Goal: Communication & Community: Share content

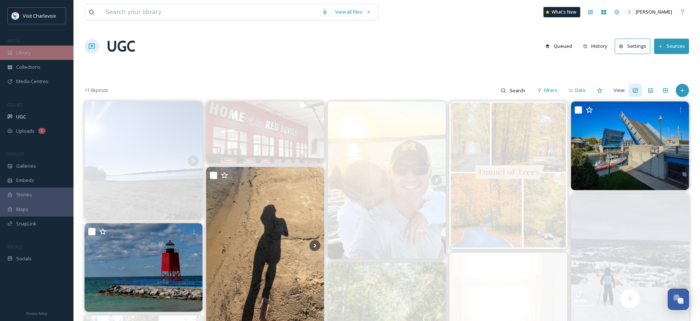
click at [25, 54] on span "Library" at bounding box center [23, 52] width 15 height 7
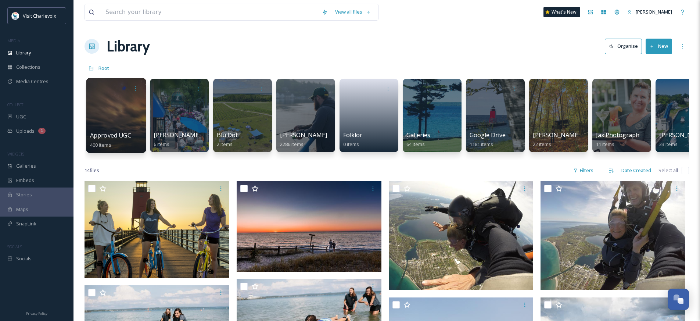
click at [125, 125] on div at bounding box center [116, 115] width 60 height 75
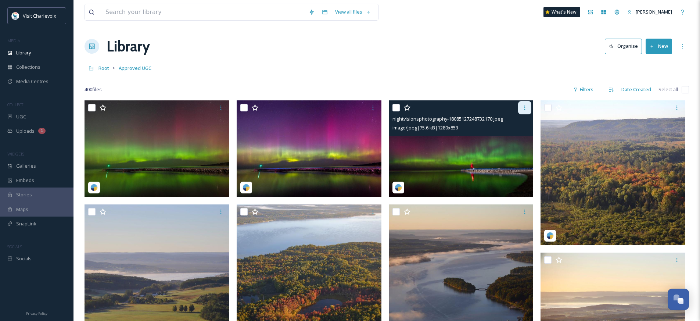
click at [526, 108] on icon at bounding box center [525, 108] width 6 height 6
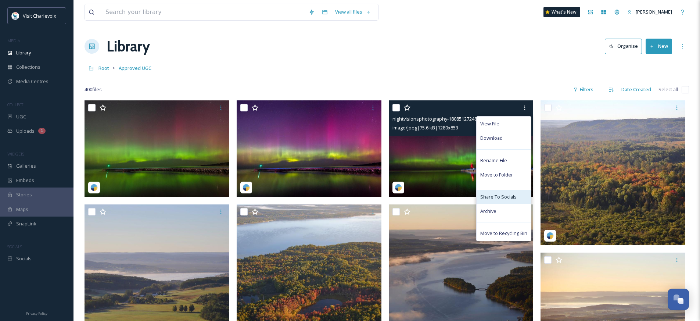
click at [517, 200] on div "Share To Socials" at bounding box center [504, 197] width 54 height 14
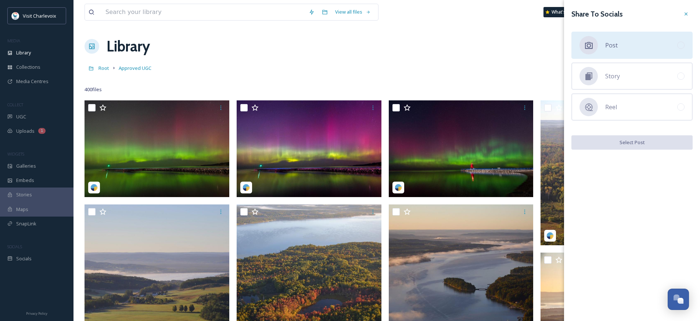
click at [627, 39] on div "Post" at bounding box center [632, 45] width 121 height 27
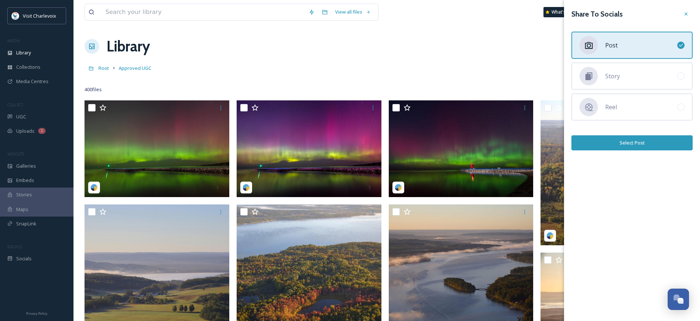
click at [628, 143] on button "Select Post" at bounding box center [632, 142] width 121 height 15
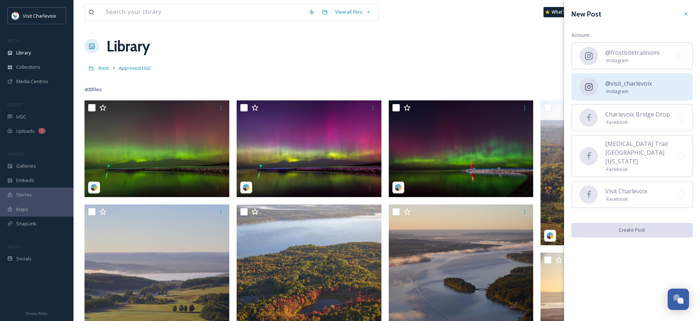
click at [624, 85] on span "@visit_charlevoix" at bounding box center [628, 83] width 47 height 9
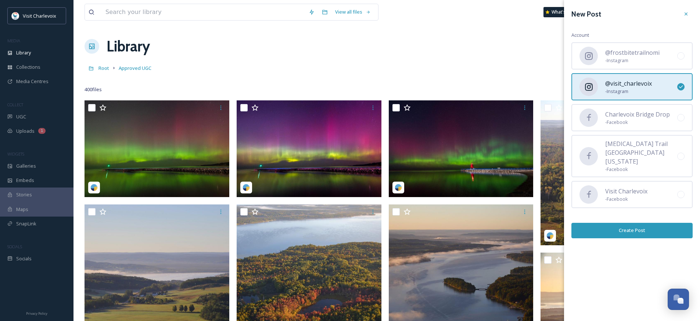
click at [625, 225] on button "Create Post" at bounding box center [632, 230] width 121 height 15
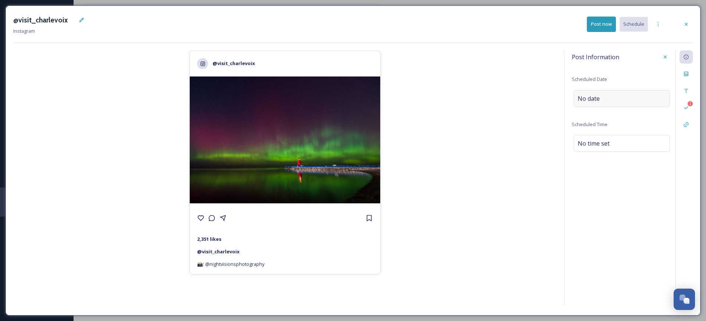
click at [583, 98] on span "No date" at bounding box center [588, 98] width 22 height 9
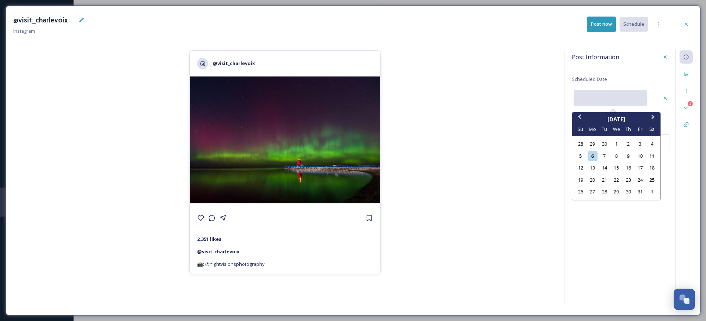
click at [583, 98] on input "text" at bounding box center [609, 98] width 73 height 16
click at [593, 156] on div "6" at bounding box center [592, 156] width 10 height 10
type input "10/06/2025"
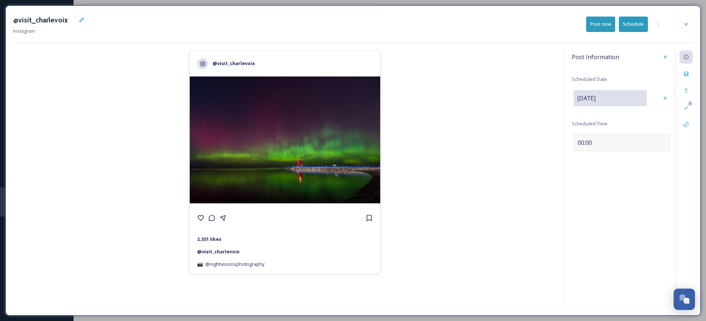
click at [592, 140] on span "00:00" at bounding box center [584, 142] width 14 height 9
click at [581, 143] on input "11:11" at bounding box center [596, 142] width 49 height 18
type input "15:11"
click at [684, 72] on icon at bounding box center [686, 74] width 4 height 4
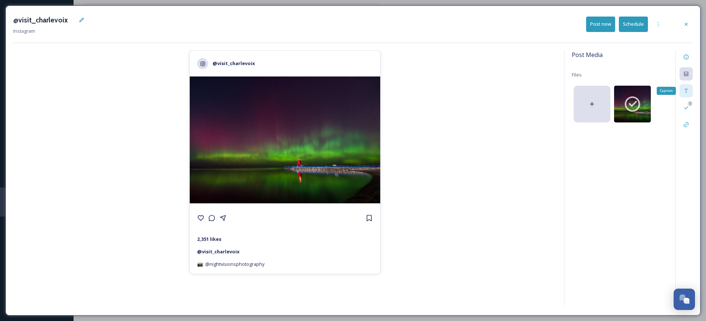
click at [687, 89] on icon at bounding box center [686, 91] width 6 height 6
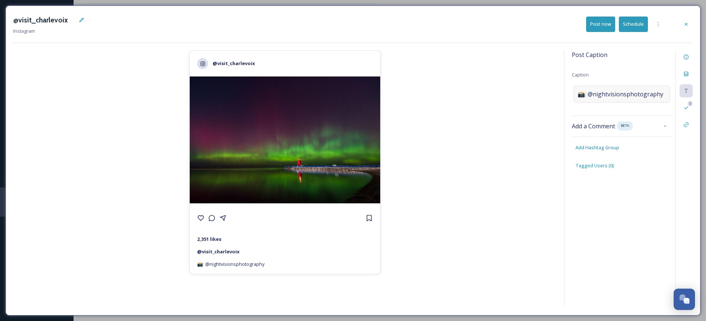
click at [632, 93] on span "📸: @nightvisionsphotography" at bounding box center [620, 94] width 86 height 9
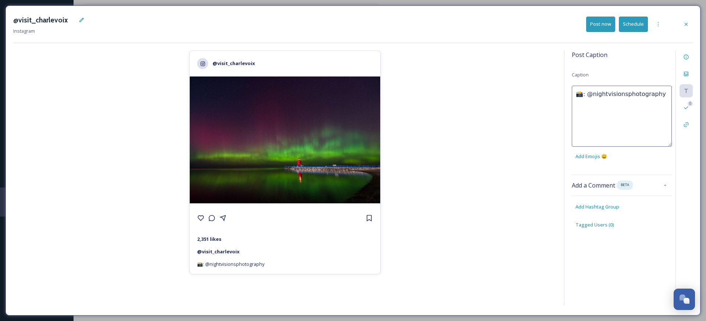
click at [627, 91] on textarea "📸: @nightvisionsphotography" at bounding box center [622, 116] width 100 height 61
click at [665, 103] on textarea "Dancing lights above Little Red 📸: @nightvisionsphotography" at bounding box center [622, 116] width 100 height 61
type textarea "Dancing lights above Little Red 📸: @nightvisionsphotography"
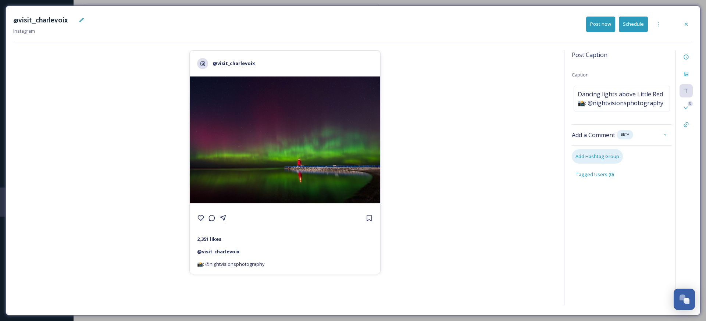
click at [602, 204] on div "Post Caption Caption Dancing lights above Little Red 📸: @nightvisionsphotograph…" at bounding box center [628, 177] width 129 height 255
click at [599, 159] on span "Add Hashtag Group" at bounding box center [597, 156] width 44 height 7
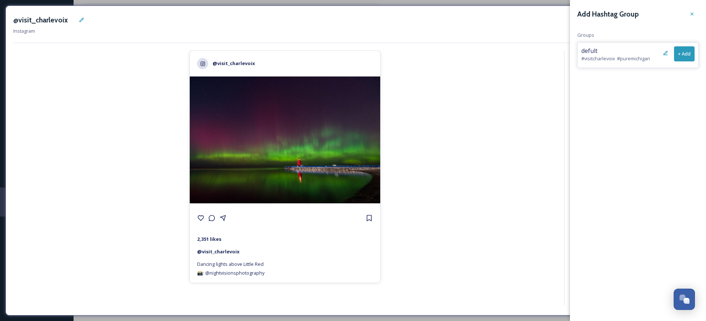
click at [689, 54] on button "+ Add" at bounding box center [684, 53] width 21 height 15
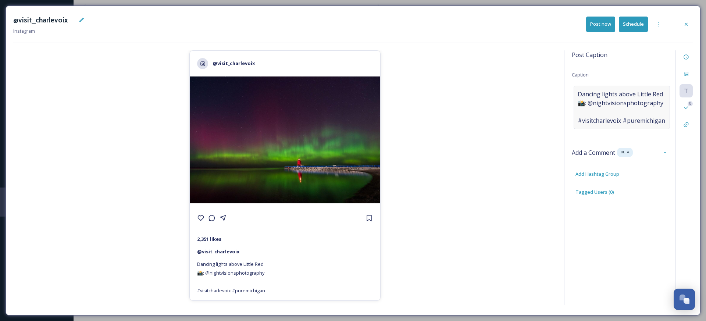
click at [579, 111] on span "Dancing lights above Little Red 📸: @nightvisionsphotography #visitcharlevoix #p…" at bounding box center [620, 107] width 87 height 35
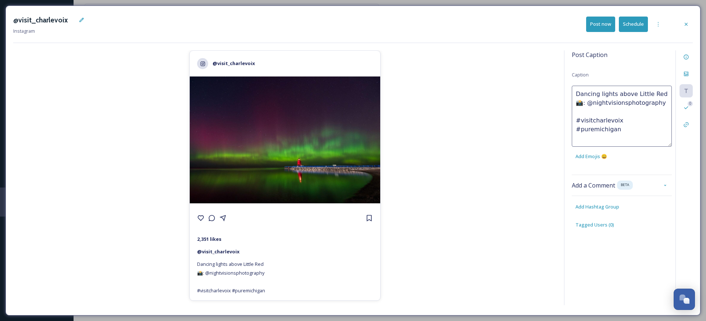
click at [580, 111] on textarea "Dancing lights above Little Red 📸: @nightvisionsphotography #visitcharlevoix #p…" at bounding box center [622, 116] width 100 height 61
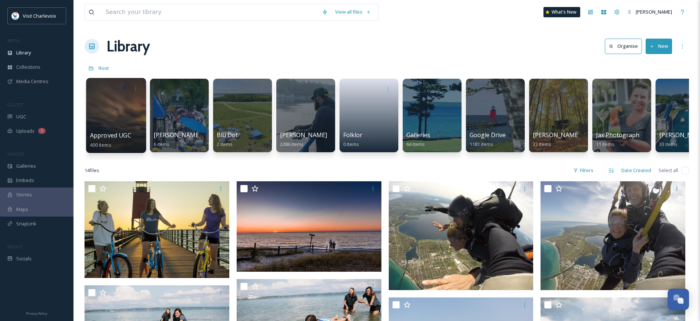
click at [97, 108] on div at bounding box center [116, 115] width 60 height 75
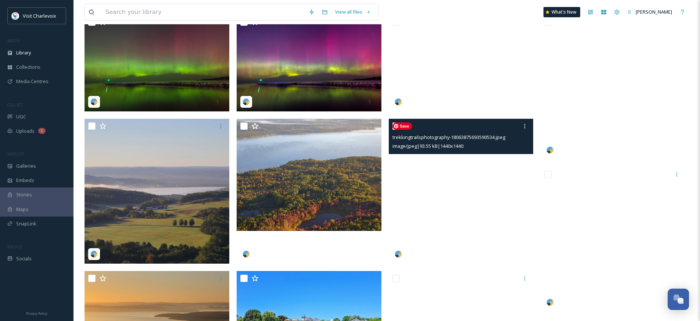
scroll to position [107, 0]
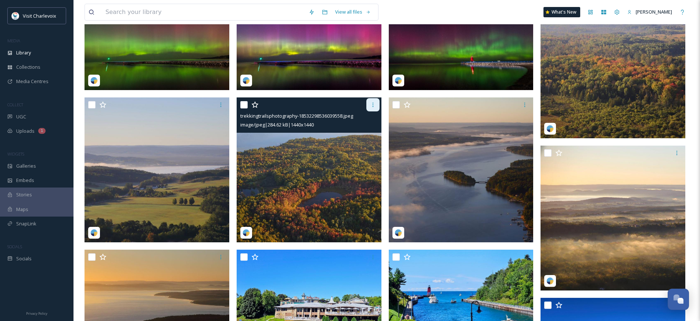
click at [373, 104] on icon at bounding box center [372, 105] width 1 height 4
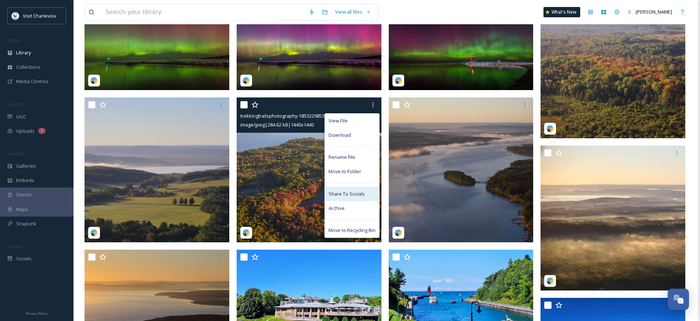
click at [354, 193] on span "Share To Socials" at bounding box center [347, 193] width 36 height 7
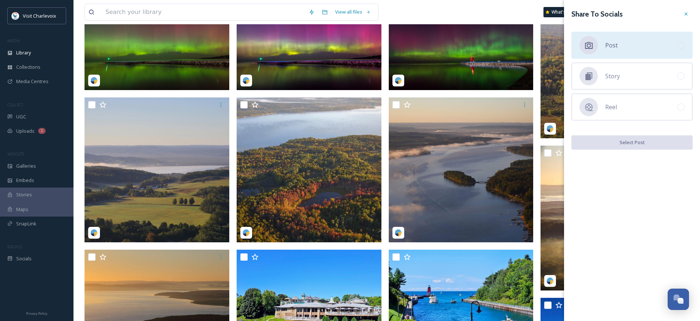
click at [625, 44] on div "Post" at bounding box center [632, 45] width 121 height 27
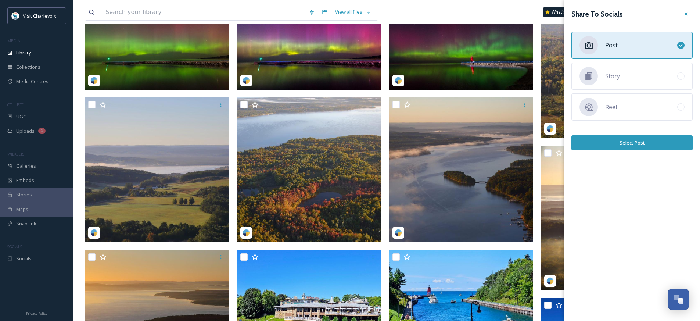
click at [624, 142] on button "Select Post" at bounding box center [632, 142] width 121 height 15
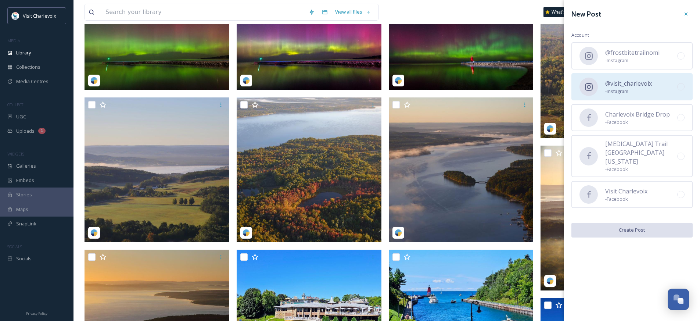
click at [627, 87] on span "@visit_charlevoix" at bounding box center [628, 83] width 47 height 9
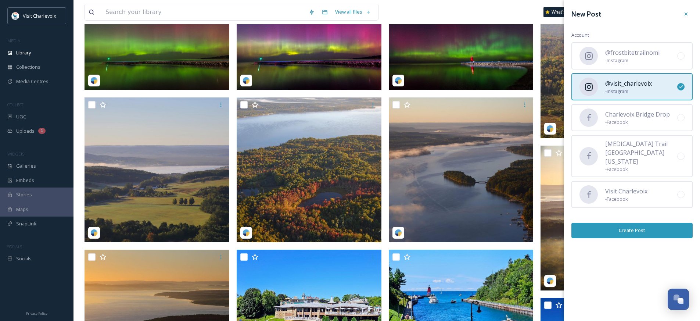
click at [651, 223] on button "Create Post" at bounding box center [632, 230] width 121 height 15
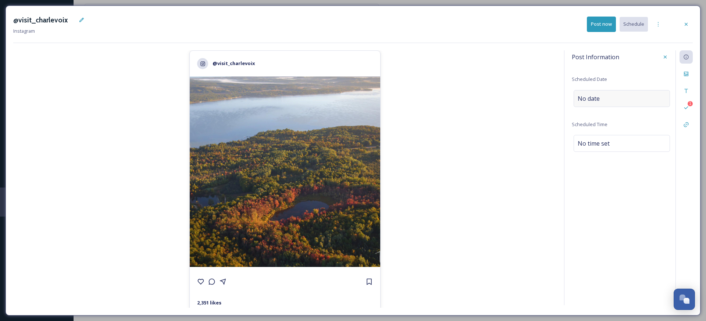
click at [611, 97] on div "No date" at bounding box center [621, 98] width 96 height 17
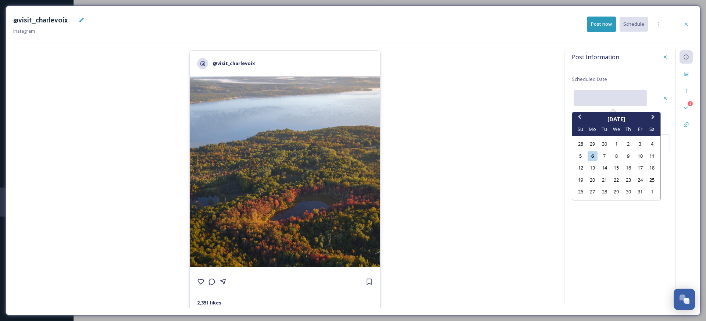
click at [596, 101] on input "text" at bounding box center [609, 98] width 73 height 16
click at [631, 157] on div "9" at bounding box center [628, 156] width 10 height 10
type input "[DATE]"
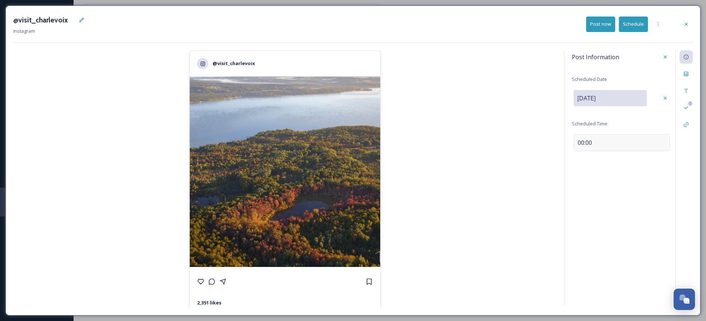
click at [579, 142] on span "00:00" at bounding box center [584, 142] width 14 height 9
click at [579, 143] on input "11:14" at bounding box center [596, 142] width 49 height 18
click at [601, 143] on input "03:14" at bounding box center [596, 142] width 49 height 18
type input "15:14"
click at [691, 72] on div at bounding box center [685, 73] width 13 height 13
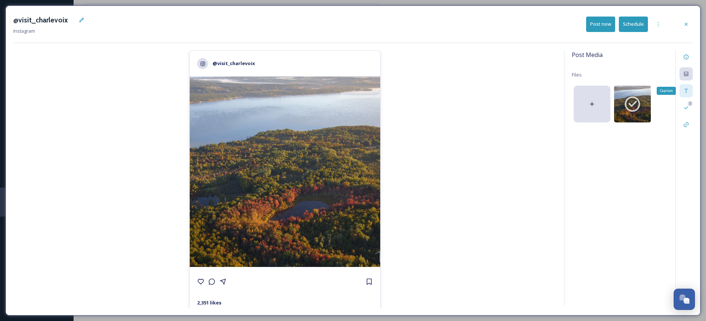
click at [690, 92] on div "Caption" at bounding box center [685, 90] width 13 height 13
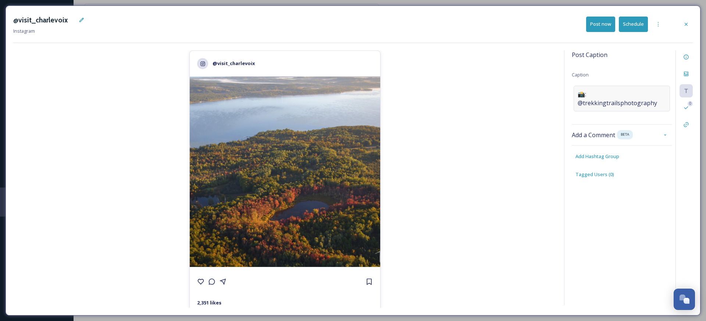
click at [636, 90] on span "📸: @trekkingtrailsphotography" at bounding box center [621, 99] width 88 height 18
click at [620, 90] on textarea "📸: @trekkingtrailsphotography" at bounding box center [622, 116] width 100 height 61
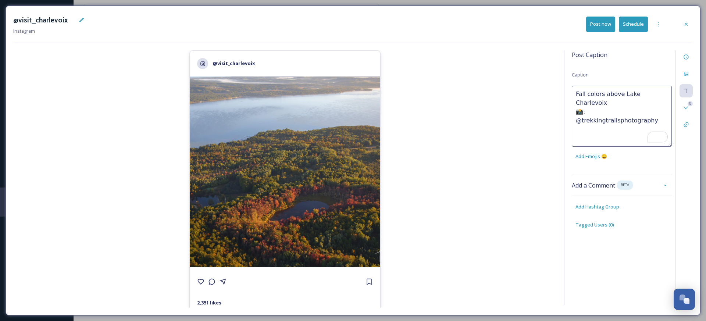
click at [667, 103] on textarea "Fall colors above Lake Charlevoix 📸: @trekkingtrailsphotography" at bounding box center [622, 116] width 100 height 61
type textarea "Fall colors above Lake Charlevoix 📸: @trekkingtrailsphotography"
click at [608, 203] on div "Post Caption Caption Fall colors above Lake Charlevoix 📸: @trekkingtrailsphotog…" at bounding box center [628, 177] width 129 height 255
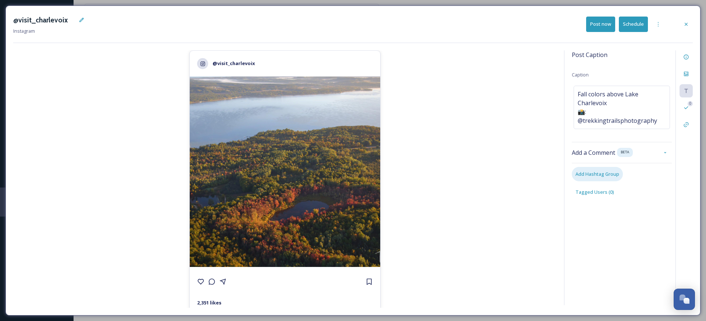
click at [602, 171] on span "Add Hashtag Group" at bounding box center [597, 174] width 44 height 7
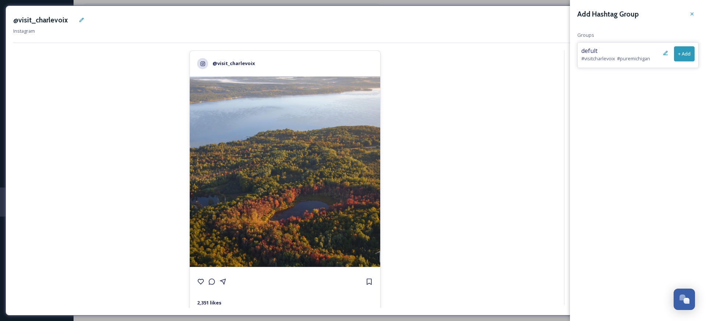
click at [681, 53] on button "+ Add" at bounding box center [684, 53] width 21 height 15
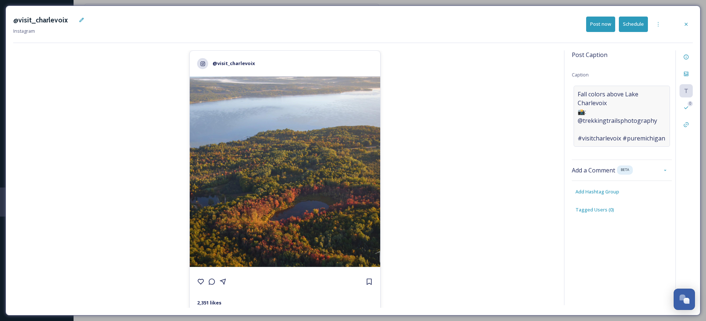
click at [609, 121] on span "Fall colors above Lake Charlevoix 📸: @trekkingtrailsphotography #visitcharlevoi…" at bounding box center [621, 116] width 88 height 53
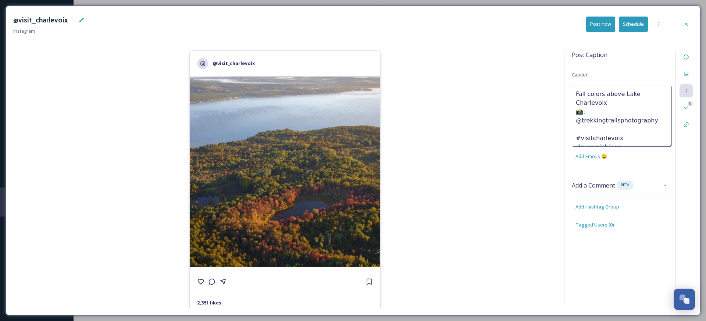
click at [576, 119] on textarea "Fall colors above Lake Charlevoix 📸: @trekkingtrailsphotography #visitcharlevoi…" at bounding box center [622, 116] width 100 height 61
type textarea "Fall colors above [GEOGRAPHIC_DATA] 📸: @trekkingtrailsphotography #visitcharlev…"
click at [635, 27] on button "Schedule" at bounding box center [633, 24] width 29 height 15
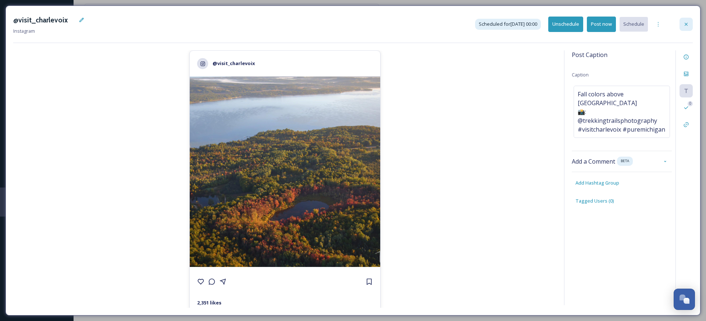
click at [685, 22] on icon at bounding box center [686, 24] width 6 height 6
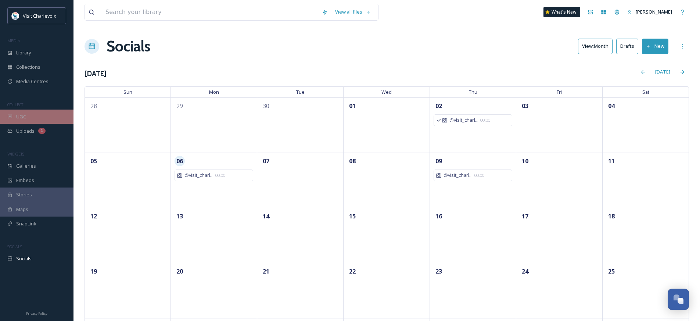
click at [44, 113] on div "UGC" at bounding box center [37, 117] width 74 height 14
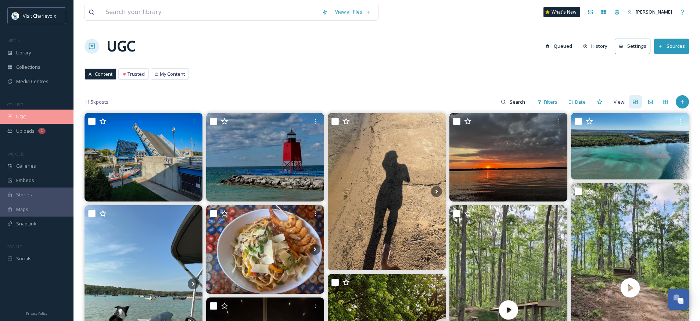
click at [39, 116] on div "UGC" at bounding box center [37, 117] width 74 height 14
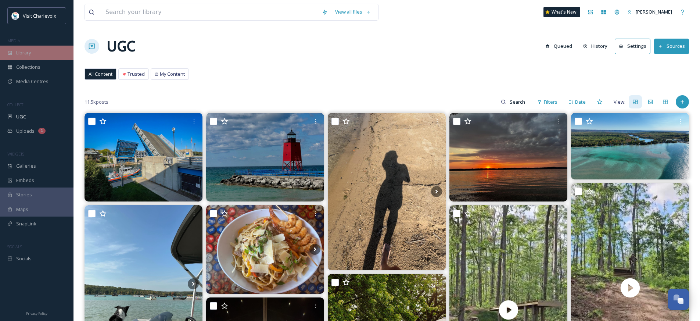
click at [37, 53] on div "Library" at bounding box center [37, 53] width 74 height 14
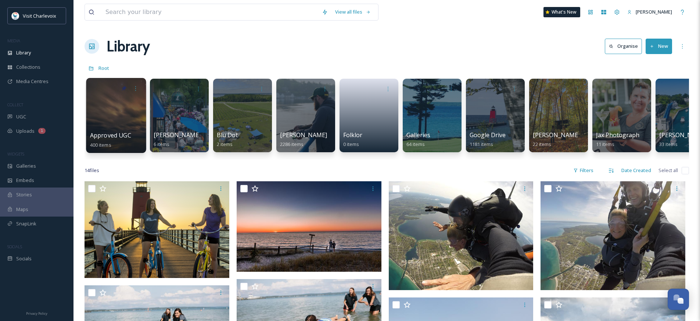
click at [116, 97] on div at bounding box center [116, 115] width 60 height 75
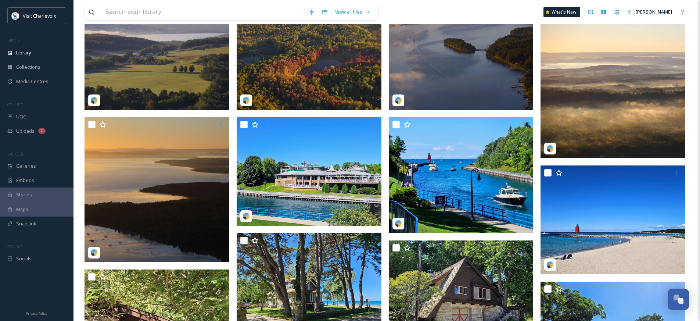
scroll to position [247, 0]
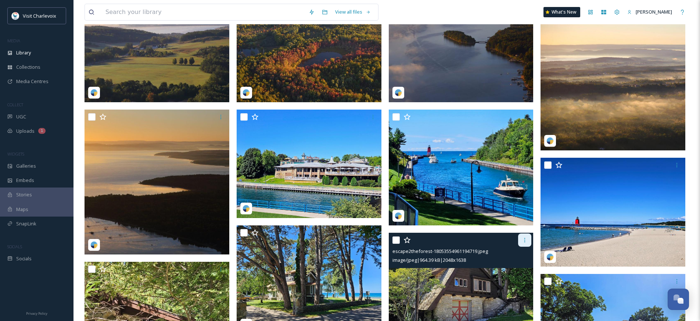
click at [525, 242] on icon at bounding box center [525, 240] width 6 height 6
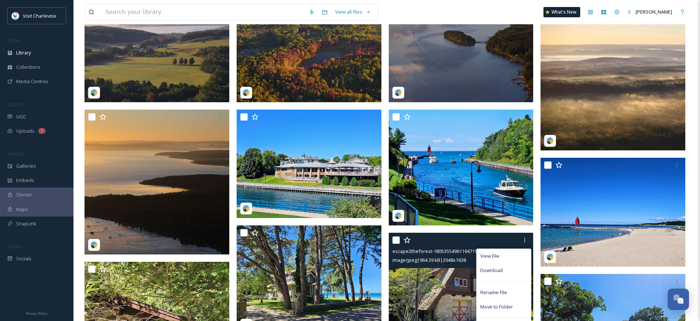
scroll to position [310, 0]
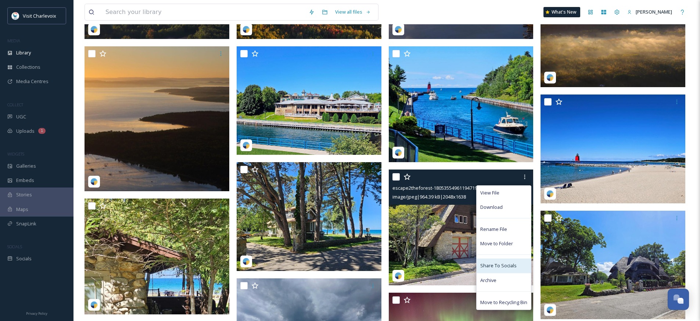
click at [508, 267] on span "Share To Socials" at bounding box center [498, 265] width 36 height 7
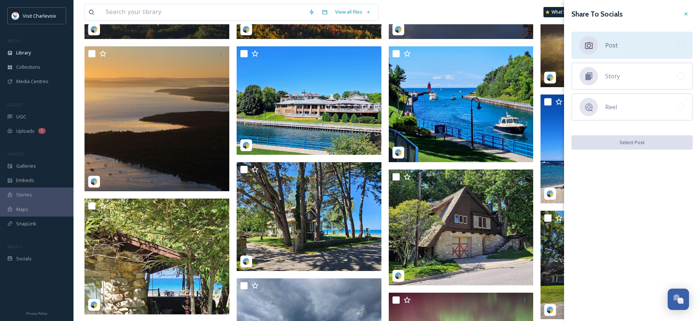
click at [658, 47] on div "Post" at bounding box center [632, 45] width 121 height 27
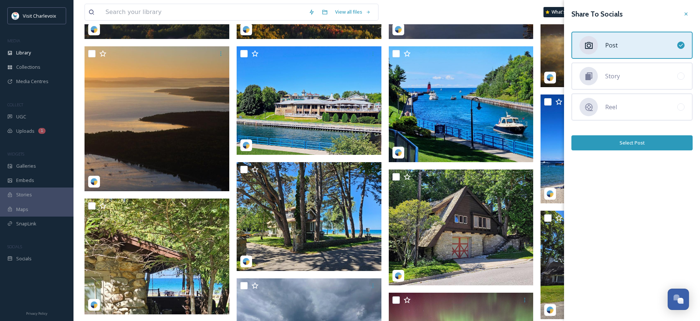
click at [645, 144] on button "Select Post" at bounding box center [632, 142] width 121 height 15
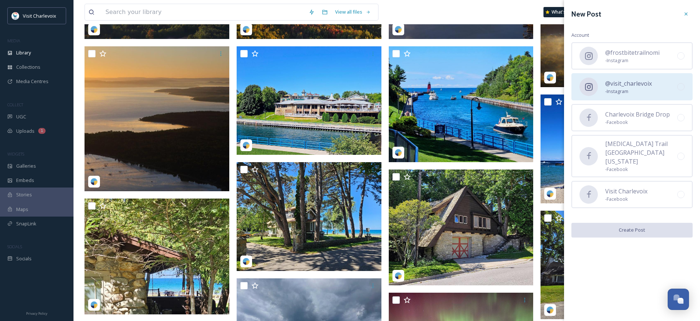
click at [633, 84] on span "@visit_charlevoix" at bounding box center [628, 83] width 47 height 9
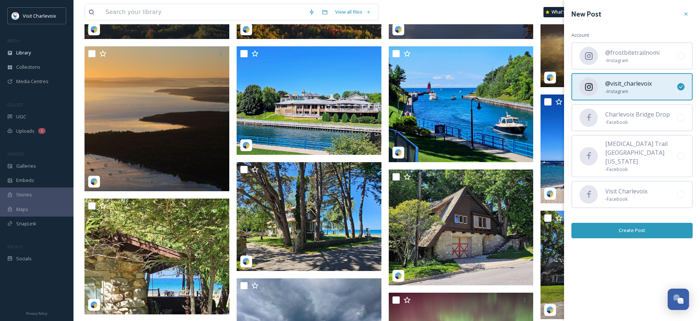
click at [642, 223] on button "Create Post" at bounding box center [632, 230] width 121 height 15
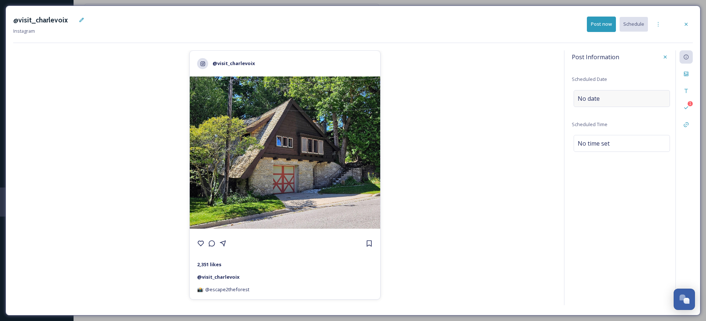
click at [602, 98] on div "No date" at bounding box center [621, 98] width 96 height 17
click at [602, 98] on input "text" at bounding box center [609, 98] width 73 height 16
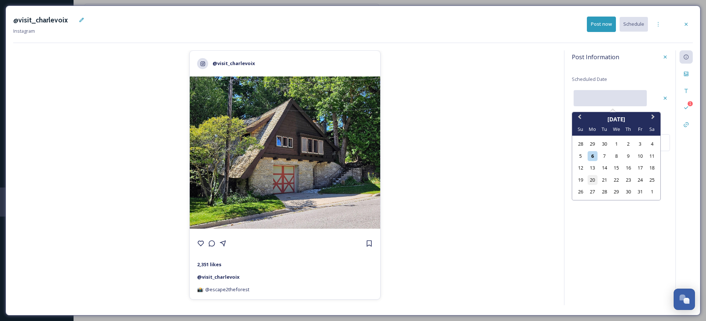
click at [592, 178] on div "20" at bounding box center [592, 180] width 10 height 10
type input "[DATE]"
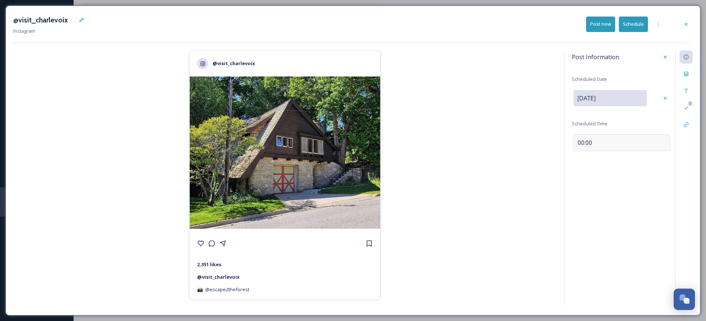
click at [586, 143] on span "00:00" at bounding box center [584, 142] width 14 height 9
click at [582, 143] on input "11:15" at bounding box center [596, 142] width 49 height 18
type input "15:15"
click at [692, 76] on div "@visit_charlevoix Instagram Post now Schedule @visit_charlevoix 2,351 likes @ v…" at bounding box center [353, 161] width 695 height 310
click at [686, 74] on icon at bounding box center [686, 74] width 6 height 6
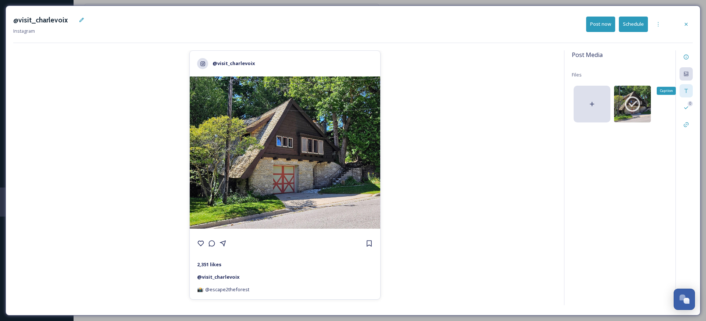
click at [687, 90] on icon at bounding box center [686, 91] width 6 height 6
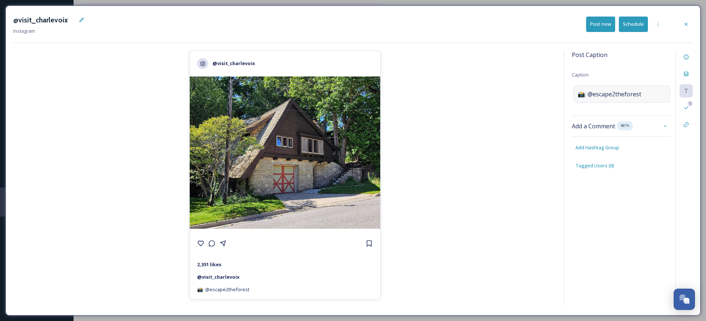
click at [579, 90] on span "📸: @escape2theforest" at bounding box center [609, 94] width 64 height 9
click at [584, 90] on textarea "📸: @escape2theforest" at bounding box center [622, 116] width 100 height 61
paste textarea "Step into a fairytale in Charlevoix! Architect [PERSON_NAME] created the famous…"
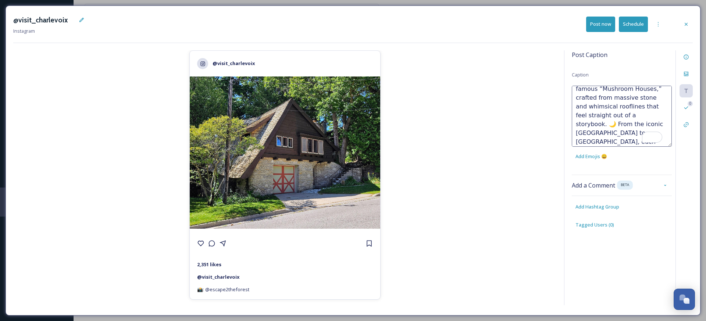
scroll to position [44, 0]
drag, startPoint x: 655, startPoint y: 127, endPoint x: 607, endPoint y: 103, distance: 53.4
click at [607, 103] on textarea "Step into a fairytale in Charlevoix! Architect [PERSON_NAME] created the famous…" at bounding box center [622, 116] width 100 height 61
drag, startPoint x: 608, startPoint y: 104, endPoint x: 557, endPoint y: 89, distance: 52.5
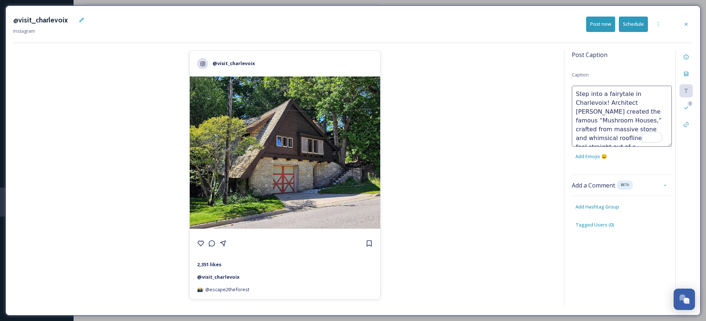
click at [557, 89] on div "@visit_charlevoix 2,351 likes @ visit_charlevoix 📸: @escape2theforest Post Capt…" at bounding box center [352, 178] width 679 height 257
click at [642, 136] on textarea "Architect [PERSON_NAME] created the famous “Mushroom Houses,” crafted from mass…" at bounding box center [622, 116] width 100 height 61
type textarea "Architect [PERSON_NAME] created the famous “Mushroom Houses,” crafted from mass…"
click at [599, 206] on div "Post Caption Caption Architect [PERSON_NAME] created the famous “Mushroom House…" at bounding box center [622, 146] width 100 height 193
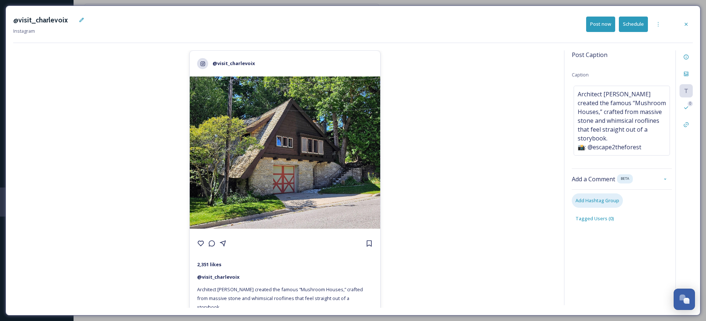
click at [595, 197] on span "Add Hashtag Group" at bounding box center [597, 200] width 44 height 7
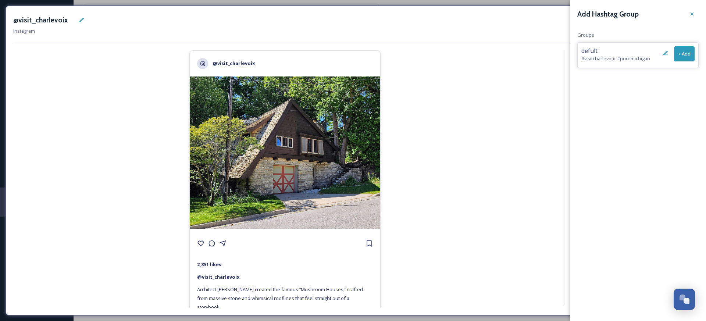
click at [681, 51] on button "+ Add" at bounding box center [684, 53] width 21 height 15
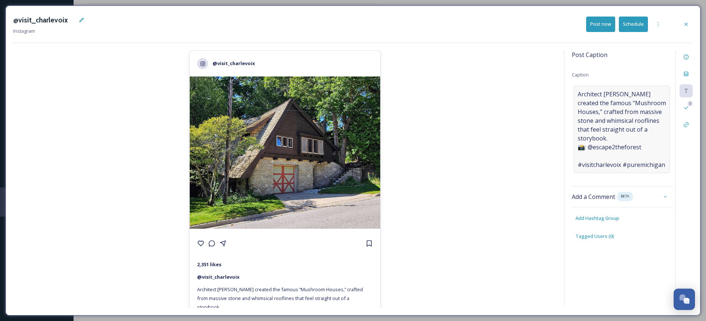
click at [584, 148] on span "Architect [PERSON_NAME] created the famous “Mushroom Houses,” crafted from mass…" at bounding box center [621, 129] width 88 height 79
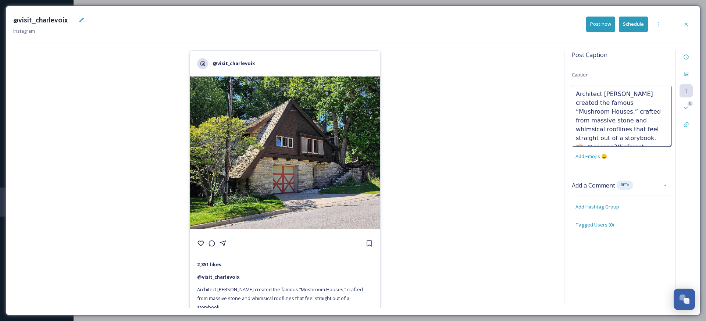
click at [637, 25] on button "Schedule" at bounding box center [633, 24] width 29 height 15
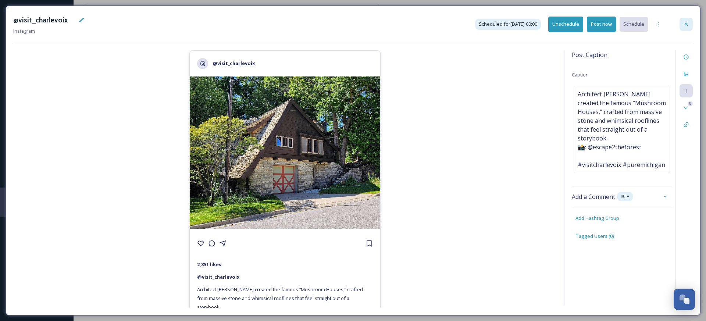
click at [682, 24] on div at bounding box center [685, 24] width 13 height 13
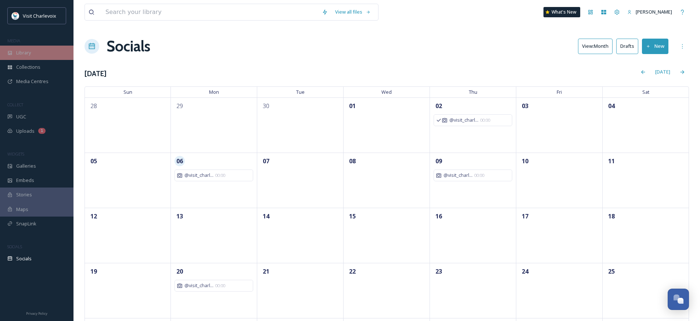
click at [43, 51] on div "Library" at bounding box center [37, 53] width 74 height 14
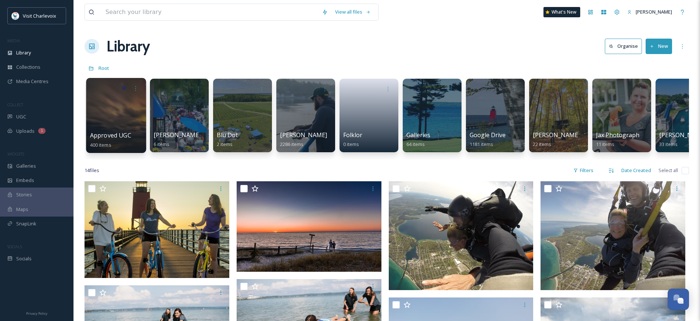
click at [114, 101] on div at bounding box center [116, 115] width 60 height 75
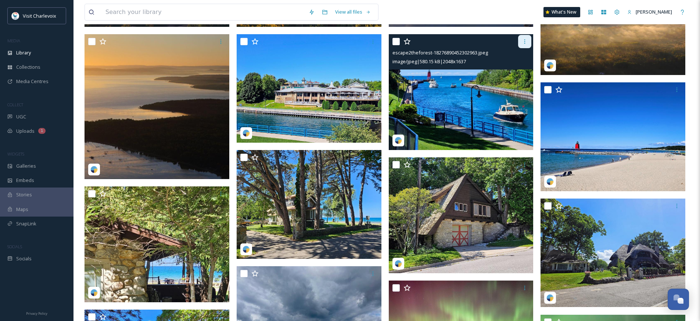
click at [528, 43] on div at bounding box center [524, 41] width 13 height 13
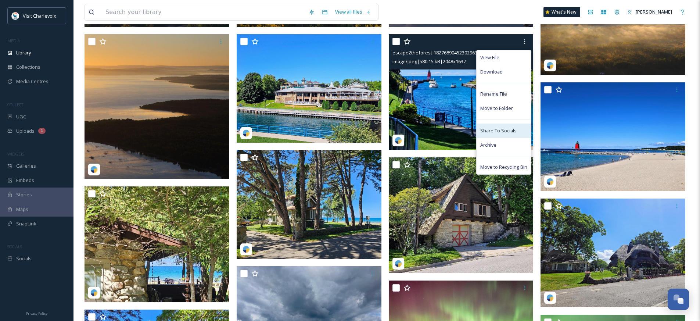
click at [512, 128] on span "Share To Socials" at bounding box center [498, 130] width 36 height 7
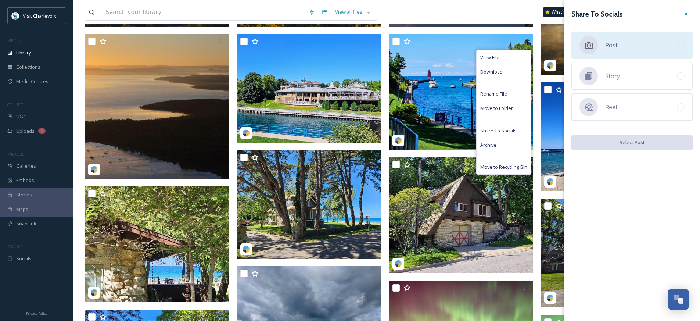
click at [634, 40] on div "Post" at bounding box center [632, 45] width 121 height 27
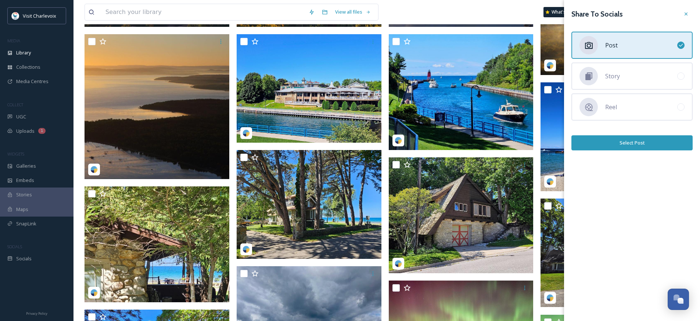
click at [653, 145] on button "Select Post" at bounding box center [632, 142] width 121 height 15
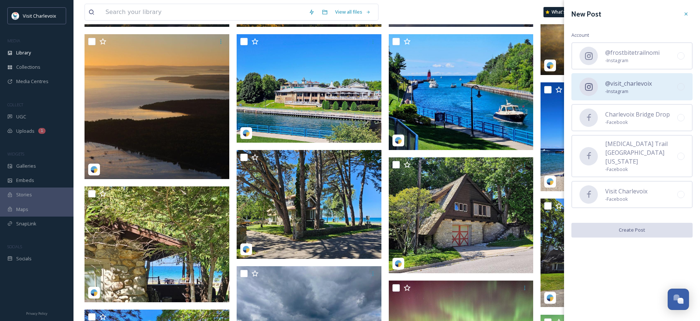
click at [654, 82] on div "@visit_charlevoix - Instagram" at bounding box center [632, 86] width 121 height 27
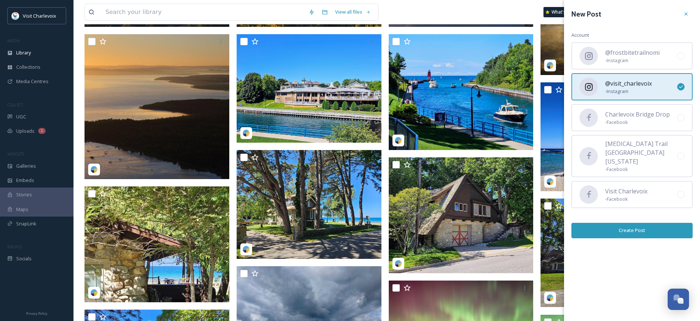
click at [669, 223] on button "Create Post" at bounding box center [632, 230] width 121 height 15
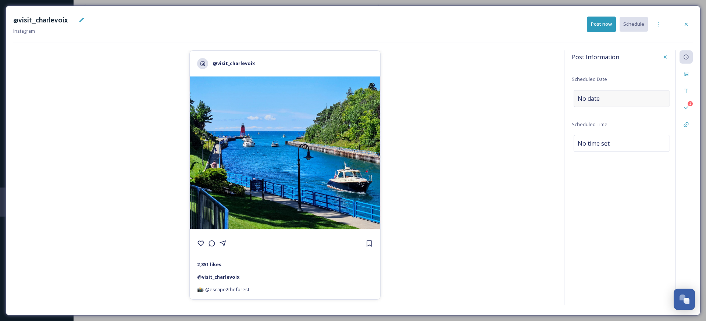
click at [619, 95] on div "No date" at bounding box center [621, 98] width 96 height 17
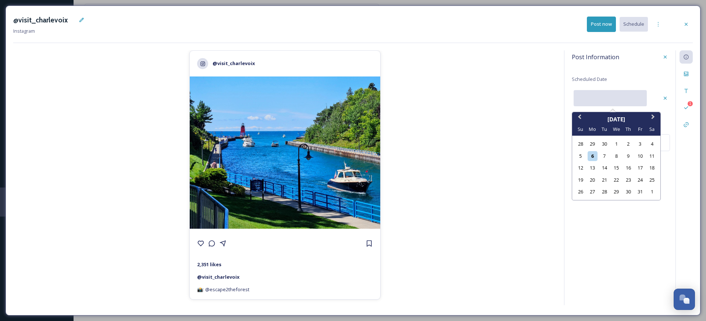
click at [619, 97] on input "text" at bounding box center [609, 98] width 73 height 16
click at [616, 158] on div "8" at bounding box center [616, 156] width 10 height 10
type input "[DATE]"
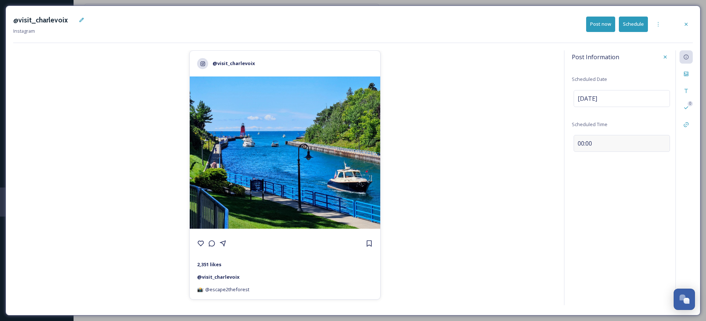
click at [590, 147] on div "00:00" at bounding box center [621, 143] width 96 height 17
click at [579, 145] on input "11:20" at bounding box center [596, 142] width 49 height 18
click at [690, 74] on div at bounding box center [685, 73] width 13 height 13
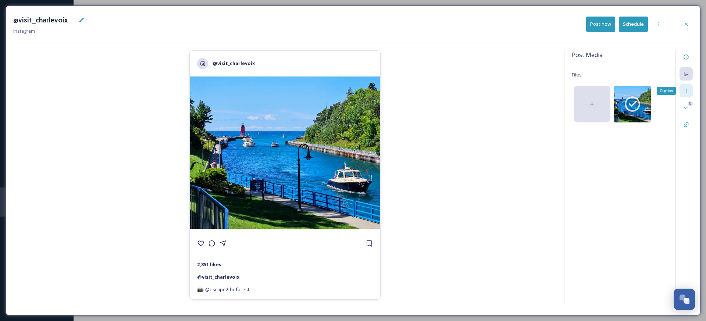
click at [687, 90] on icon at bounding box center [686, 91] width 6 height 6
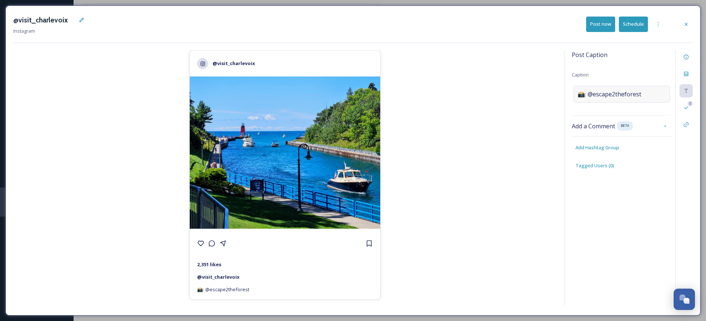
click at [615, 89] on div "📸: @escape2theforest" at bounding box center [621, 94] width 96 height 17
click at [613, 91] on textarea "📸: @escape2theforest" at bounding box center [622, 116] width 100 height 61
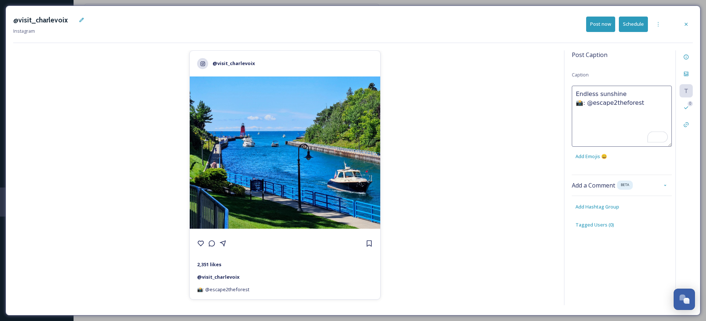
click at [644, 107] on textarea "Endless sunshine 📸: @escape2theforest" at bounding box center [622, 116] width 100 height 61
type textarea "Endless sunshine 📸: @escape2theforest"
click at [614, 211] on div "Post Caption Caption Endless sunshine 📸: @escape2theforest Add Emojis 😄 Add a C…" at bounding box center [628, 177] width 129 height 255
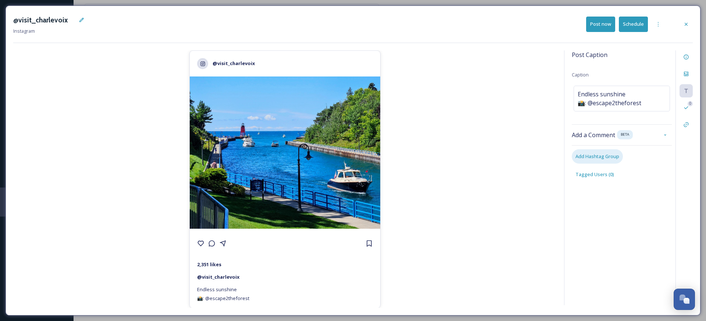
click at [595, 159] on span "Add Hashtag Group" at bounding box center [597, 156] width 44 height 7
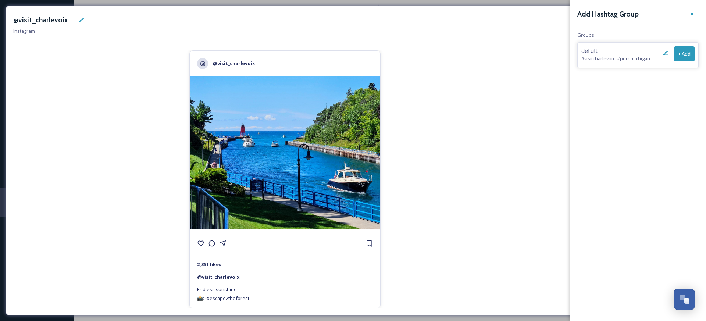
click at [684, 52] on button "+ Add" at bounding box center [684, 53] width 21 height 15
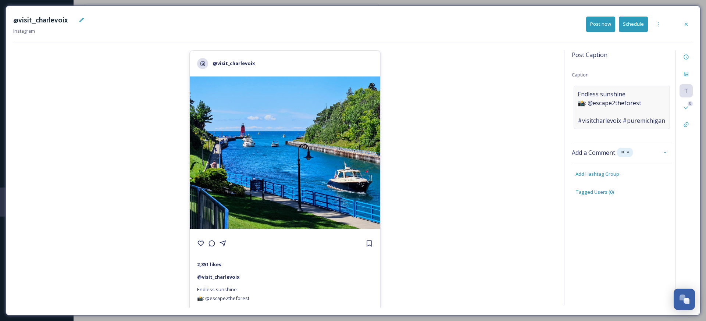
click at [579, 114] on span "Endless sunshine 📸: @escape2theforest #visitcharlevoix #puremichigan" at bounding box center [620, 107] width 87 height 35
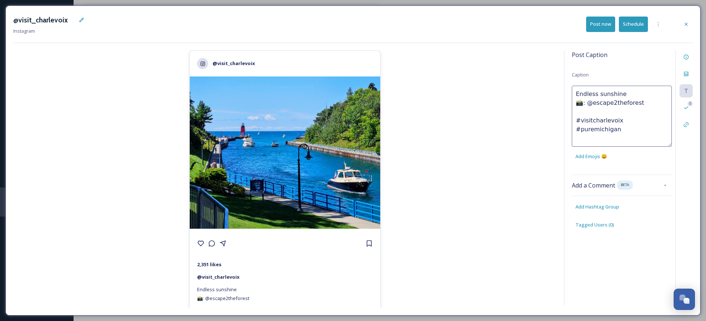
click at [580, 112] on textarea "Endless sunshine 📸: @escape2theforest #visitcharlevoix #puremichigan" at bounding box center [622, 116] width 100 height 61
type textarea "Endless sunshine 📸: @escape2theforest #visitcharlevoix #puremichigan"
click at [690, 104] on div "0" at bounding box center [689, 103] width 5 height 5
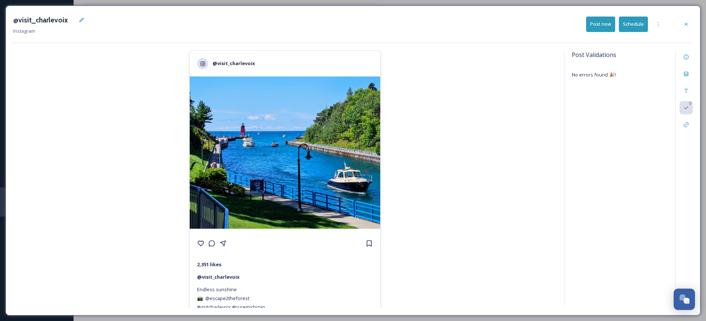
click at [637, 26] on button "Schedule" at bounding box center [633, 24] width 29 height 15
click at [689, 26] on div at bounding box center [685, 24] width 13 height 13
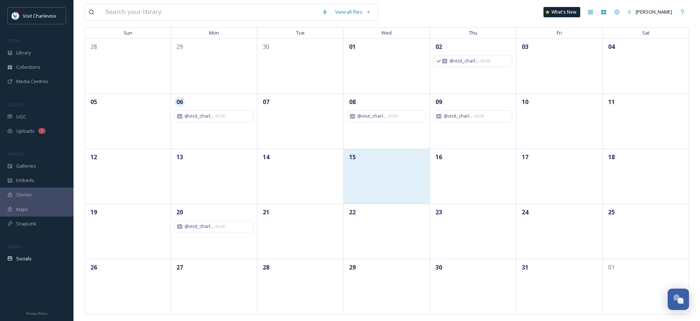
scroll to position [60, 0]
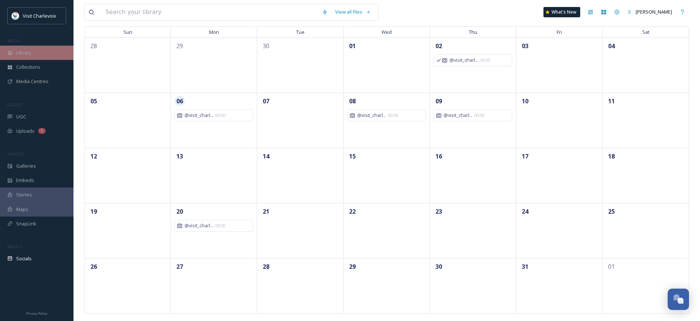
click at [36, 51] on div "Library" at bounding box center [37, 53] width 74 height 14
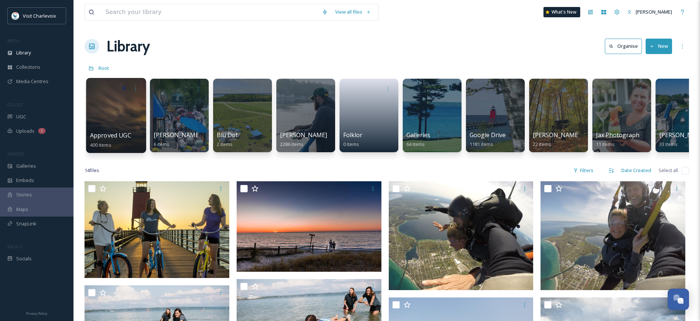
click at [114, 112] on div at bounding box center [116, 115] width 60 height 75
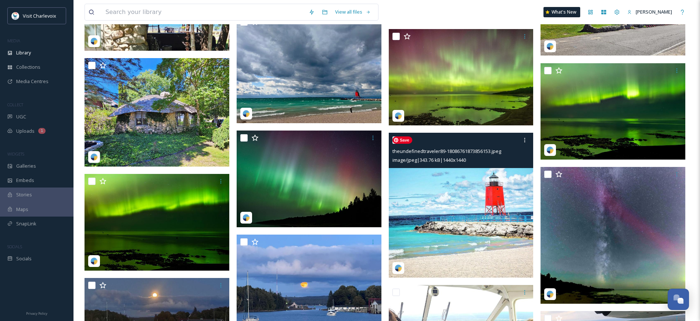
scroll to position [605, 0]
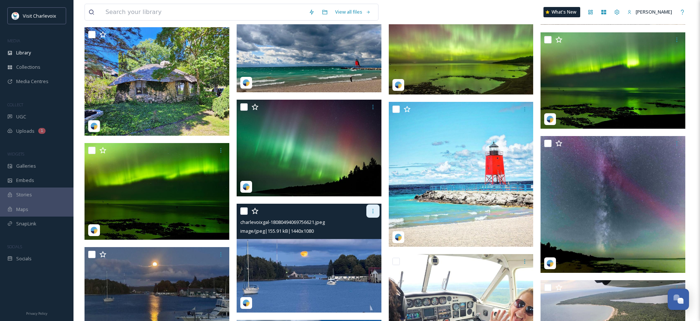
click at [371, 210] on icon at bounding box center [373, 211] width 6 height 6
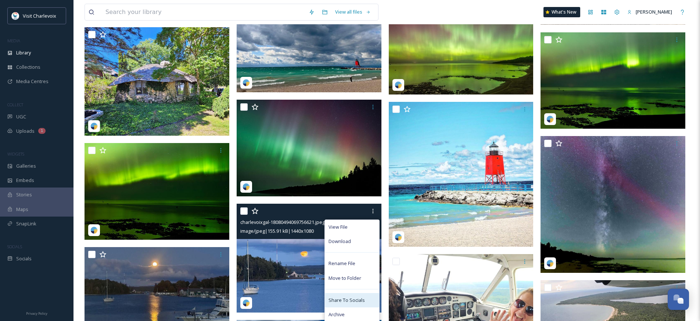
click at [366, 297] on div "Share To Socials" at bounding box center [352, 300] width 54 height 14
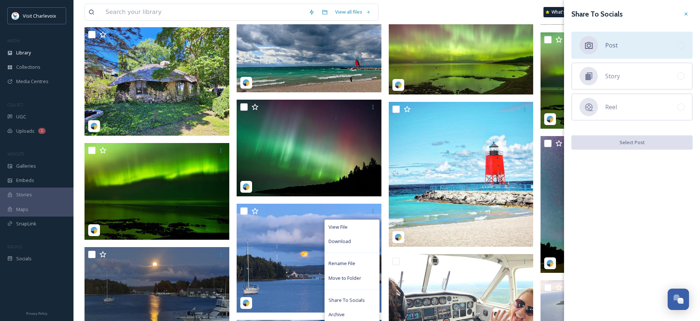
click at [638, 45] on div "Post" at bounding box center [632, 45] width 121 height 27
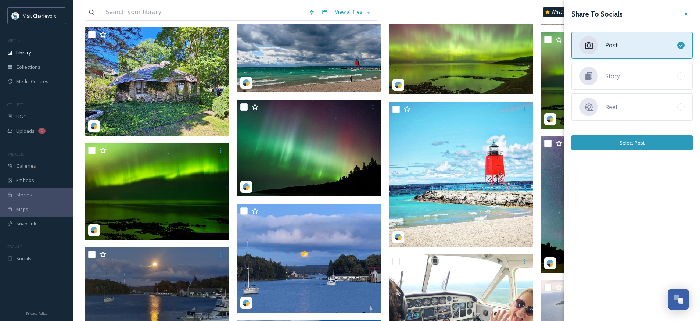
click at [642, 146] on button "Select Post" at bounding box center [632, 142] width 121 height 15
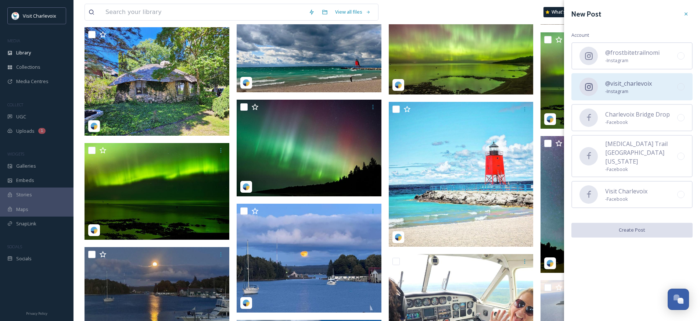
click at [645, 91] on span "- Instagram" at bounding box center [628, 91] width 47 height 7
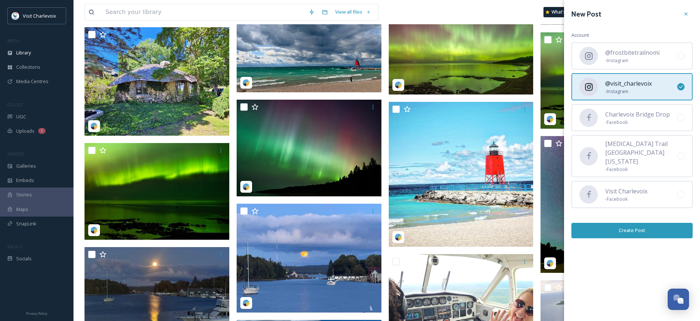
click at [652, 223] on button "Create Post" at bounding box center [632, 230] width 121 height 15
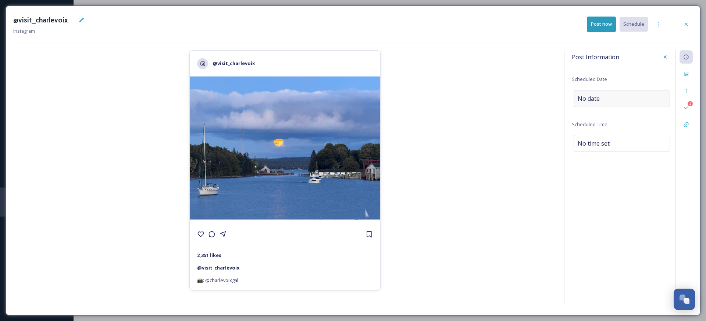
click at [637, 100] on div "No date" at bounding box center [621, 98] width 96 height 17
click at [637, 100] on input "text" at bounding box center [609, 98] width 73 height 16
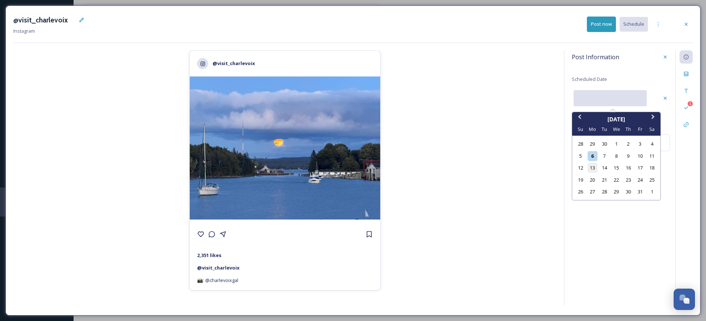
click at [595, 169] on div "13" at bounding box center [592, 168] width 10 height 10
type input "[DATE]"
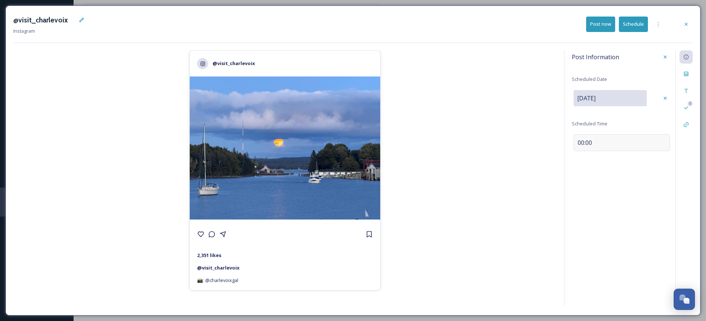
click at [584, 141] on span "00:00" at bounding box center [584, 142] width 14 height 9
click at [575, 144] on input "11:22" at bounding box center [596, 142] width 49 height 18
type input "15:22"
click at [684, 77] on div "Files" at bounding box center [685, 73] width 13 height 13
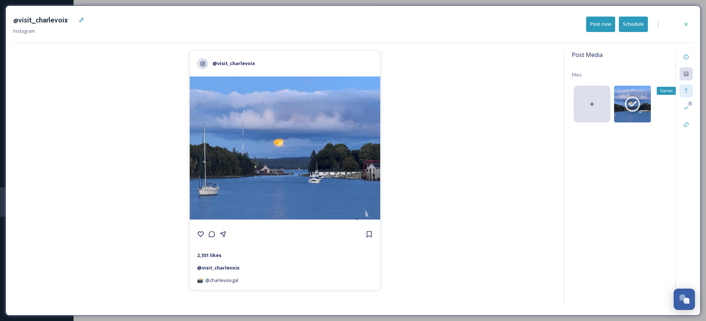
click at [687, 89] on icon at bounding box center [686, 91] width 6 height 6
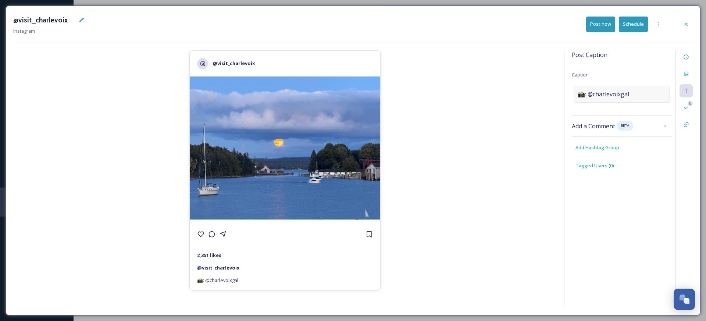
click at [610, 88] on div "📸: @charlevoixgal" at bounding box center [621, 94] width 96 height 17
click at [596, 92] on textarea "📸: @charlevoixgal" at bounding box center [622, 116] width 100 height 61
paste textarea "Moonlight over [GEOGRAPHIC_DATA] — where the water shimmers, boats rest quietly…"
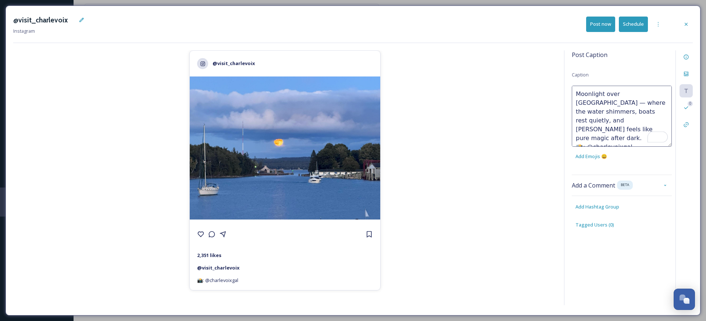
click at [661, 92] on textarea "Moonlight over [GEOGRAPHIC_DATA] — where the water shimmers, boats rest quietly…" at bounding box center [622, 116] width 100 height 61
type textarea "Moonlight over [GEOGRAPHIC_DATA], where the water shimmers, boats rest quietly,…"
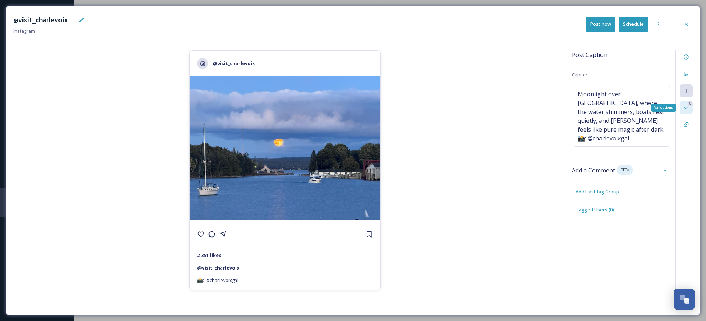
click at [690, 103] on div "0" at bounding box center [689, 103] width 5 height 5
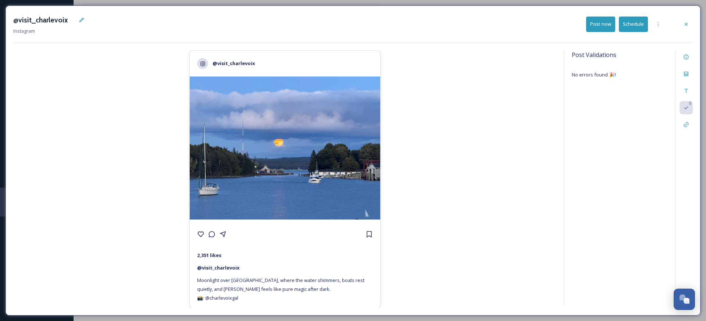
click at [626, 24] on button "Schedule" at bounding box center [633, 24] width 29 height 15
click at [687, 28] on div at bounding box center [685, 24] width 13 height 13
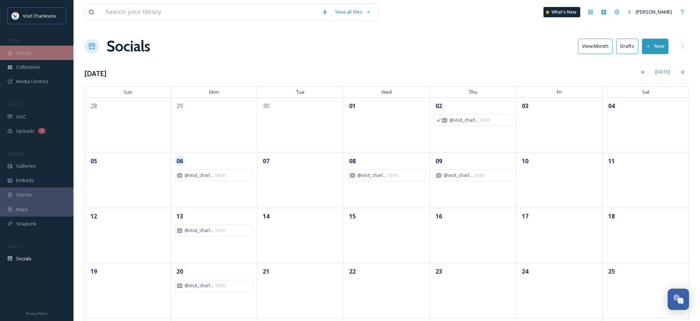
click at [47, 52] on div "Library" at bounding box center [37, 53] width 74 height 14
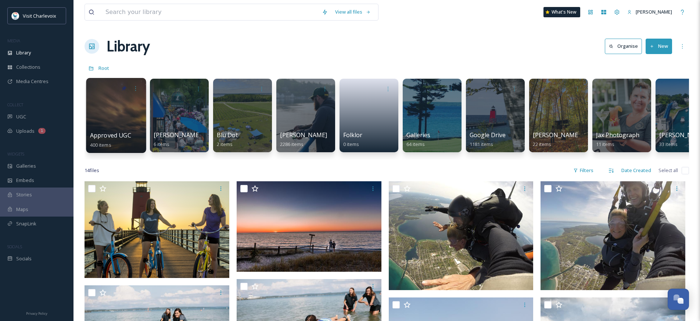
click at [110, 135] on span "Approved UGC" at bounding box center [110, 135] width 41 height 8
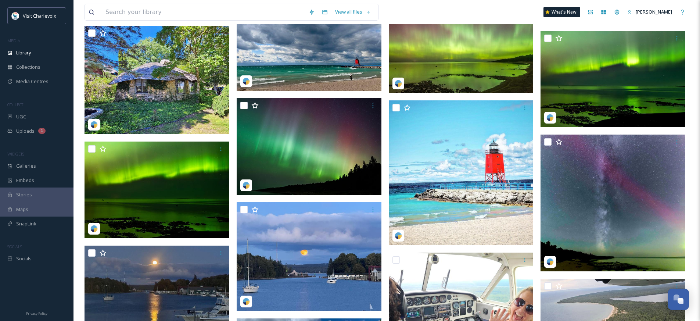
scroll to position [639, 0]
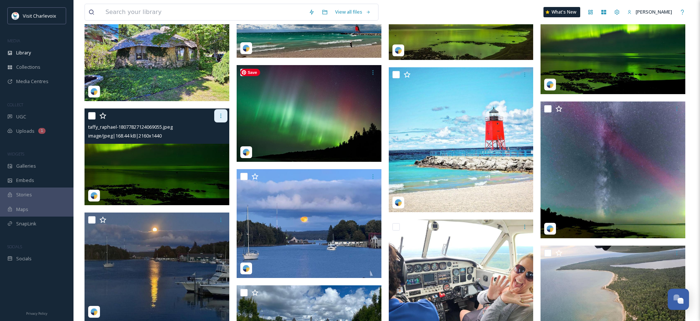
click at [222, 115] on icon at bounding box center [221, 116] width 6 height 6
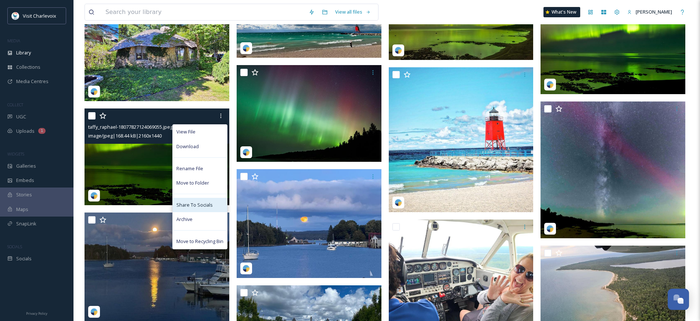
click at [206, 203] on span "Share To Socials" at bounding box center [194, 204] width 36 height 7
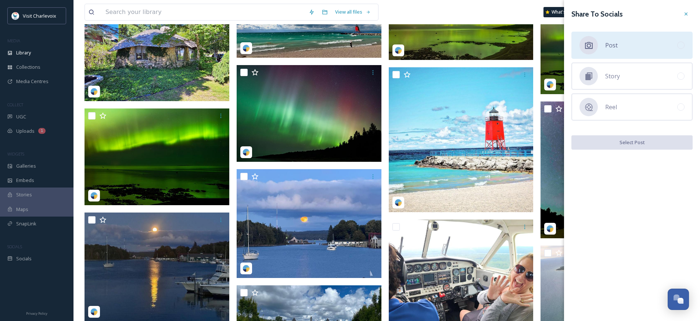
click at [648, 48] on div "Post" at bounding box center [632, 45] width 121 height 27
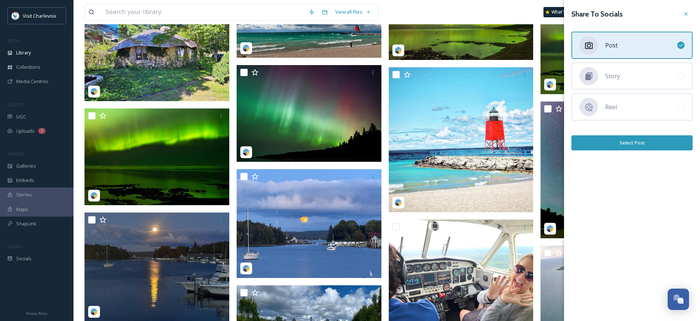
click at [657, 146] on button "Select Post" at bounding box center [632, 142] width 121 height 15
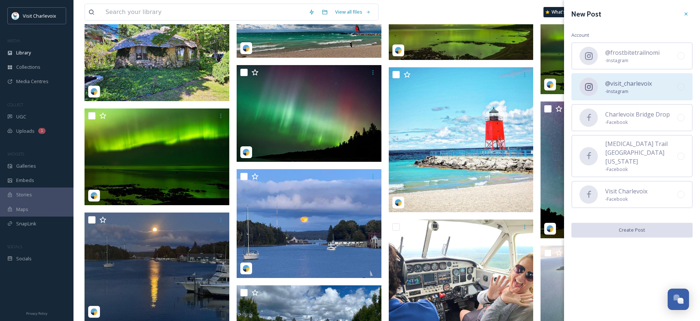
click at [651, 94] on span "- Instagram" at bounding box center [628, 91] width 47 height 7
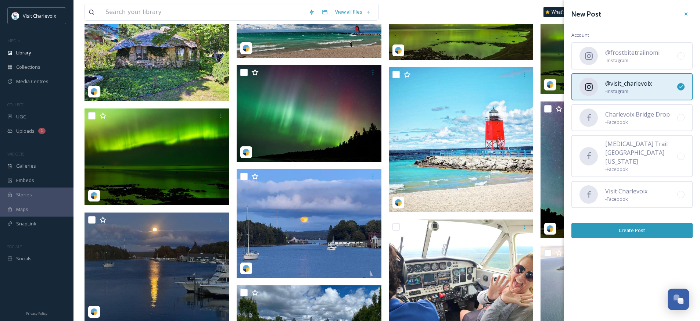
click at [668, 223] on button "Create Post" at bounding box center [632, 230] width 121 height 15
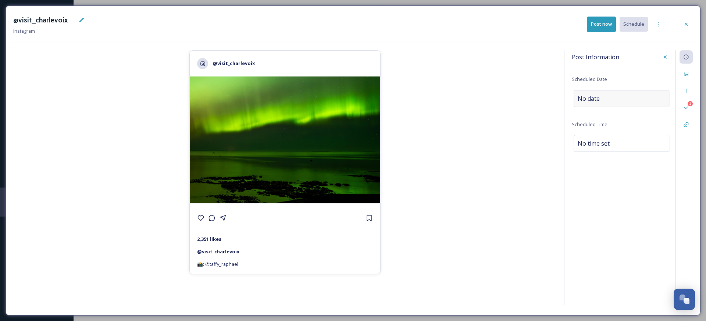
click at [615, 93] on div "No date" at bounding box center [621, 98] width 96 height 17
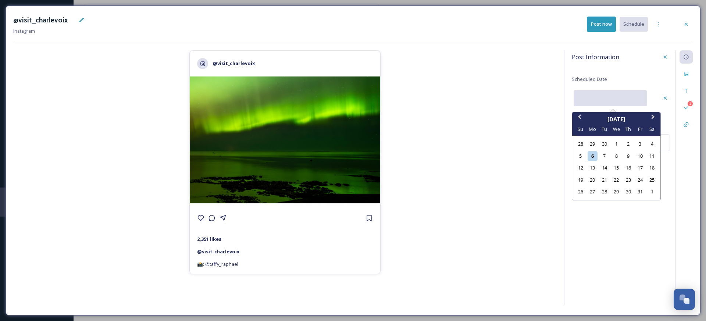
click at [615, 96] on input "text" at bounding box center [609, 98] width 73 height 16
click at [618, 166] on div "15" at bounding box center [616, 168] width 10 height 10
type input "[DATE]"
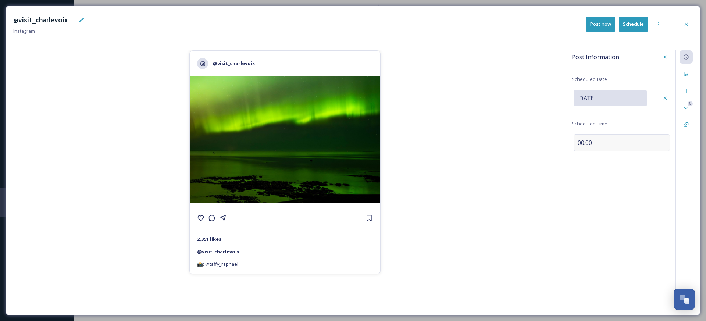
click at [581, 142] on span "00:00" at bounding box center [584, 142] width 14 height 9
click at [581, 142] on input "11:24" at bounding box center [596, 142] width 49 height 18
type input "15:24"
click at [688, 69] on div "Files" at bounding box center [685, 73] width 13 height 13
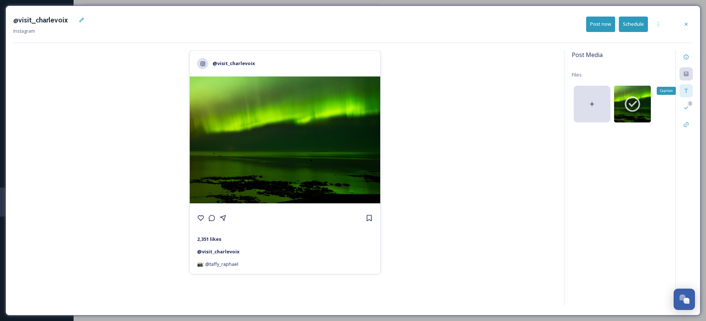
click at [687, 89] on icon at bounding box center [686, 91] width 6 height 6
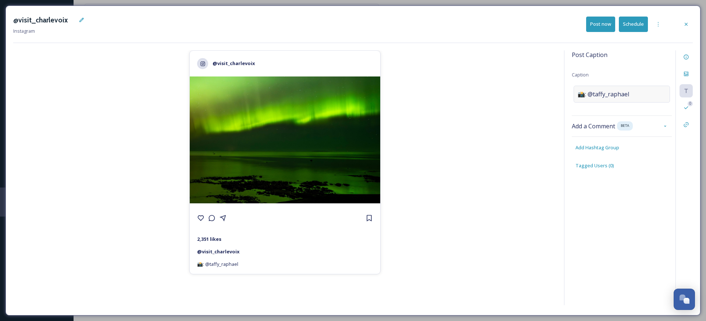
click at [591, 92] on span "📸: @taffy_raphael" at bounding box center [602, 94] width 51 height 9
click at [583, 92] on textarea "📸: @taffy_raphael" at bounding box center [622, 116] width 100 height 61
paste textarea "When the Northern Lights dance over [PERSON_NAME], the sky comes alive with sha…"
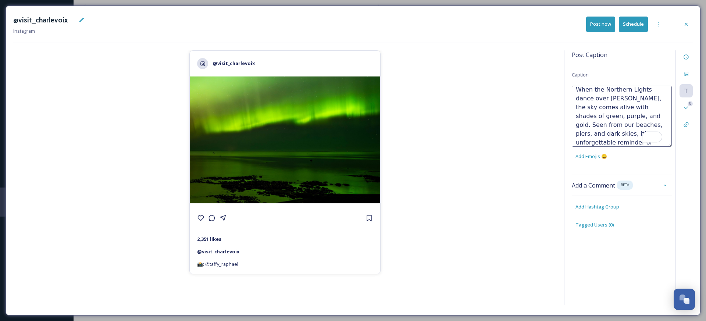
scroll to position [18, 0]
drag, startPoint x: 642, startPoint y: 105, endPoint x: 657, endPoint y: 128, distance: 27.8
click at [657, 128] on textarea "When the Northern Lights dance over [PERSON_NAME], the sky comes alive with sha…" at bounding box center [622, 116] width 100 height 61
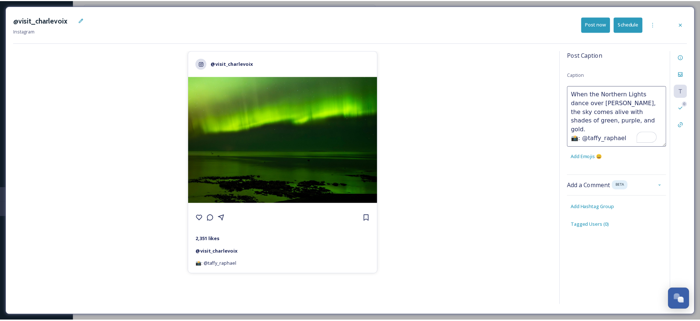
scroll to position [0, 0]
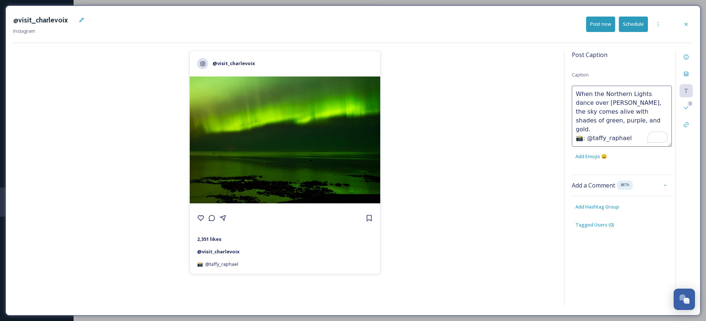
drag, startPoint x: 612, startPoint y: 119, endPoint x: 647, endPoint y: 112, distance: 35.8
click at [647, 112] on textarea "When the Northern Lights dance over [PERSON_NAME], the sky comes alive with sha…" at bounding box center [622, 116] width 100 height 61
click at [643, 119] on textarea "When the Northern Lights dance over [PERSON_NAME], the sky comes alive with sha…" at bounding box center [622, 116] width 100 height 61
type textarea "When the Northern Lights dance over [PERSON_NAME], the sky comes alive with sha…"
click at [599, 209] on div "Post Caption Caption When the Northern Lights dance over Charlevoix, the sky co…" at bounding box center [622, 146] width 100 height 193
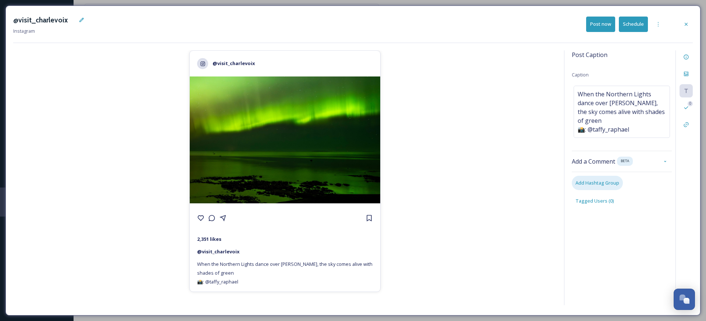
click at [598, 185] on span "Add Hashtag Group" at bounding box center [597, 182] width 44 height 7
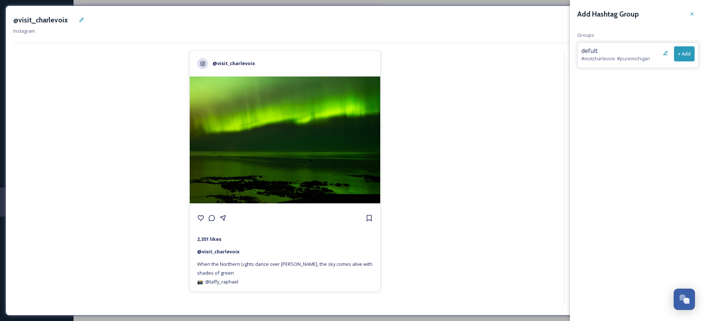
click at [681, 54] on button "+ Add" at bounding box center [684, 53] width 21 height 15
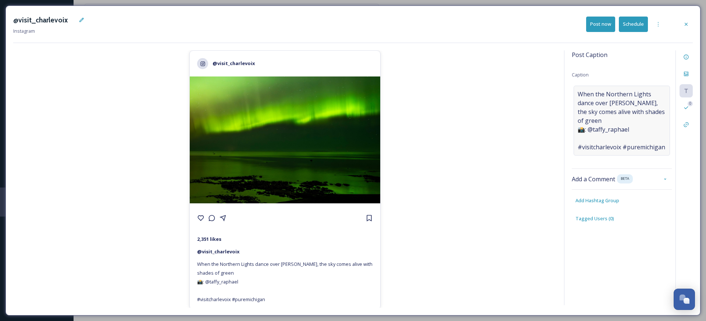
click at [582, 137] on span "When the Northern Lights dance over [PERSON_NAME], the sky comes alive with sha…" at bounding box center [621, 121] width 88 height 62
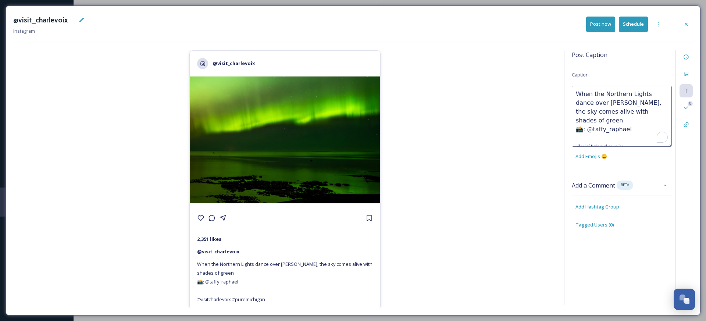
click at [578, 131] on textarea "When the Northern Lights dance over [PERSON_NAME], the sky comes alive with sha…" at bounding box center [622, 116] width 100 height 61
type textarea "When the Northern Lights dance over [PERSON_NAME], the sky comes alive with sha…"
click at [630, 29] on button "Schedule" at bounding box center [633, 24] width 29 height 15
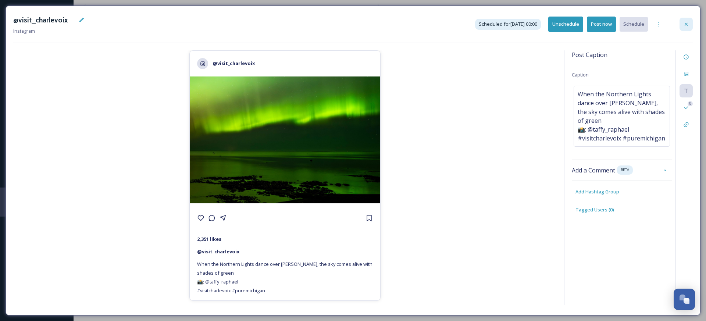
click at [691, 18] on div at bounding box center [685, 24] width 13 height 13
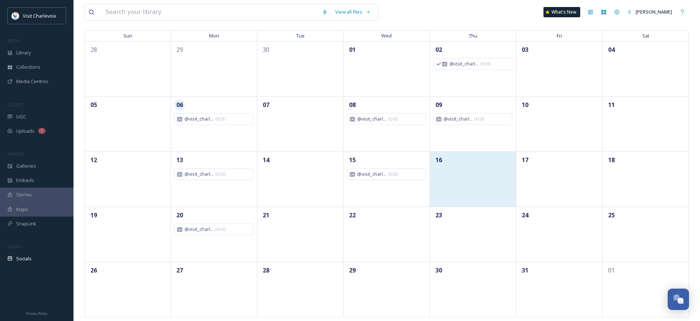
scroll to position [60, 0]
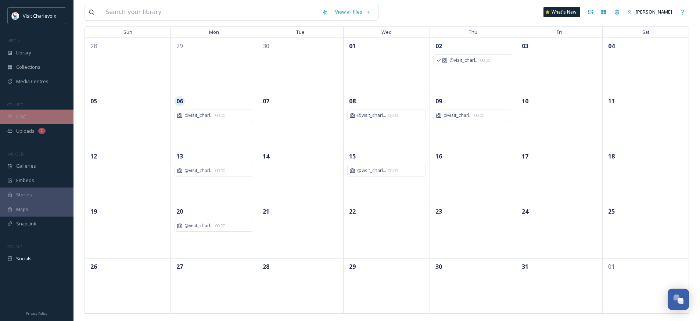
click at [31, 119] on div "UGC" at bounding box center [37, 117] width 74 height 14
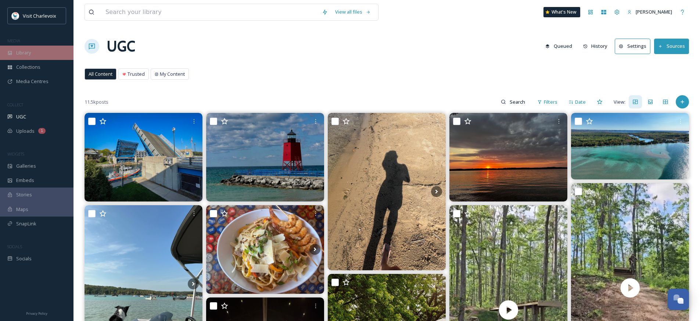
click at [25, 51] on span "Library" at bounding box center [23, 52] width 15 height 7
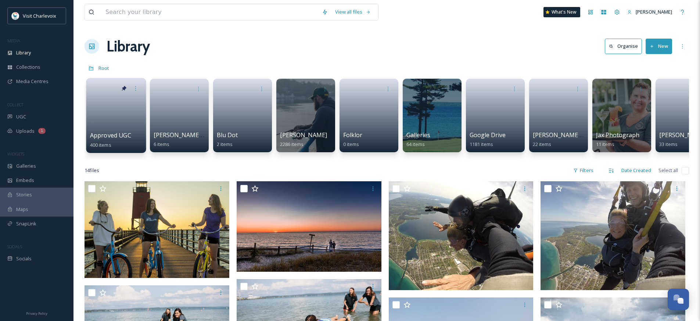
click at [126, 119] on link at bounding box center [116, 113] width 53 height 36
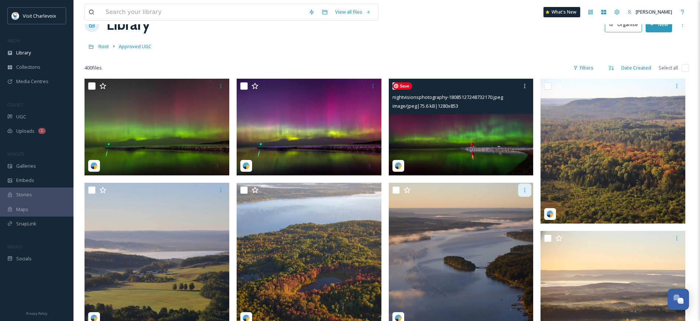
scroll to position [53, 0]
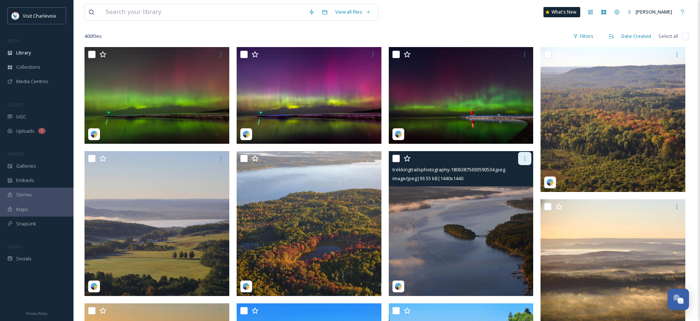
click at [527, 161] on div at bounding box center [524, 158] width 13 height 13
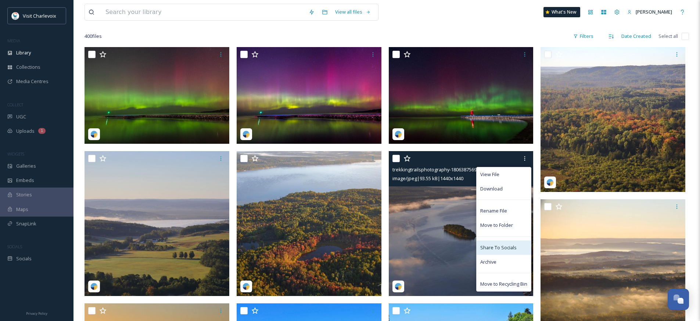
click at [508, 244] on span "Share To Socials" at bounding box center [498, 247] width 36 height 7
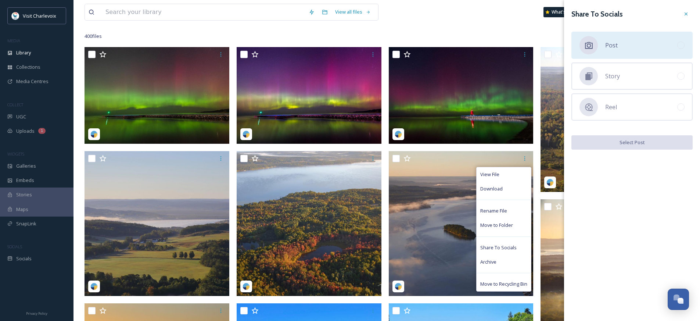
click at [650, 49] on div "Post" at bounding box center [632, 45] width 121 height 27
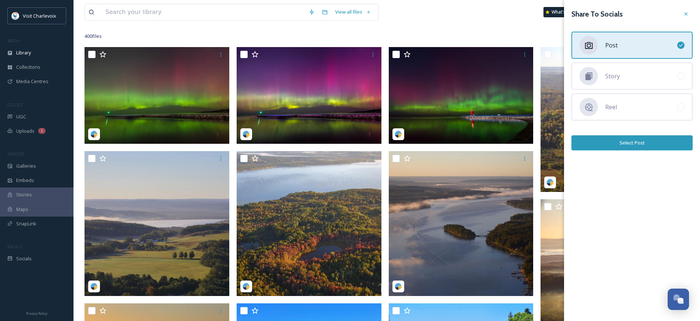
click at [642, 148] on button "Select Post" at bounding box center [632, 142] width 121 height 15
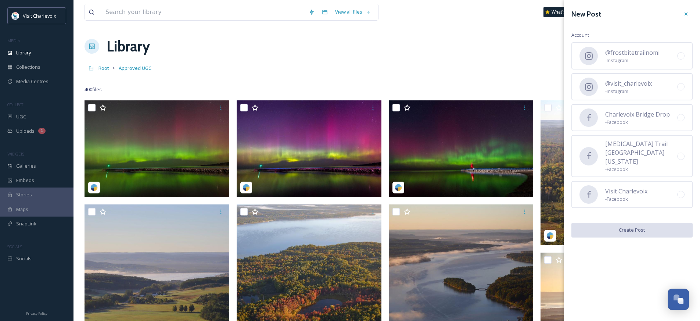
scroll to position [53, 0]
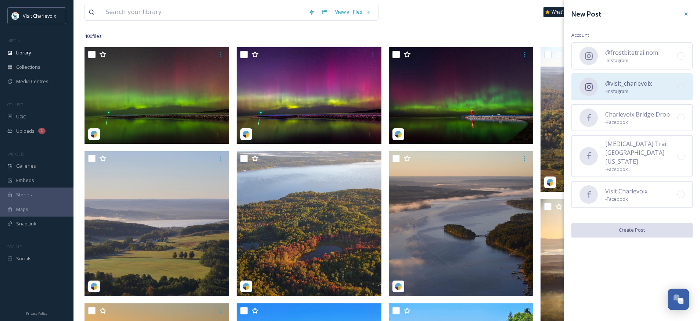
click at [651, 89] on span "- Instagram" at bounding box center [628, 91] width 47 height 7
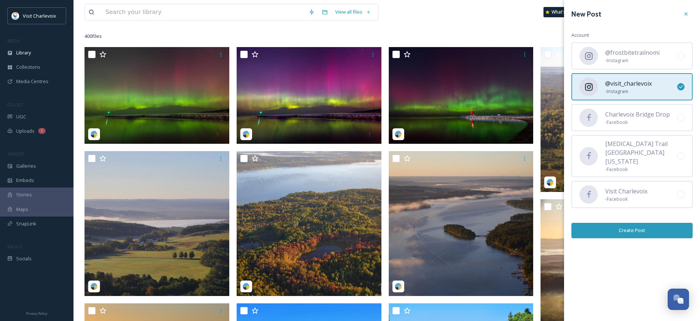
click at [656, 223] on button "Create Post" at bounding box center [632, 230] width 121 height 15
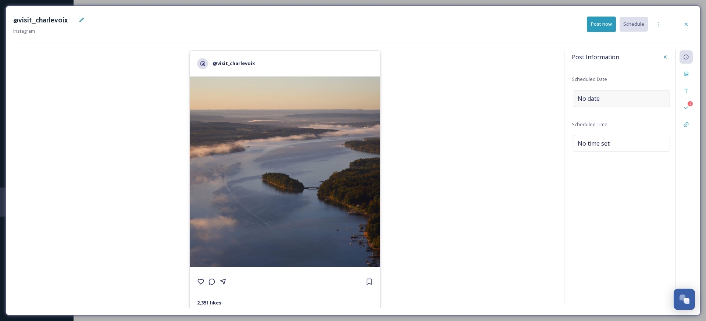
click at [588, 98] on span "No date" at bounding box center [588, 98] width 22 height 9
click at [588, 98] on input "text" at bounding box center [609, 98] width 73 height 16
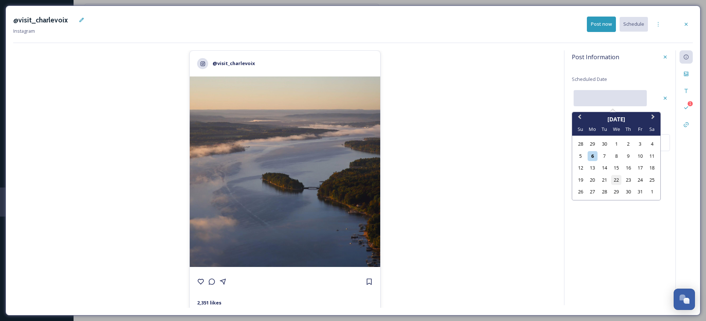
click at [618, 177] on div "22" at bounding box center [616, 180] width 10 height 10
type input "10/22/2025"
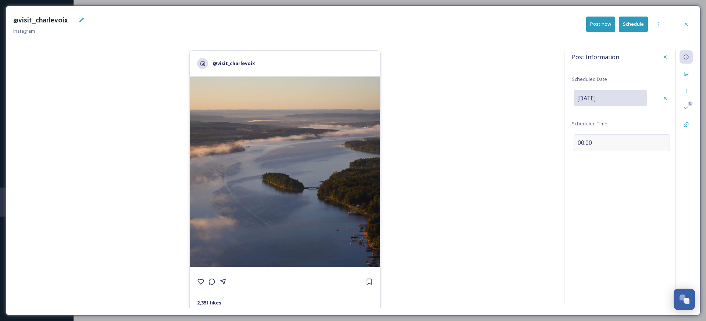
click at [582, 141] on span "00:00" at bounding box center [584, 142] width 14 height 9
click at [583, 141] on input "11:26" at bounding box center [596, 142] width 49 height 18
click at [579, 142] on input "11:26" at bounding box center [596, 142] width 49 height 18
type input "15:26"
click at [684, 75] on icon at bounding box center [686, 74] width 4 height 4
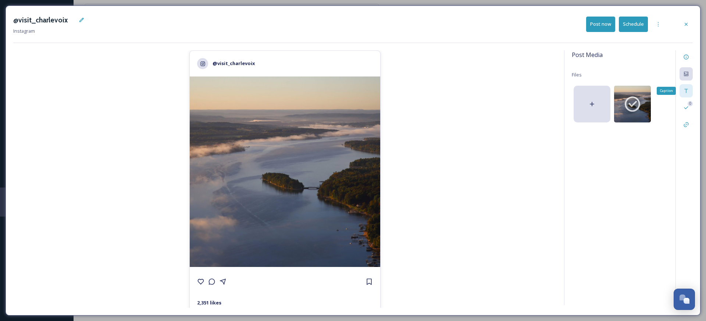
click at [686, 89] on icon at bounding box center [685, 91] width 3 height 4
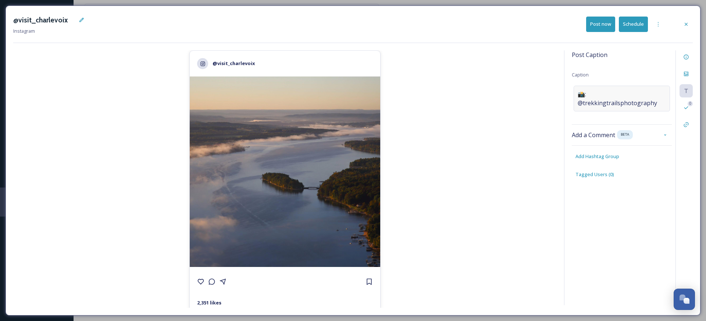
click at [585, 91] on span "📸: @trekkingtrailsphotography" at bounding box center [621, 99] width 88 height 18
click at [583, 93] on textarea "📸: @trekkingtrailsphotography" at bounding box center [622, 116] width 100 height 61
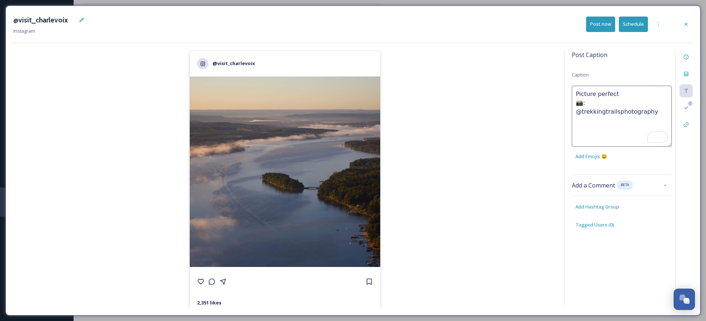
click at [667, 104] on textarea "Picture perfect 📸: @trekkingtrailsphotography" at bounding box center [622, 116] width 100 height 61
type textarea "Picture perfect 📸: @trekkingtrailsphotography"
click at [583, 208] on div "Post Caption Caption Picture perfect 📸: @trekkingtrailsphotography Add Emojis 😄…" at bounding box center [628, 177] width 129 height 255
click at [665, 103] on div "Picture perfect 📸: @trekkingtrailsphotography" at bounding box center [621, 103] width 96 height 35
click at [665, 103] on textarea "Picture perfect 📸: @trekkingtrailsphotography" at bounding box center [622, 116] width 100 height 61
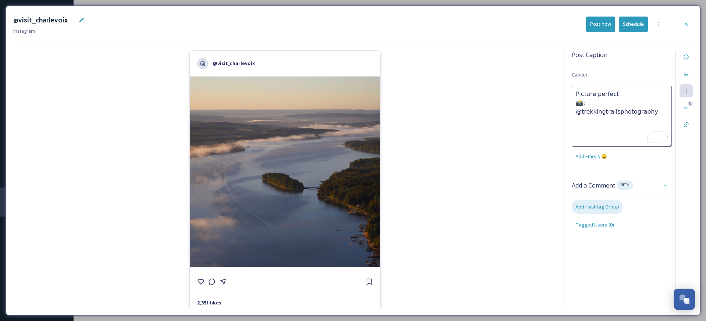
click at [591, 207] on div "Post Caption Caption Picture perfect 📸: @trekkingtrailsphotography Add Emojis 😄…" at bounding box center [628, 177] width 129 height 255
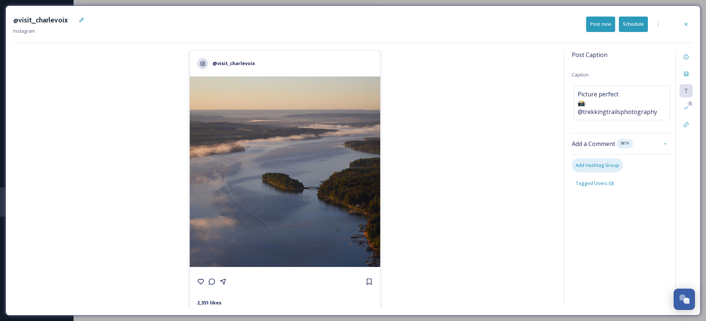
click at [596, 162] on span "Add Hashtag Group" at bounding box center [597, 165] width 44 height 7
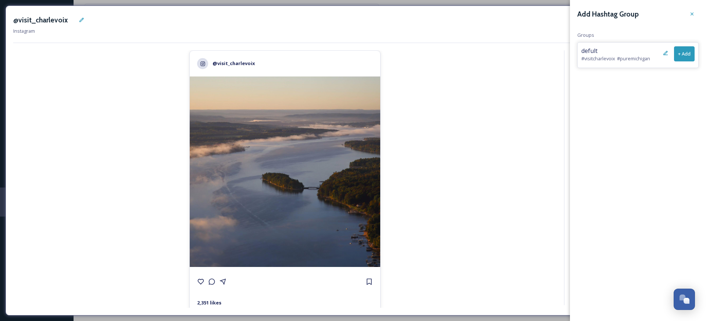
click at [678, 55] on button "+ Add" at bounding box center [684, 53] width 21 height 15
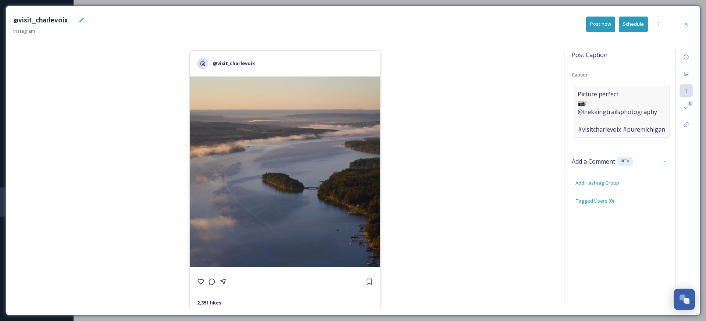
click at [582, 112] on span "Picture perfect 📸: @trekkingtrailsphotography #visitcharlevoix #puremichigan" at bounding box center [621, 112] width 88 height 44
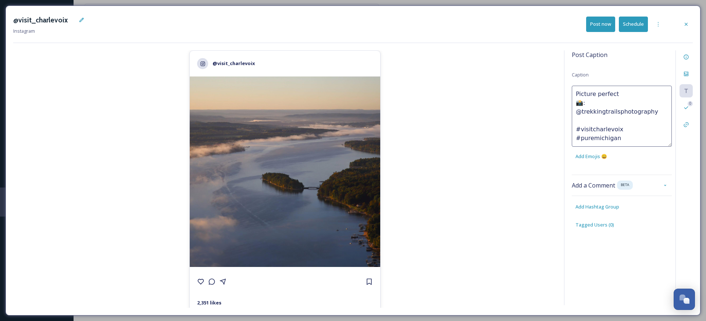
click at [579, 112] on textarea "Picture perfect 📸: @trekkingtrailsphotography #visitcharlevoix #puremichigan" at bounding box center [622, 116] width 100 height 61
type textarea "Picture perfect 📸: @trekkingtrailsphotography #visitcharlevoix #puremichigan"
click at [631, 26] on button "Schedule" at bounding box center [633, 24] width 29 height 15
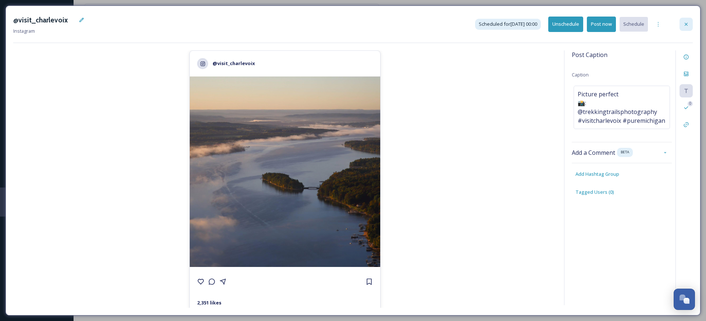
click at [682, 25] on div at bounding box center [685, 24] width 13 height 13
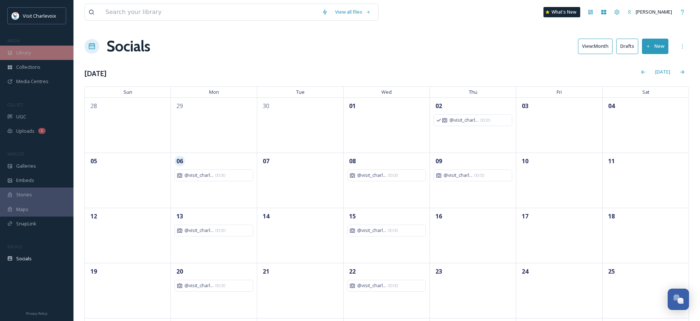
click at [42, 57] on div "Library" at bounding box center [37, 53] width 74 height 14
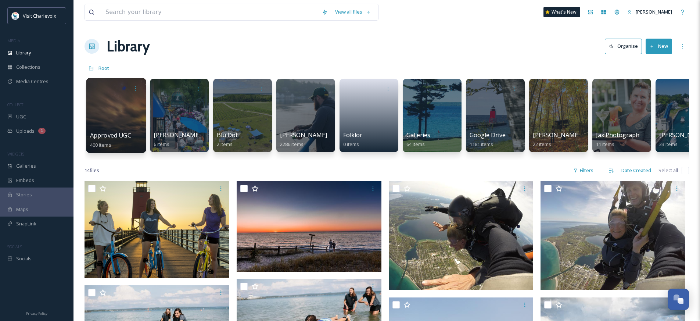
click at [105, 130] on div at bounding box center [116, 115] width 60 height 75
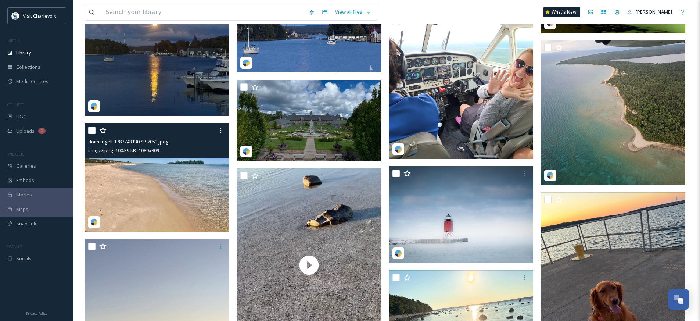
scroll to position [850, 0]
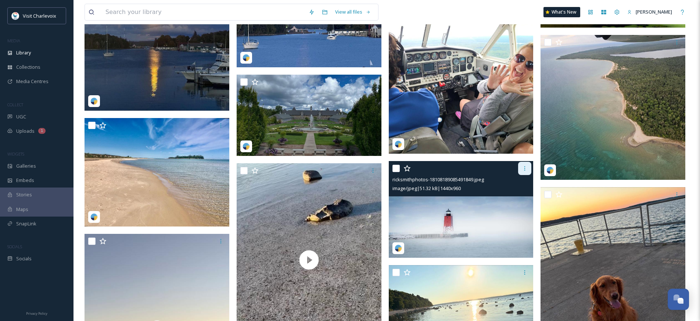
click at [522, 168] on icon at bounding box center [525, 168] width 6 height 6
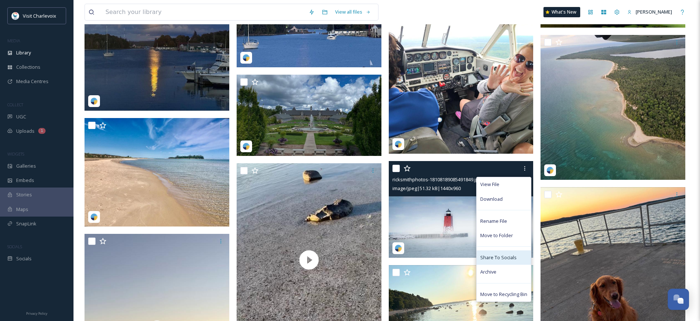
click at [513, 262] on div "Share To Socials" at bounding box center [504, 257] width 54 height 14
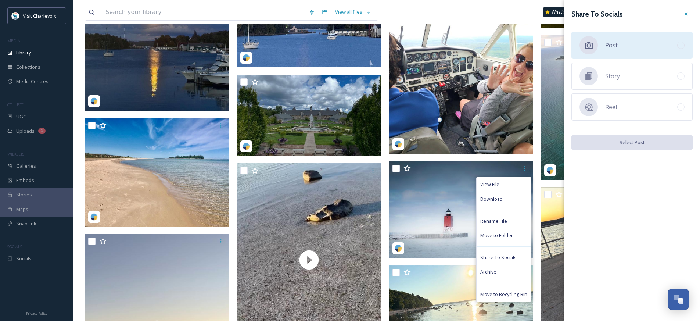
click at [617, 46] on span "Post" at bounding box center [611, 45] width 12 height 9
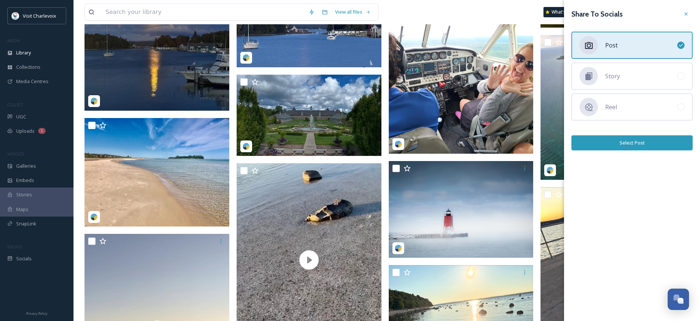
click at [612, 141] on button "Select Post" at bounding box center [632, 142] width 121 height 15
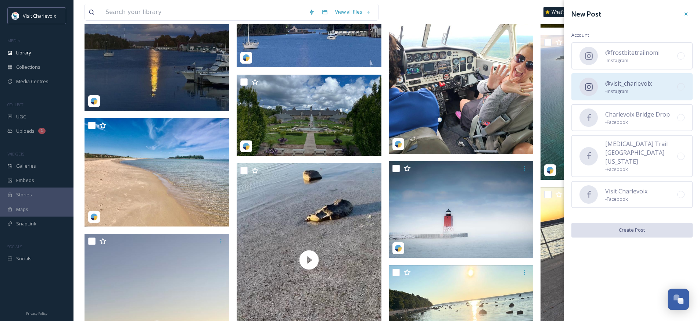
click at [599, 92] on div "@visit_charlevoix - Instagram" at bounding box center [632, 86] width 121 height 27
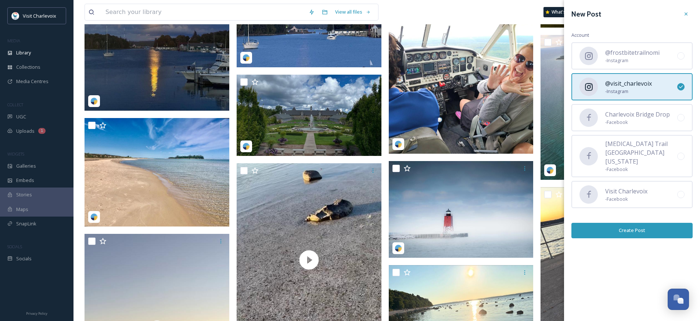
click at [644, 223] on button "Create Post" at bounding box center [632, 230] width 121 height 15
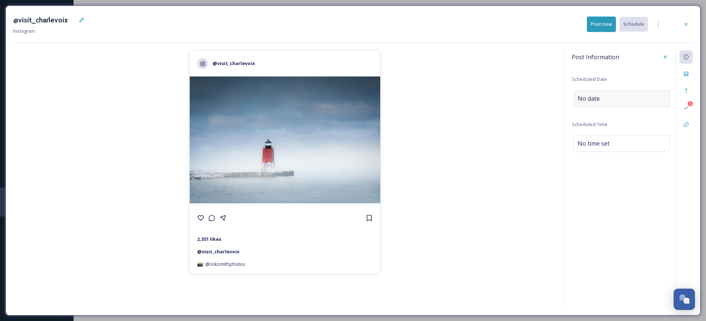
click at [619, 95] on div "No date" at bounding box center [621, 98] width 96 height 17
click at [622, 99] on input "text" at bounding box center [609, 98] width 73 height 16
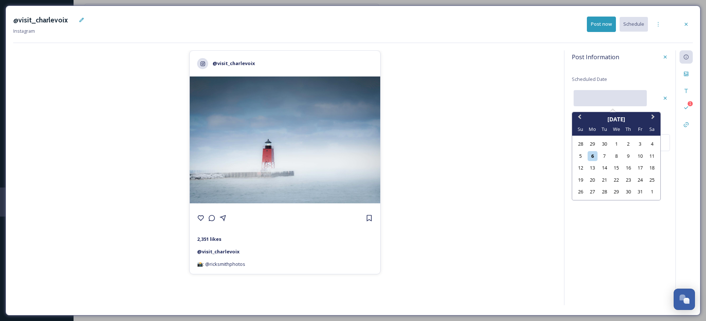
click at [593, 192] on div "27" at bounding box center [592, 192] width 10 height 10
type input "10/27/2025"
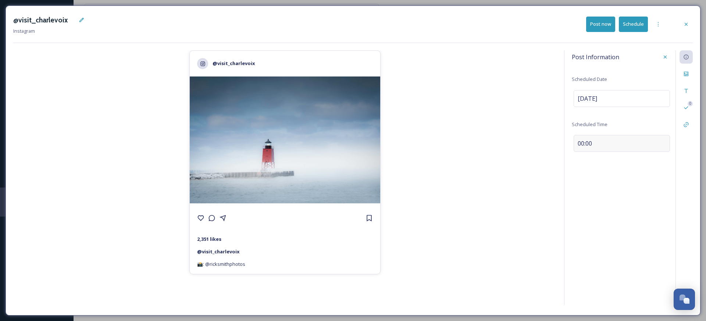
click at [583, 142] on span "00:00" at bounding box center [584, 143] width 14 height 9
click at [579, 143] on input "11:29" at bounding box center [596, 142] width 49 height 18
click at [598, 144] on input "03:29" at bounding box center [596, 142] width 49 height 18
type input "15:29"
click at [604, 189] on div "Post Information Scheduled Date Oct 27 2025 Scheduled Time 15:29 0" at bounding box center [628, 177] width 129 height 255
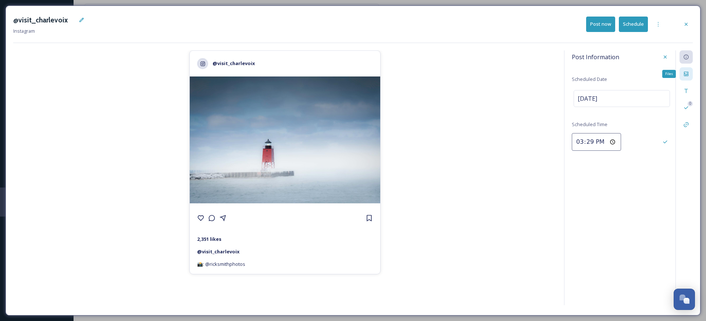
click at [688, 72] on icon at bounding box center [686, 74] width 4 height 4
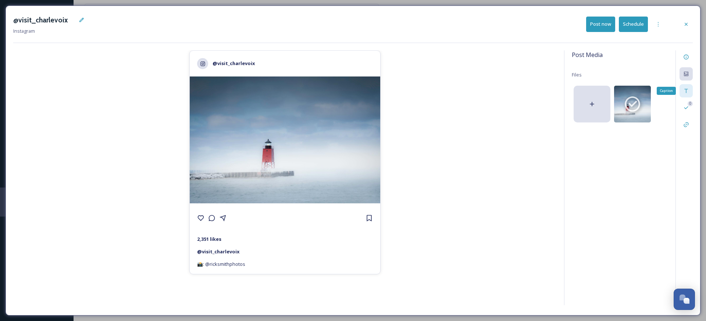
click at [689, 90] on div "Caption" at bounding box center [685, 90] width 13 height 13
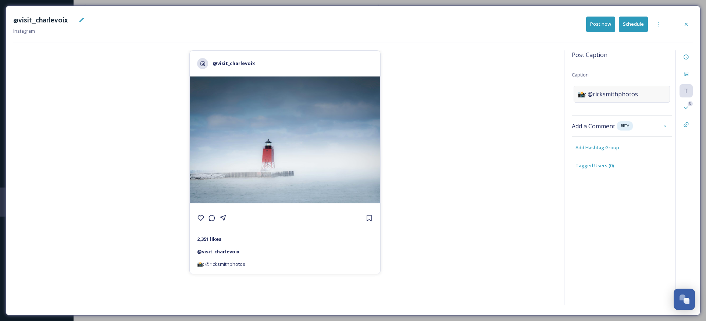
click at [614, 92] on span "📸: @ricksmithphotos" at bounding box center [607, 94] width 60 height 9
click at [595, 94] on textarea "📸: @ricksmithphotos" at bounding box center [622, 116] width 100 height 61
paste textarea "Charlevoix’s beloved Little Red Lighthouse takes on a whole new mood when the f…"
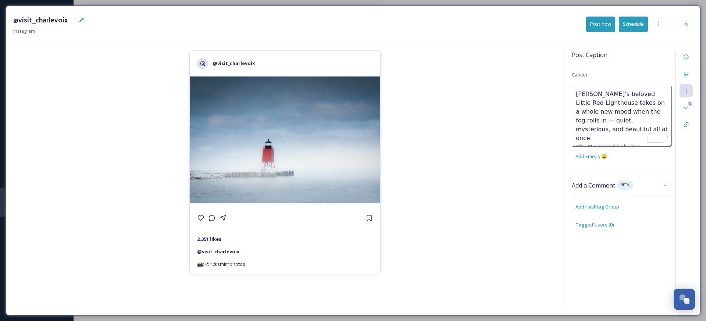
click at [663, 110] on textarea "Charlevoix’s beloved Little Red Lighthouse takes on a whole new mood when the f…" at bounding box center [622, 116] width 100 height 61
type textarea "Charlevoix’s beloved Little Red Lighthouse takes on a whole new mood when the f…"
click at [639, 137] on textarea "Charlevoix’s beloved Little Red Lighthouse takes on a whole new mood when the f…" at bounding box center [622, 116] width 100 height 61
click at [592, 210] on div "Post Caption Caption Charlevoix’s beloved Little Red Lighthouse takes on a whol…" at bounding box center [622, 146] width 100 height 193
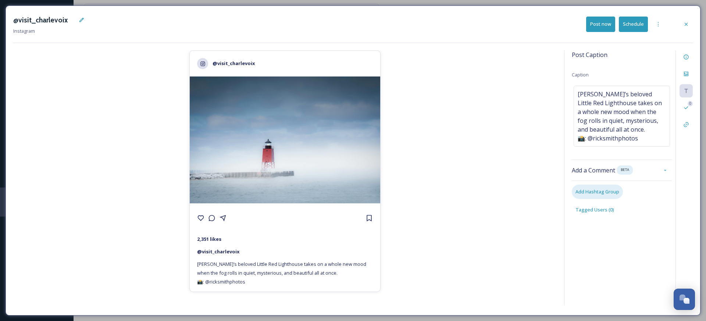
click at [605, 194] on span "Add Hashtag Group" at bounding box center [597, 191] width 44 height 7
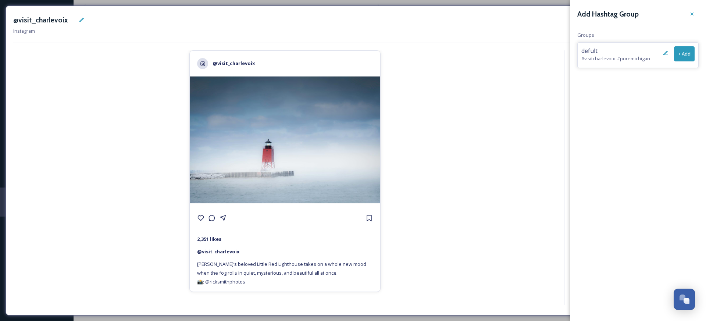
click at [683, 51] on button "+ Add" at bounding box center [684, 53] width 21 height 15
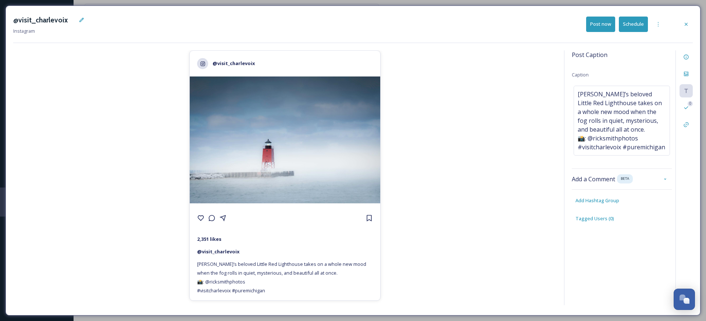
click at [636, 26] on button "Schedule" at bounding box center [633, 24] width 29 height 15
click at [690, 23] on div at bounding box center [685, 24] width 13 height 13
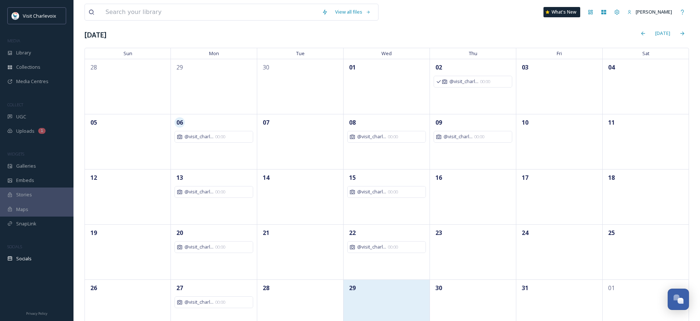
scroll to position [60, 0]
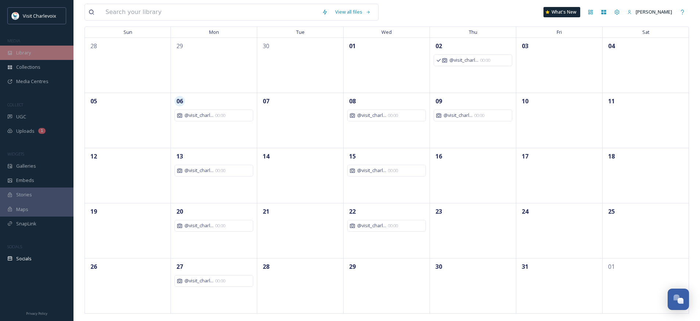
click at [49, 50] on div "Library" at bounding box center [37, 53] width 74 height 14
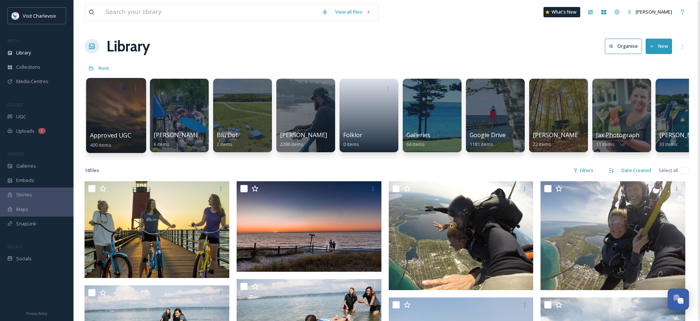
click at [106, 122] on div at bounding box center [116, 115] width 60 height 75
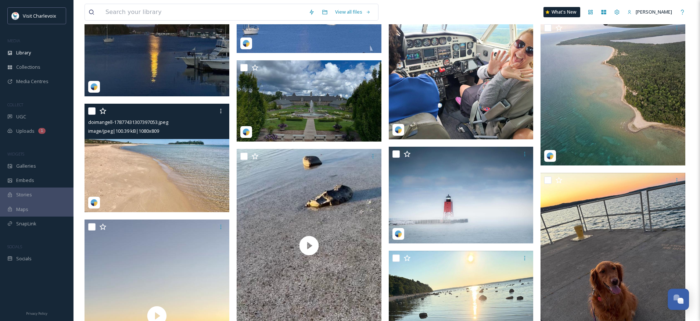
scroll to position [875, 0]
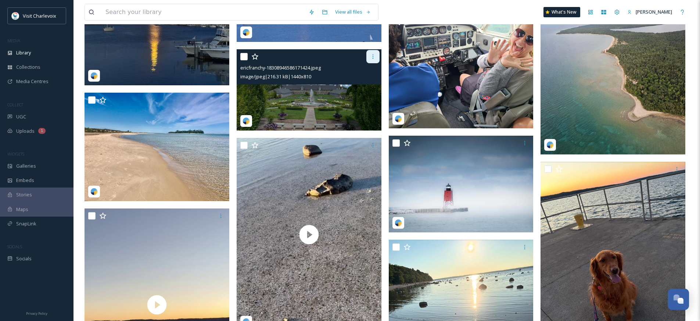
click at [374, 54] on icon at bounding box center [373, 57] width 6 height 6
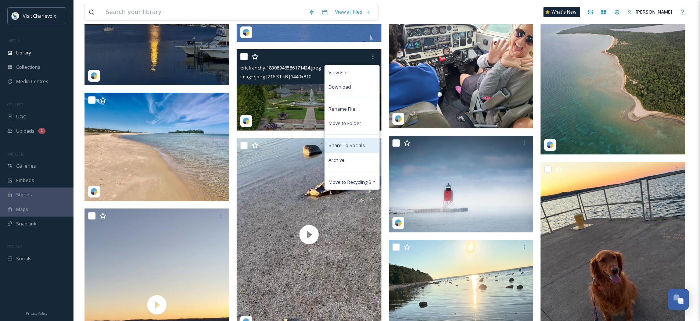
click at [361, 144] on span "Share To Socials" at bounding box center [347, 145] width 36 height 7
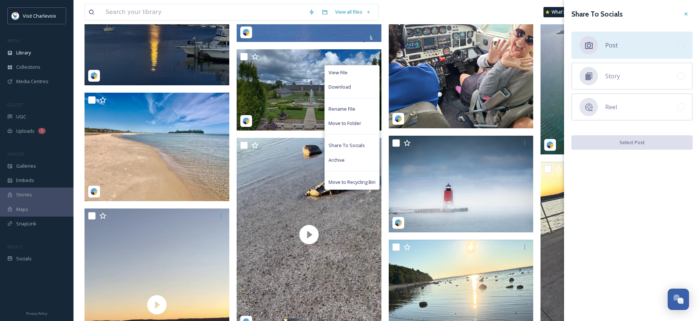
click at [629, 44] on div "Post" at bounding box center [632, 45] width 121 height 27
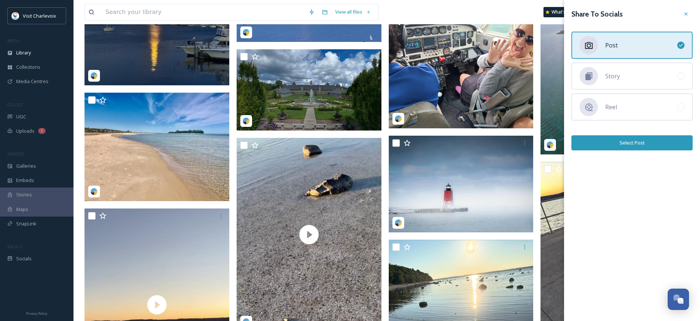
click at [651, 143] on button "Select Post" at bounding box center [632, 142] width 121 height 15
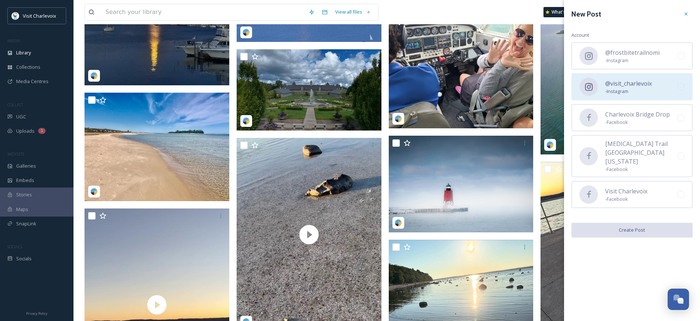
click at [626, 78] on div "@visit_charlevoix - Instagram" at bounding box center [632, 86] width 121 height 27
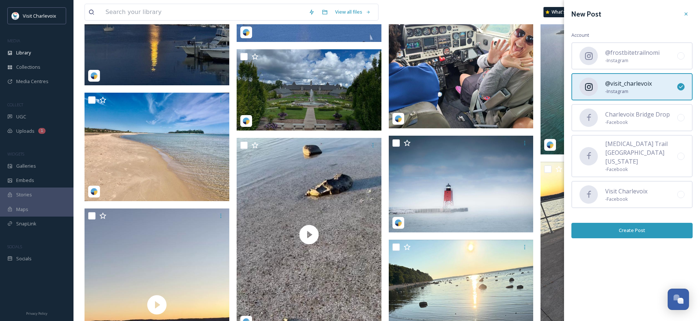
click at [641, 223] on button "Create Post" at bounding box center [632, 230] width 121 height 15
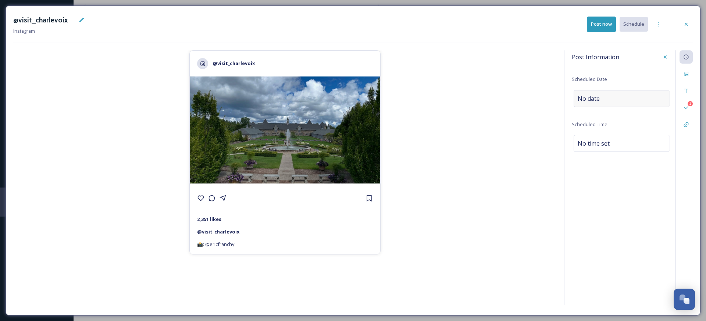
click at [594, 97] on span "No date" at bounding box center [588, 98] width 22 height 9
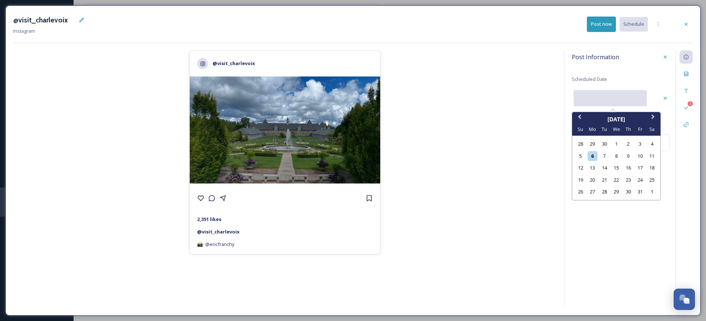
click at [594, 97] on input "text" at bounding box center [609, 98] width 73 height 16
click at [616, 191] on div "29" at bounding box center [616, 192] width 10 height 10
type input "10/29/2025"
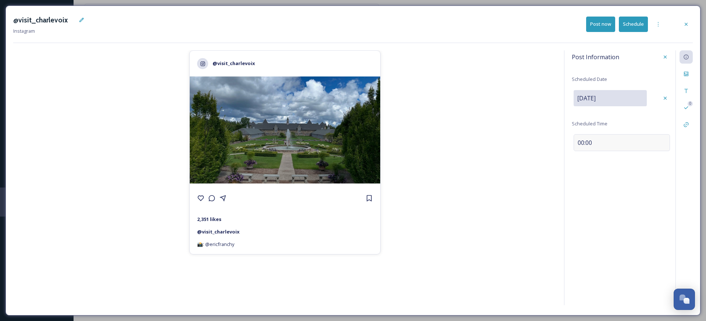
click at [585, 143] on span "00:00" at bounding box center [584, 142] width 14 height 9
click at [578, 143] on input "11:31" at bounding box center [596, 142] width 49 height 18
type input "15:31"
click at [686, 72] on icon at bounding box center [686, 74] width 6 height 6
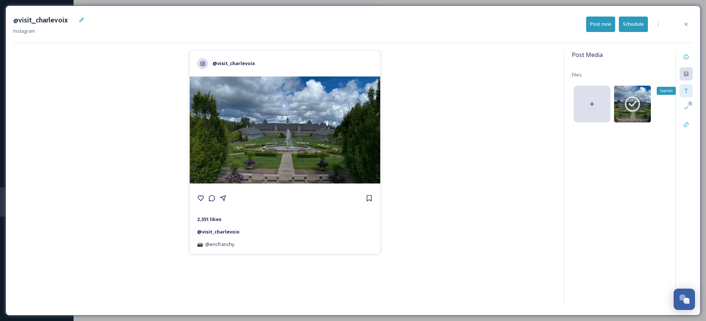
click at [688, 90] on icon at bounding box center [686, 91] width 6 height 6
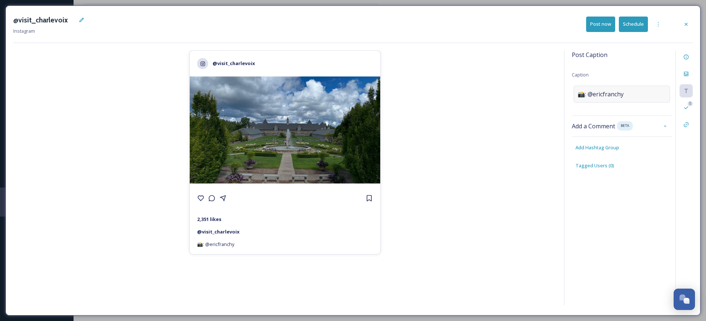
click at [593, 93] on span "📸: @ericfranchy" at bounding box center [600, 94] width 46 height 9
click at [588, 92] on textarea "📸: @ericfranchy" at bounding box center [622, 116] width 100 height 61
paste textarea "Step into a fairytale at Castle Farms in Charlevoix! Built in 1918, this histor…"
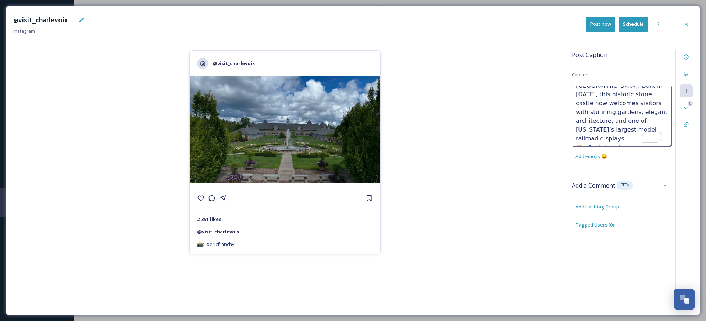
scroll to position [26, 0]
click at [631, 140] on textarea "Step into a fairytale at Castle Farms in Charlevoix! Built in 1918, this histor…" at bounding box center [622, 116] width 100 height 61
type textarea "Step into a fairytale at Castle Farms in Charlevoix! Built in 1918, this histor…"
click at [599, 205] on div "Post Caption Caption Step into a fairytale at Castle Farms in Charlevoix! Built…" at bounding box center [622, 146] width 100 height 193
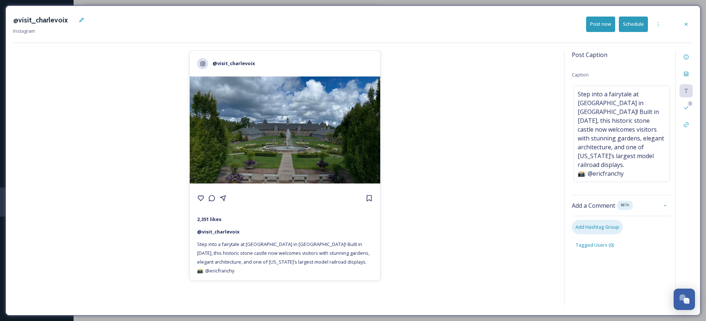
click at [604, 223] on span "Add Hashtag Group" at bounding box center [597, 226] width 44 height 7
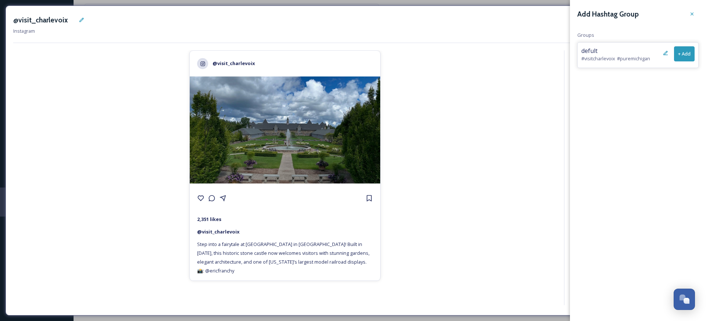
click at [682, 53] on button "+ Add" at bounding box center [684, 53] width 21 height 15
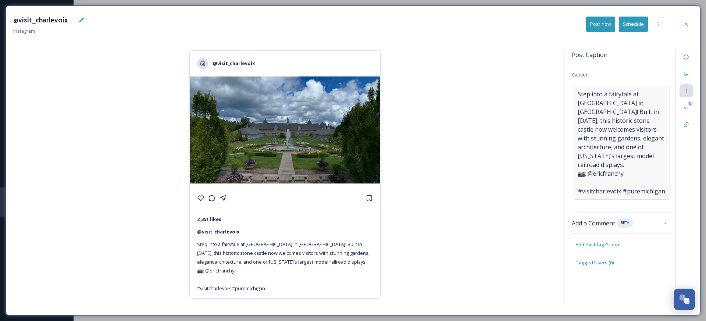
click at [585, 175] on span "Step into a fairytale at Castle Farms in Charlevoix! Built in 1918, this histor…" at bounding box center [621, 143] width 88 height 106
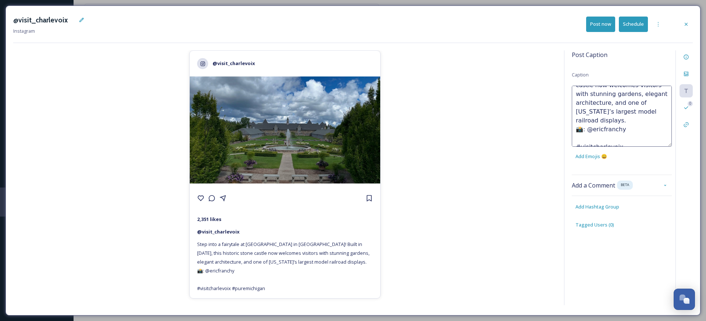
click at [587, 129] on textarea "Step into a fairytale at Castle Farms in Charlevoix! Built in 1918, this histor…" at bounding box center [622, 116] width 100 height 61
type textarea "Step into a fairytale at Castle Farms in Charlevoix! Built in 1918, this histor…"
click at [641, 19] on button "Schedule" at bounding box center [633, 24] width 29 height 15
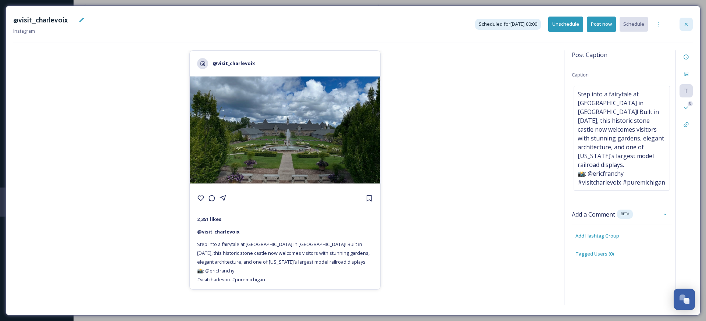
click at [690, 19] on div at bounding box center [685, 24] width 13 height 13
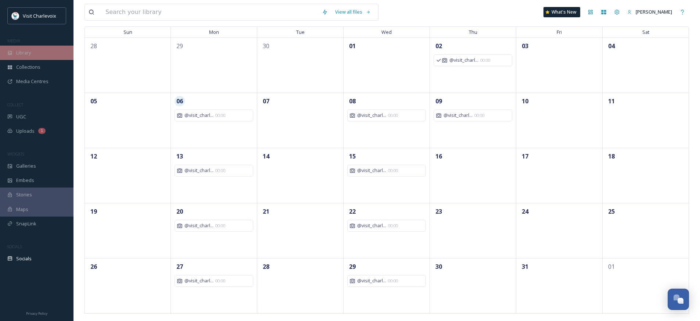
click at [39, 54] on div "Library" at bounding box center [37, 53] width 74 height 14
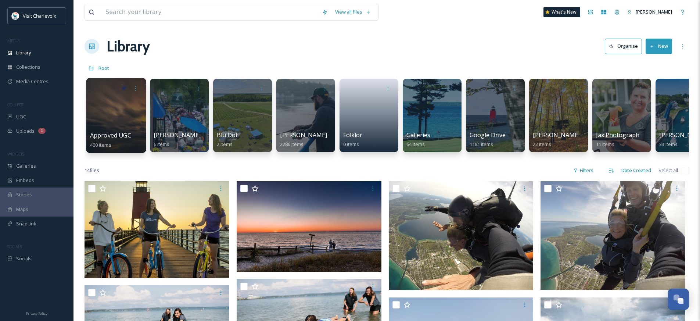
click at [118, 117] on div at bounding box center [116, 115] width 60 height 75
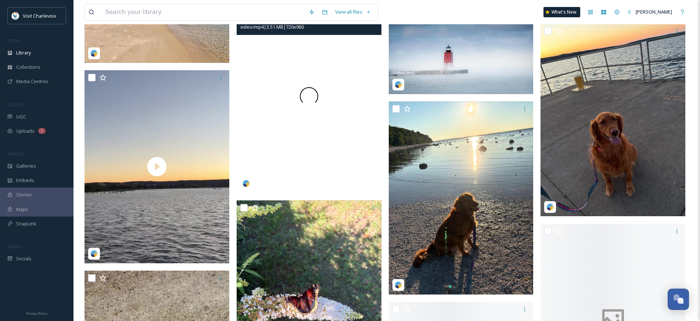
scroll to position [865, 0]
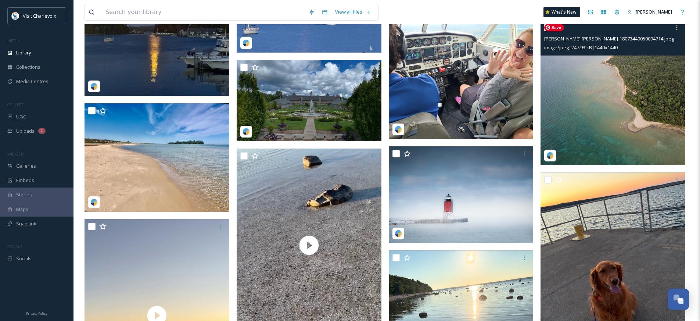
click at [586, 87] on img at bounding box center [613, 92] width 145 height 145
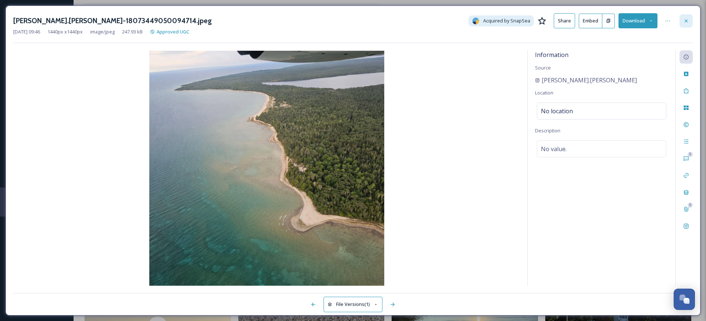
click at [687, 16] on div at bounding box center [685, 20] width 13 height 13
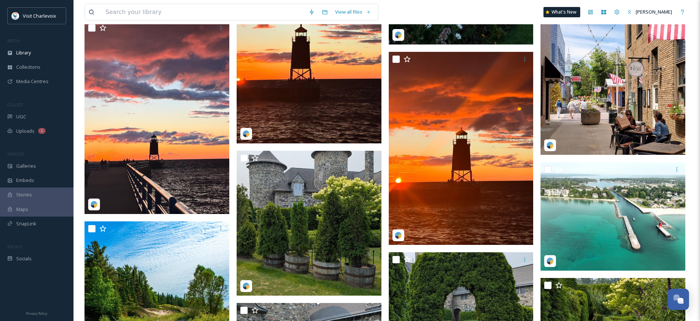
scroll to position [1448, 0]
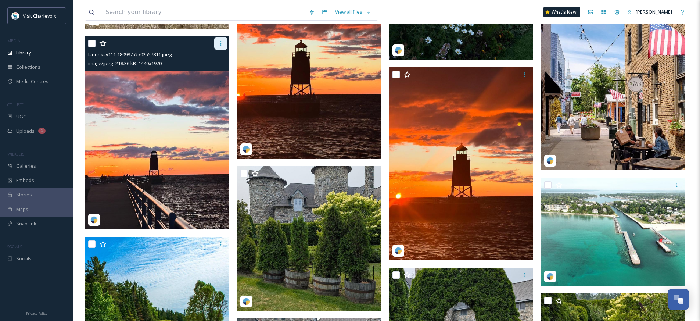
click at [224, 43] on div at bounding box center [220, 43] width 13 height 13
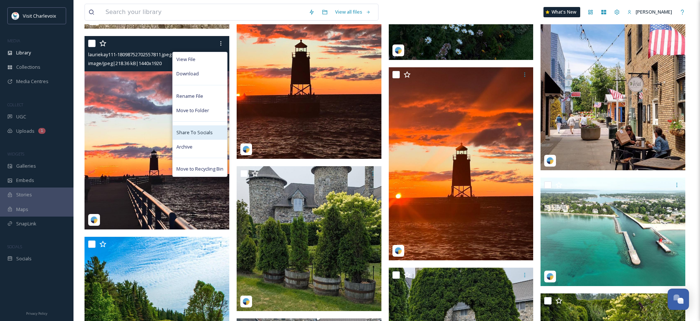
click at [217, 132] on div "Share To Socials" at bounding box center [200, 132] width 54 height 14
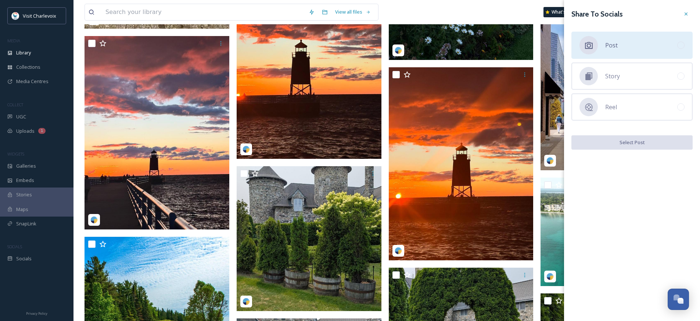
click at [643, 42] on div "Post" at bounding box center [632, 45] width 121 height 27
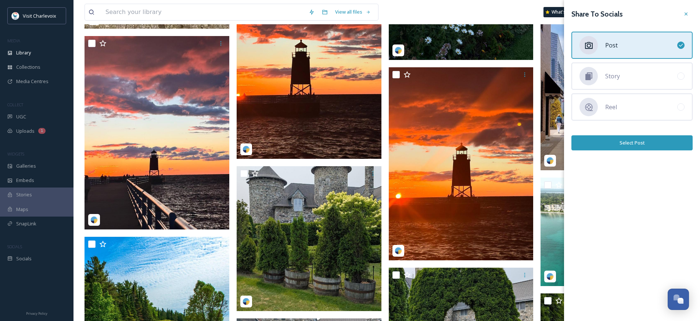
click at [650, 139] on button "Select Post" at bounding box center [632, 142] width 121 height 15
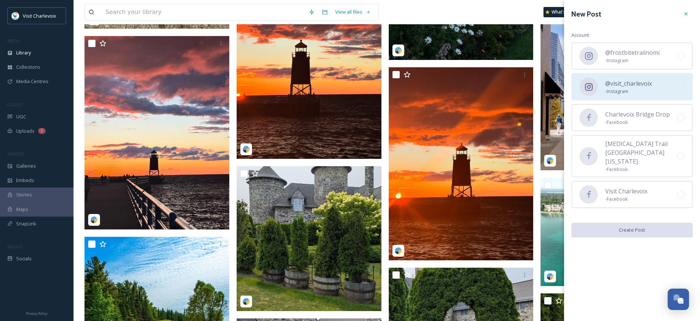
click at [629, 90] on span "- Instagram" at bounding box center [628, 91] width 47 height 7
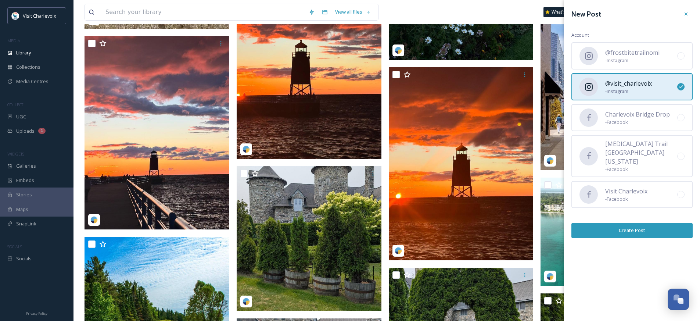
click at [658, 225] on button "Create Post" at bounding box center [632, 230] width 121 height 15
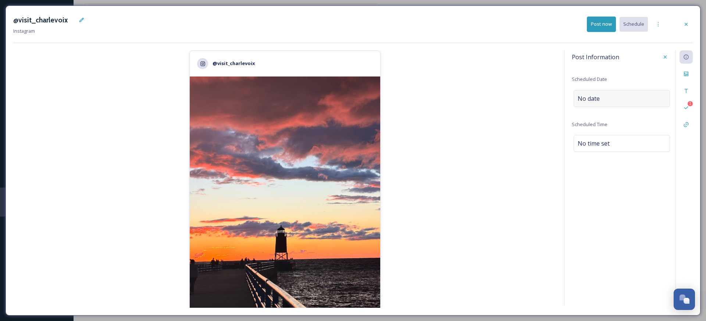
click at [600, 96] on div "No date" at bounding box center [621, 98] width 96 height 17
click at [600, 97] on input "text" at bounding box center [609, 98] width 73 height 16
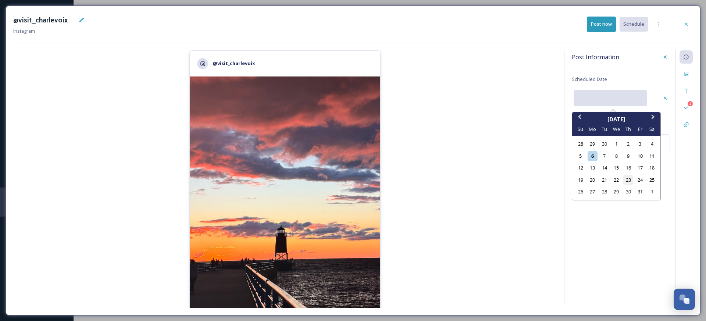
click at [630, 179] on div "23" at bounding box center [628, 180] width 10 height 10
type input "10/23/2025"
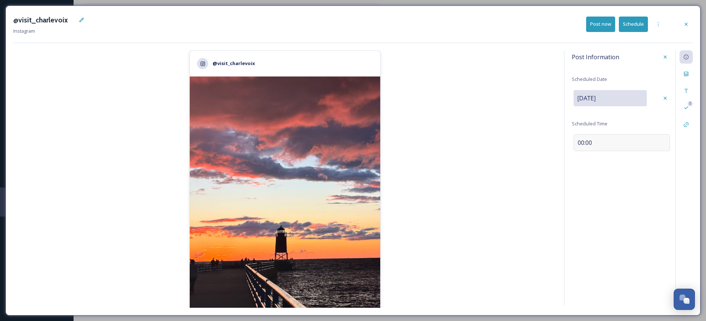
click at [610, 143] on div "00:00" at bounding box center [621, 142] width 96 height 17
click at [577, 140] on input "11:34" at bounding box center [596, 142] width 49 height 18
type input "15:34"
click at [685, 72] on icon at bounding box center [686, 74] width 6 height 6
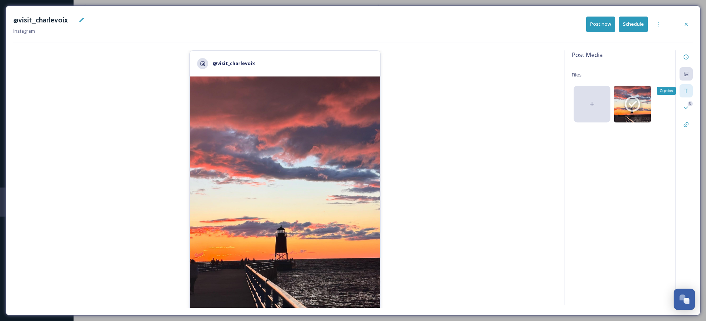
click at [680, 92] on div "Caption" at bounding box center [685, 90] width 13 height 13
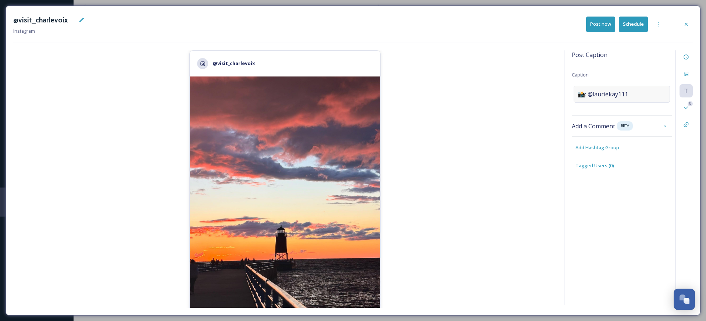
click at [583, 90] on span "📸: @lauriekay111" at bounding box center [602, 94] width 50 height 9
click at [580, 92] on textarea "📸: @lauriekay111" at bounding box center [622, 116] width 100 height 61
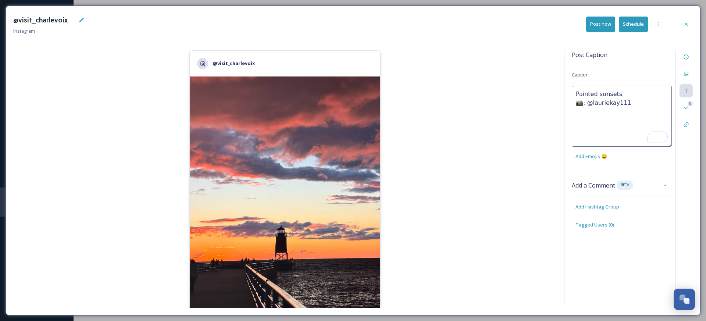
type textarea "Painted sunsets 📸: @lauriekay111"
click at [598, 211] on div "Post Caption Caption Painted sunsets 📸: @lauriekay111 Add Emojis 😄 Add a Commen…" at bounding box center [628, 177] width 129 height 255
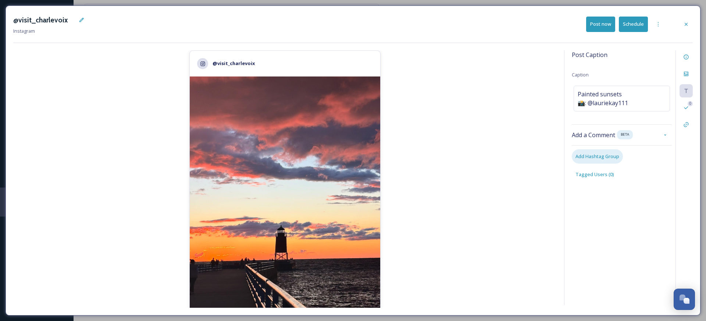
click at [604, 155] on span "Add Hashtag Group" at bounding box center [597, 156] width 44 height 7
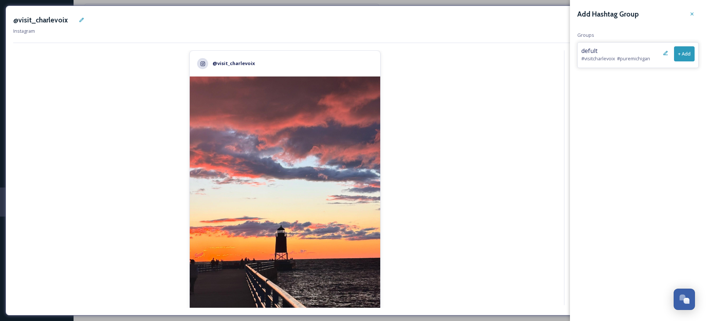
click at [686, 54] on button "+ Add" at bounding box center [684, 53] width 21 height 15
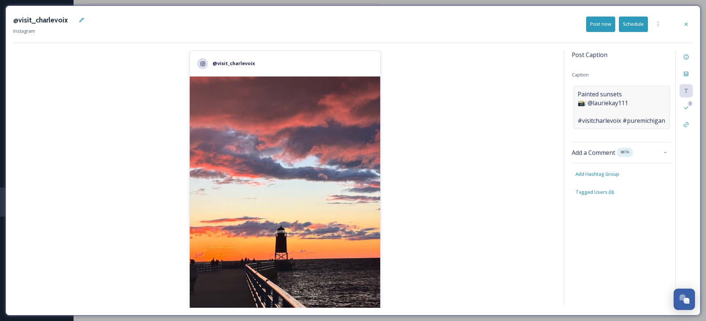
click at [585, 113] on span "Painted sunsets 📸: @lauriekay111 #visitcharlevoix #puremichigan" at bounding box center [620, 107] width 87 height 35
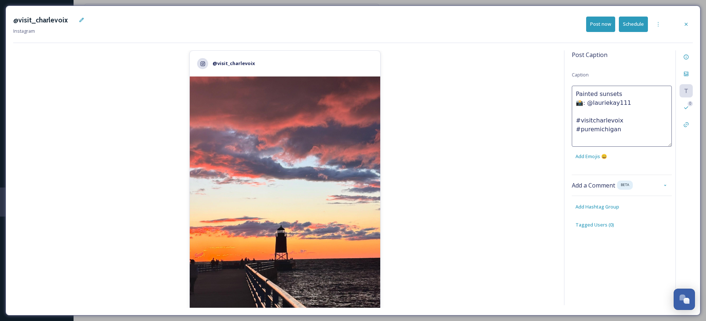
click at [579, 112] on textarea "Painted sunsets 📸: @lauriekay111 #visitcharlevoix #puremichigan" at bounding box center [622, 116] width 100 height 61
type textarea "Painted sunsets 📸: @lauriekay111 #visitcharlevoix #puremichigan"
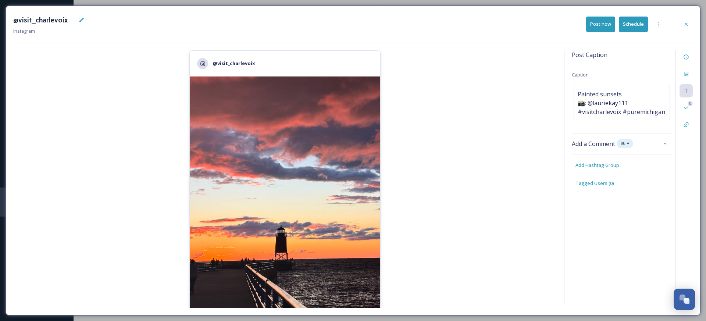
click at [629, 19] on button "Schedule" at bounding box center [633, 24] width 29 height 15
click at [690, 24] on div at bounding box center [685, 24] width 13 height 13
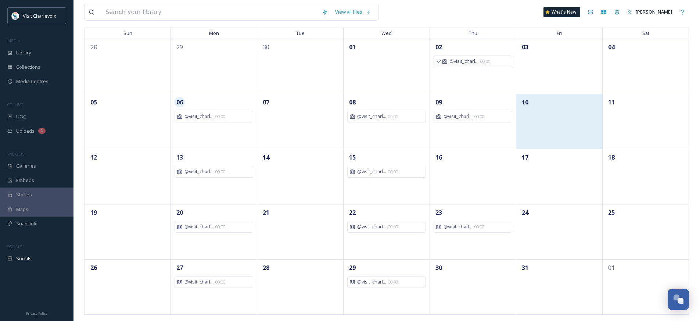
scroll to position [60, 0]
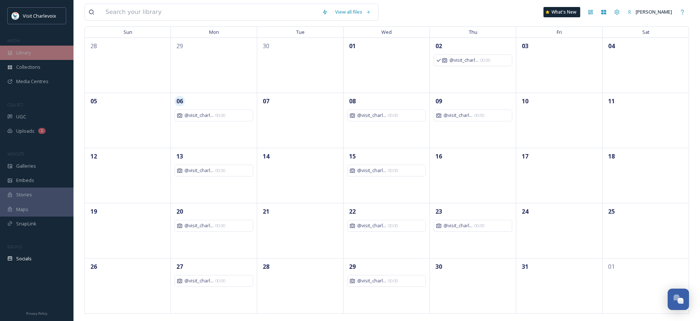
click at [19, 47] on div "Library" at bounding box center [37, 53] width 74 height 14
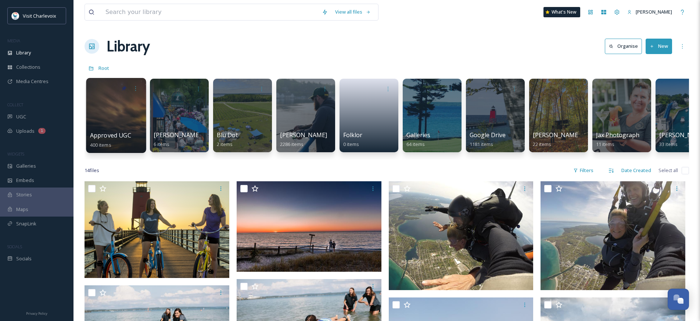
click at [120, 119] on div at bounding box center [116, 115] width 60 height 75
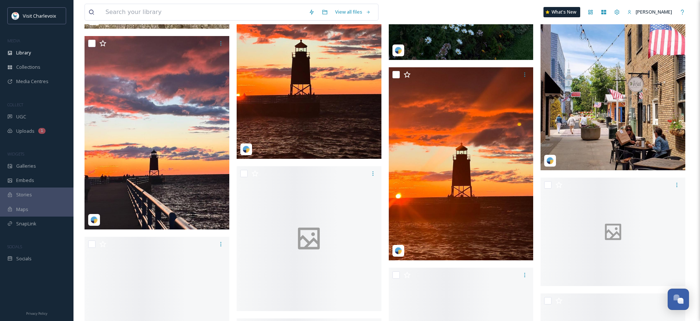
scroll to position [1528, 0]
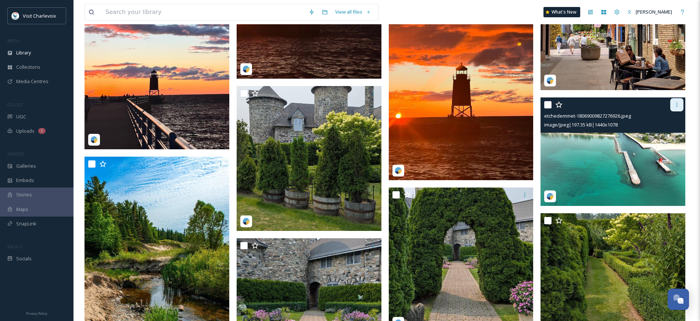
click at [676, 102] on icon at bounding box center [677, 105] width 6 height 6
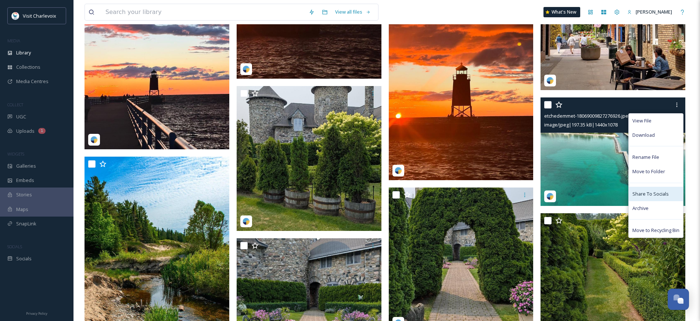
click at [664, 196] on span "Share To Socials" at bounding box center [651, 193] width 36 height 7
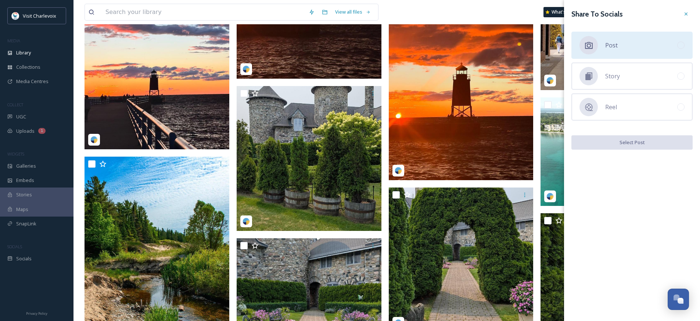
click at [630, 50] on div "Post" at bounding box center [632, 45] width 121 height 27
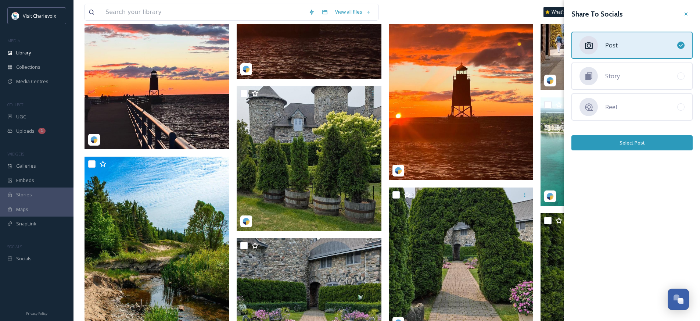
click at [620, 142] on button "Select Post" at bounding box center [632, 142] width 121 height 15
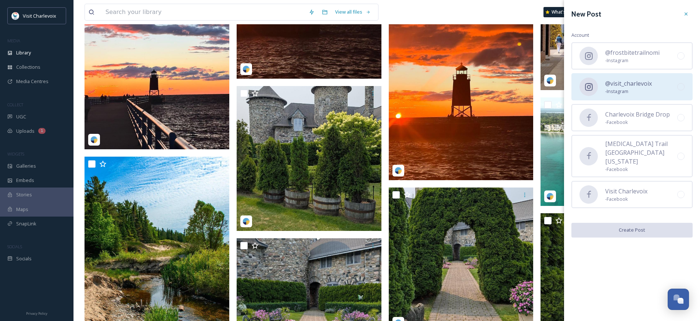
click at [609, 81] on span "@visit_charlevoix" at bounding box center [628, 83] width 47 height 9
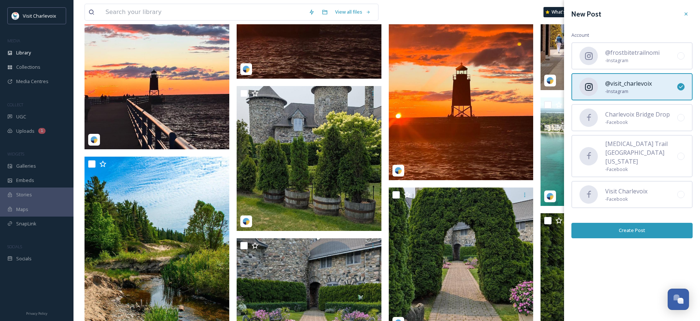
click at [620, 223] on button "Create Post" at bounding box center [632, 230] width 121 height 15
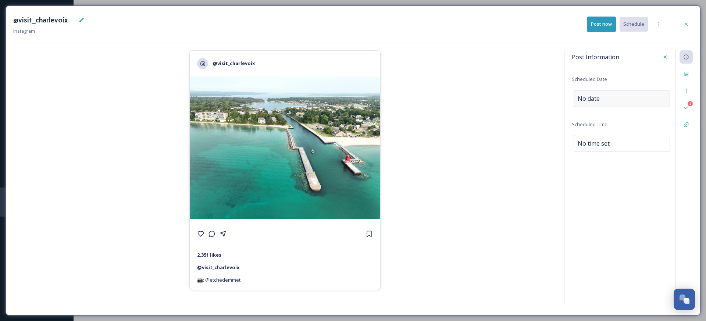
click at [583, 99] on span "No date" at bounding box center [588, 98] width 22 height 9
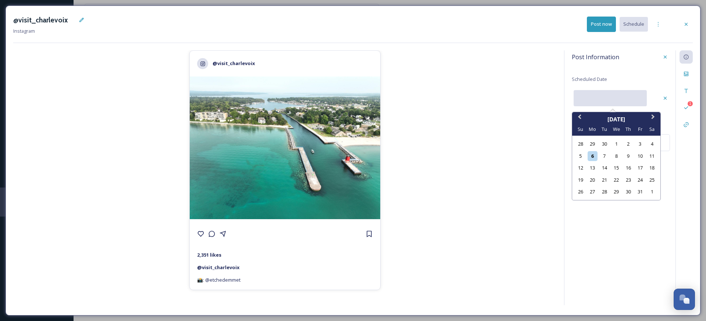
click at [583, 99] on input "text" at bounding box center [609, 98] width 73 height 16
click at [631, 180] on div "23" at bounding box center [628, 180] width 10 height 10
type input "10/23/2025"
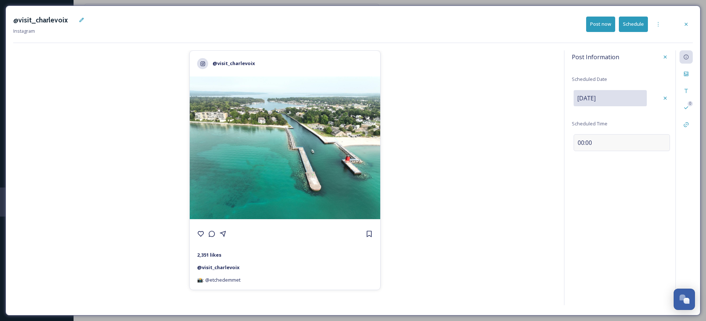
click at [580, 141] on span "00:00" at bounding box center [584, 142] width 14 height 9
click at [580, 142] on input "11:35" at bounding box center [596, 142] width 49 height 18
type input "15:35"
click at [691, 76] on div "Files" at bounding box center [685, 73] width 13 height 13
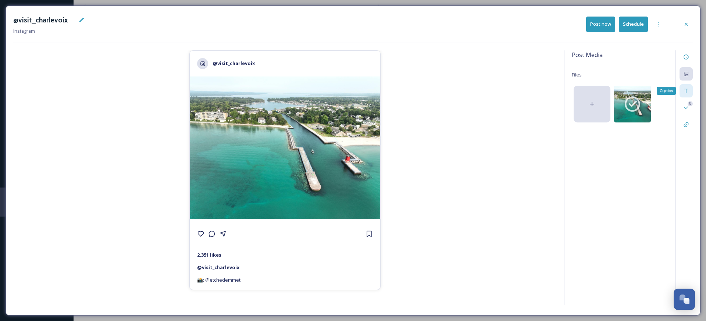
click at [691, 90] on div "Caption" at bounding box center [685, 90] width 13 height 13
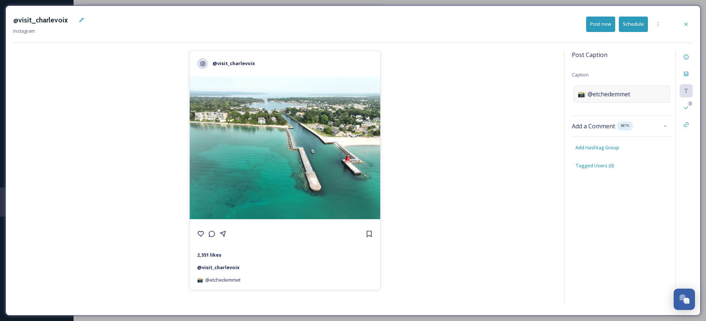
click at [625, 92] on span "📸: @etchedemmet" at bounding box center [603, 94] width 53 height 9
click at [606, 95] on textarea "📸: @etchedemmet" at bounding box center [622, 116] width 100 height 61
paste textarea "Charlevoix’s beauty shines — Lake Michigan’s vast blues meeting the shoreline, …"
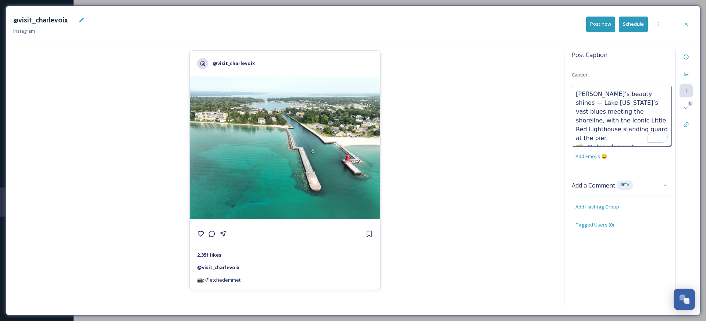
click at [656, 94] on textarea "Charlevoix’s beauty shines — Lake Michigan’s vast blues meeting the shoreline, …" at bounding box center [622, 116] width 100 height 61
type textarea "Charlevoix’s beauty shines, Lake Michigan’s vast blues meeting the shoreline, w…"
click at [638, 134] on textarea "[PERSON_NAME]’s beauty shines, Lake [US_STATE]’s vast blues meeting the shoreli…" at bounding box center [622, 116] width 100 height 61
type textarea "[PERSON_NAME]’s beauty shines, Lake [US_STATE]’s vast blues meeting the shoreli…"
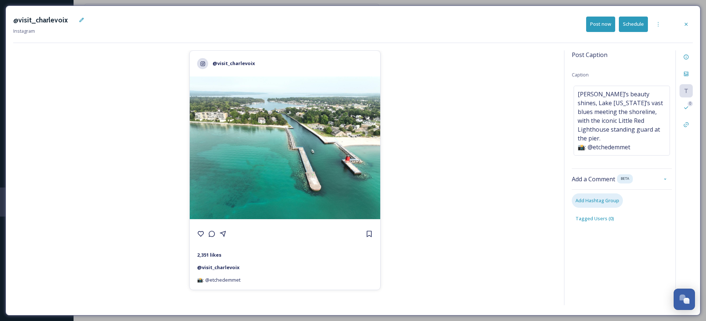
click at [609, 203] on div "Post Caption Caption Charlevoix’s beauty shines, Lake [US_STATE]’s vast blues m…" at bounding box center [622, 143] width 100 height 186
click at [595, 197] on span "Add Hashtag Group" at bounding box center [597, 200] width 44 height 7
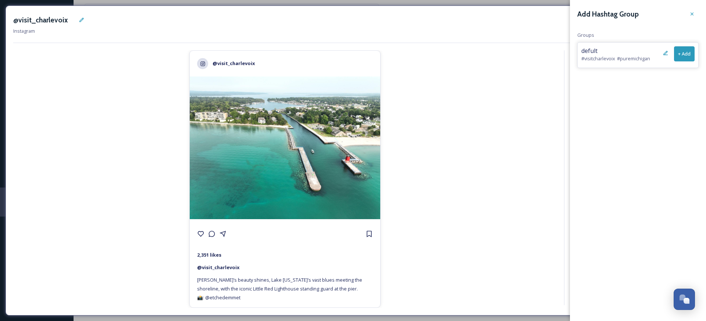
click at [688, 58] on button "+ Add" at bounding box center [684, 53] width 21 height 15
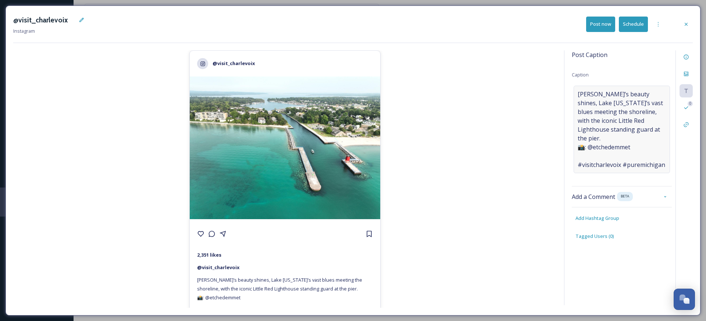
click at [578, 145] on span "Charlevoix’s beauty shines, Lake Michigan’s vast blues meeting the shoreline, w…" at bounding box center [621, 129] width 88 height 79
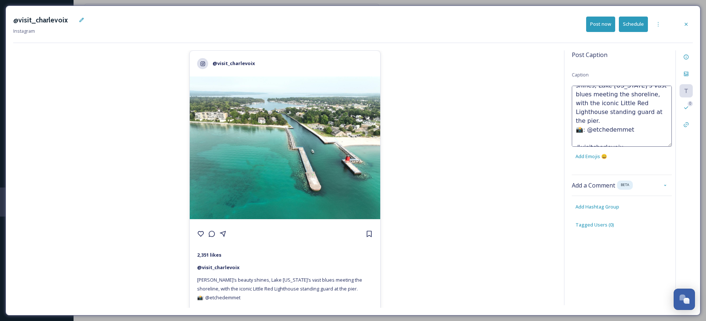
scroll to position [18, 0]
click at [584, 131] on textarea "Charlevoix’s beauty shines, Lake Michigan’s vast blues meeting the shoreline, w…" at bounding box center [622, 116] width 100 height 61
type textarea "Charlevoix’s beauty shines, Lake Michigan’s vast blues meeting the shoreline, w…"
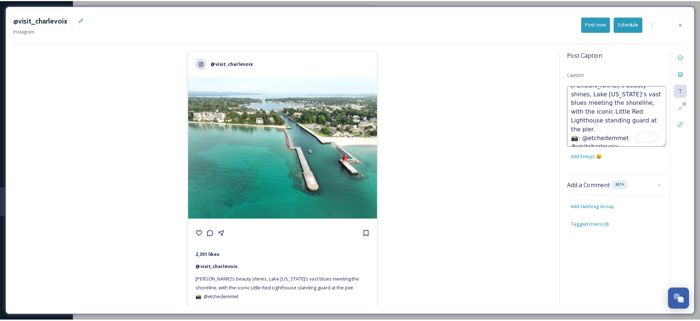
scroll to position [9, 0]
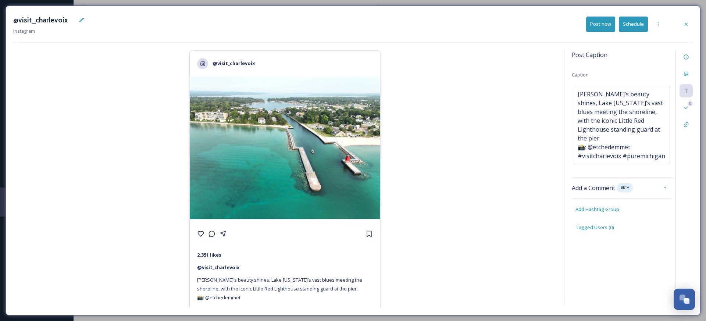
click at [636, 23] on button "Schedule" at bounding box center [633, 24] width 29 height 15
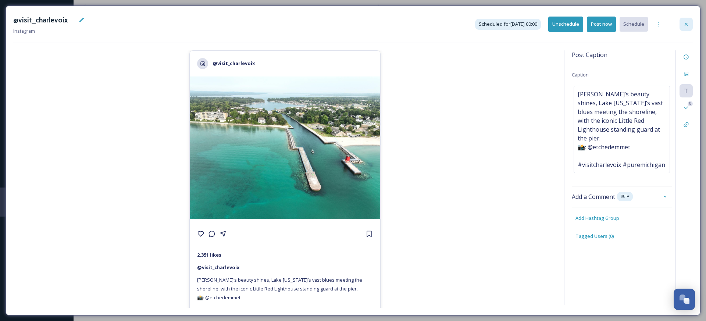
click at [683, 23] on icon at bounding box center [686, 24] width 6 height 6
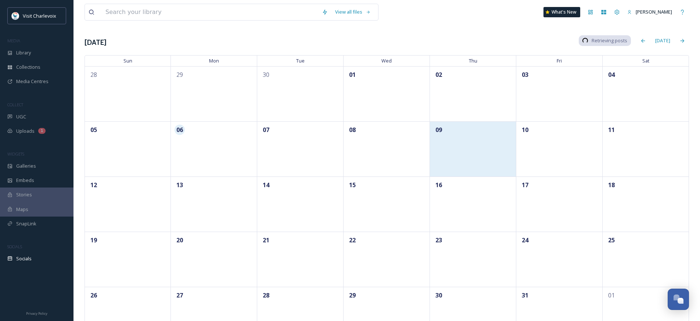
scroll to position [60, 0]
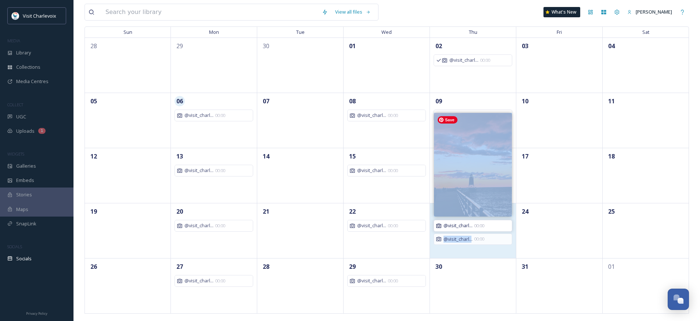
drag, startPoint x: 472, startPoint y: 239, endPoint x: 473, endPoint y: 147, distance: 91.9
click at [473, 203] on div "23 @visit_charl... 00:00 @visit_charl... 00:00" at bounding box center [473, 230] width 86 height 55
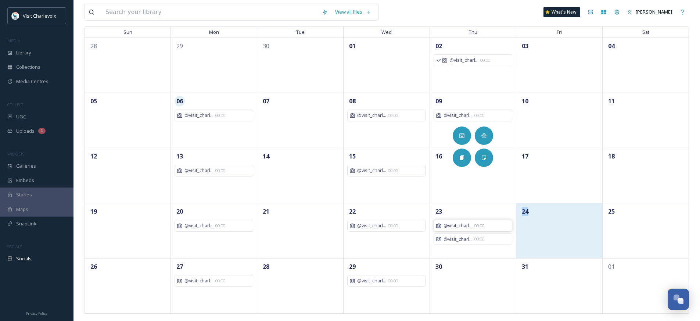
drag, startPoint x: 498, startPoint y: 240, endPoint x: 529, endPoint y: 239, distance: 30.5
click at [526, 237] on div "19 20 @visit_charl... 00:00 21 22 @visit_charl... 00:00 23 @visit_charl... 00:0…" at bounding box center [387, 230] width 605 height 55
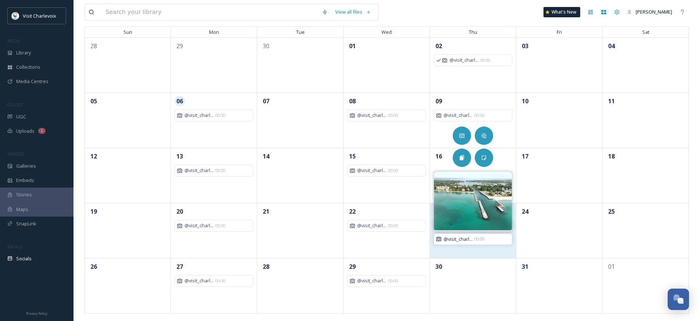
click at [493, 239] on div "@visit_charl... 00:00" at bounding box center [473, 239] width 74 height 7
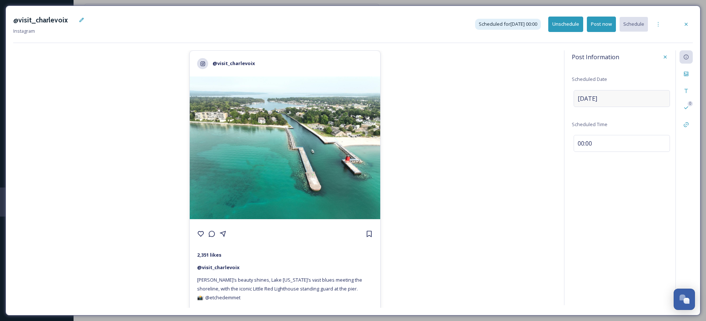
click at [591, 99] on span "Oct 23 2025" at bounding box center [586, 98] width 19 height 9
click at [591, 99] on input "10/23/2025" at bounding box center [609, 98] width 73 height 16
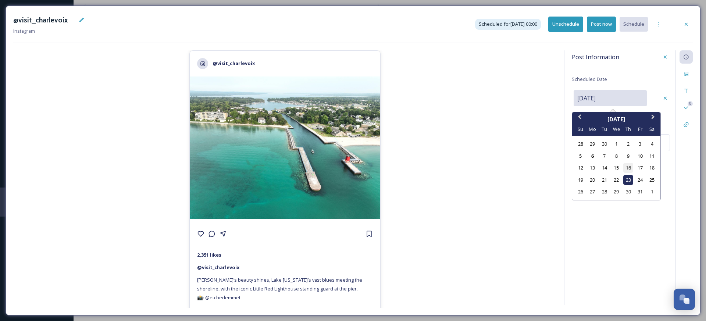
click at [626, 167] on div "16" at bounding box center [628, 168] width 10 height 10
type input "10/16/2025"
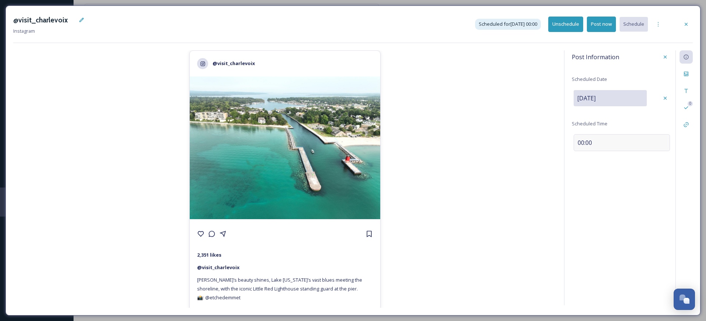
click at [577, 144] on span "00:00" at bounding box center [584, 142] width 14 height 9
click at [579, 141] on input "00:00" at bounding box center [596, 142] width 49 height 18
click at [599, 143] on input "03:00" at bounding box center [596, 142] width 49 height 18
type input "15:00"
click at [602, 211] on div "Post Information Scheduled Date Oct 16 2025 Scheduled Time 15:00 0" at bounding box center [628, 177] width 129 height 255
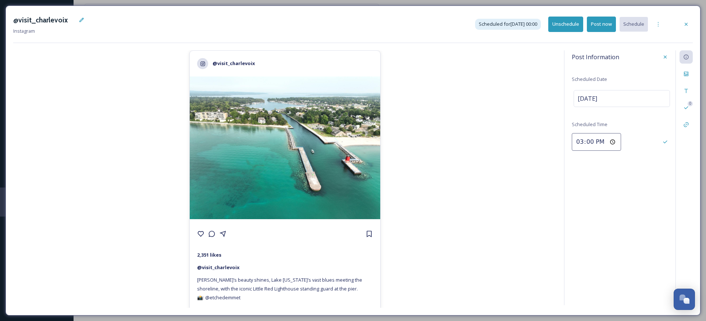
click at [645, 162] on div "Post Information Scheduled Date Oct 16 2025 Scheduled Time 15:00 0" at bounding box center [628, 177] width 129 height 255
click at [688, 102] on div "0" at bounding box center [689, 103] width 5 height 5
click at [680, 28] on div at bounding box center [685, 24] width 13 height 13
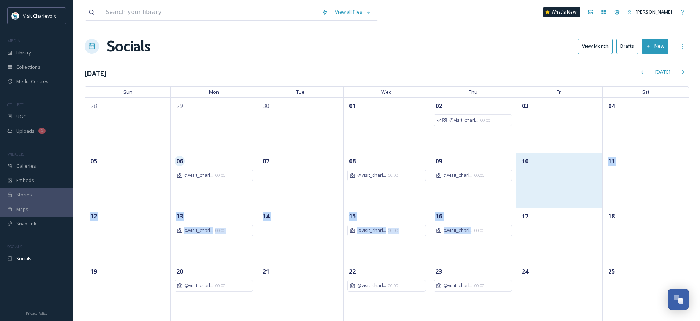
drag, startPoint x: 472, startPoint y: 231, endPoint x: 535, endPoint y: 182, distance: 79.9
click at [535, 182] on div "28 29 30 01 02 @visit_charl... 00:00 03 04 05 06 @visit_charl... 00:00 07 08 @v…" at bounding box center [387, 235] width 605 height 276
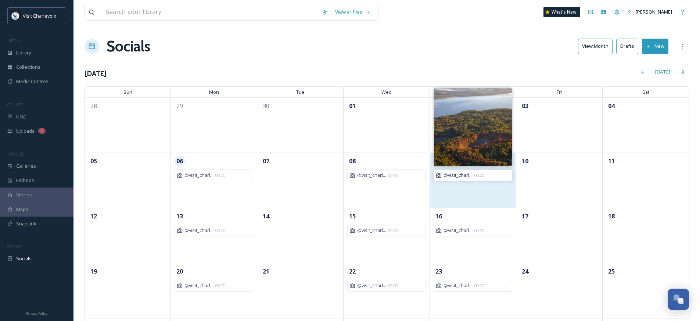
click at [483, 178] on span "00:00" at bounding box center [480, 175] width 10 height 6
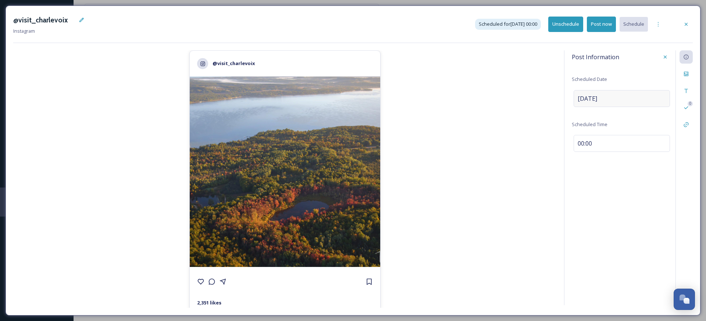
click at [597, 96] on span "[DATE]" at bounding box center [586, 98] width 19 height 9
click at [604, 98] on input "[DATE]" at bounding box center [609, 98] width 73 height 16
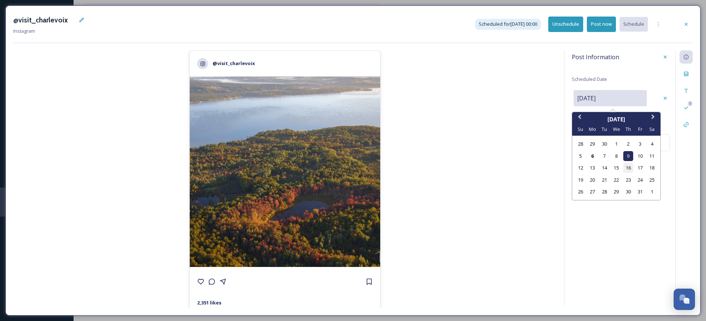
click at [630, 166] on div "16" at bounding box center [628, 168] width 10 height 10
type input "10/16/2025"
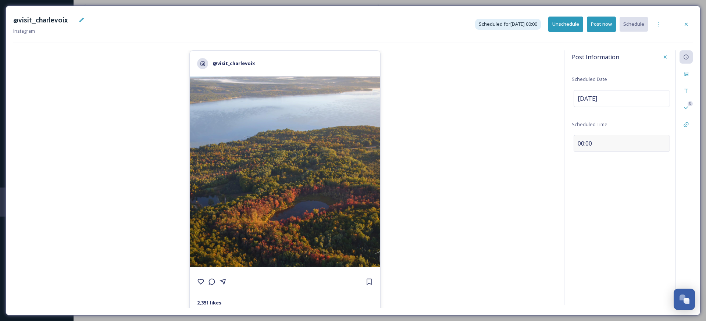
click at [581, 144] on span "00:00" at bounding box center [584, 143] width 14 height 9
click at [581, 144] on input "00:00" at bounding box center [596, 142] width 49 height 18
click at [597, 142] on input "03:00" at bounding box center [596, 142] width 49 height 18
type input "15:00"
click at [685, 24] on icon at bounding box center [686, 24] width 6 height 6
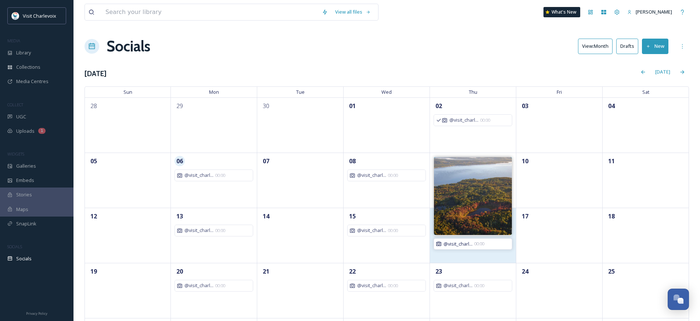
click at [498, 243] on div "@visit_charl... 00:00" at bounding box center [473, 243] width 74 height 7
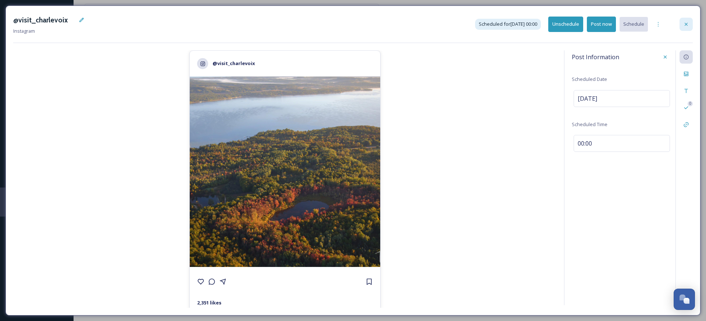
click at [685, 22] on icon at bounding box center [686, 24] width 6 height 6
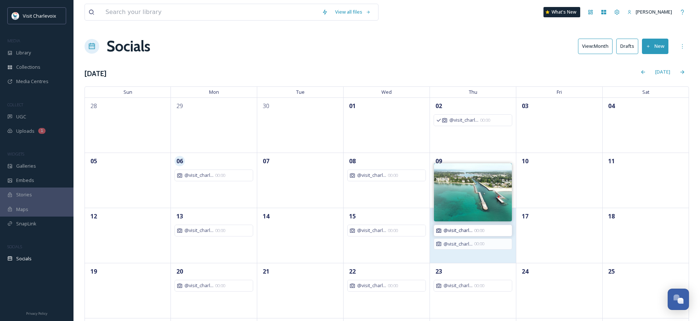
click at [459, 230] on span "@visit_charl..." at bounding box center [458, 230] width 29 height 7
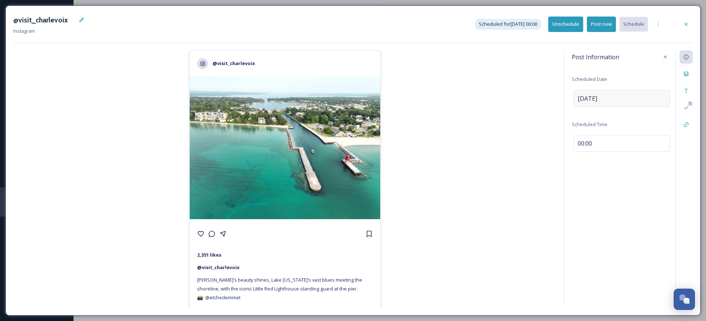
click at [597, 96] on span "Oct 16 2025" at bounding box center [586, 98] width 19 height 9
click at [598, 96] on input "10/16/2025" at bounding box center [609, 98] width 73 height 16
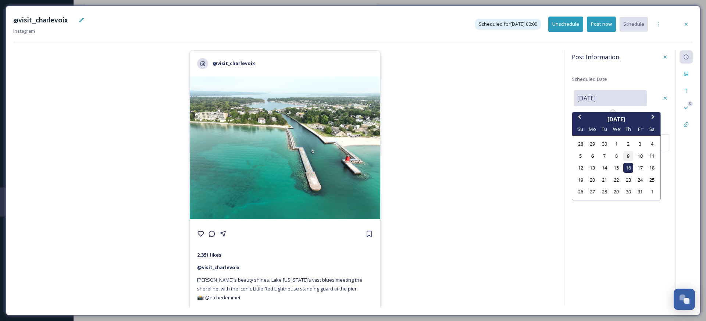
click at [626, 155] on div "9" at bounding box center [628, 156] width 10 height 10
type input "[DATE]"
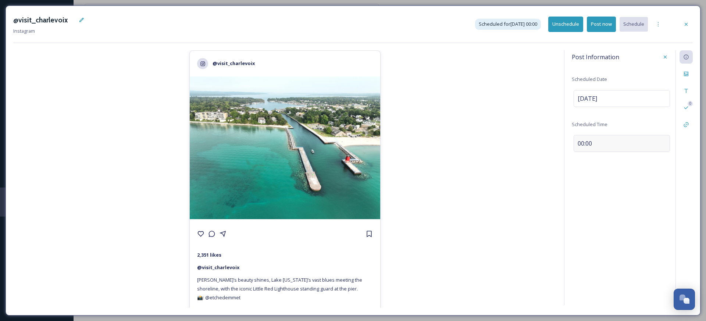
click at [579, 141] on span "00:00" at bounding box center [584, 143] width 14 height 9
click at [579, 141] on input "00:00" at bounding box center [596, 142] width 49 height 18
click at [594, 144] on input "03:00" at bounding box center [596, 142] width 49 height 18
type input "15:00"
click at [603, 184] on div "Post Information Scheduled Date Oct 09 2025 Scheduled Time 15:00 0" at bounding box center [628, 177] width 129 height 255
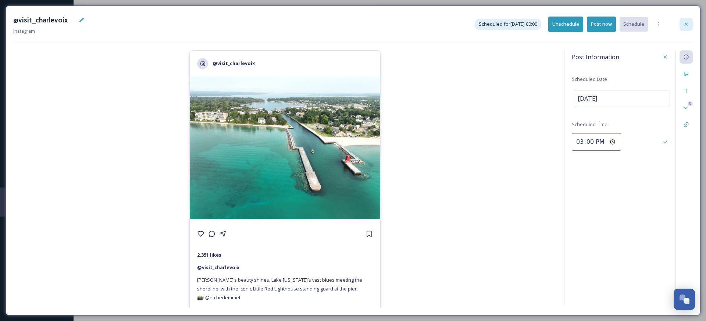
click at [686, 23] on icon at bounding box center [686, 24] width 6 height 6
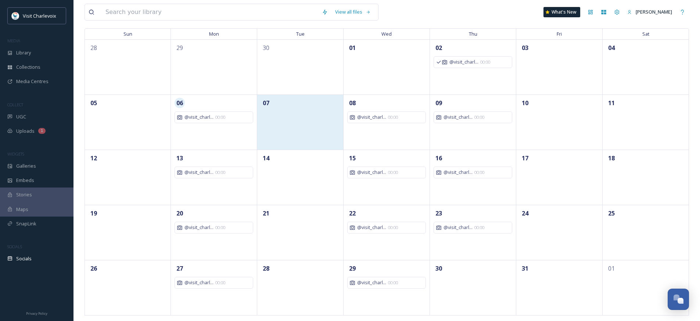
scroll to position [60, 0]
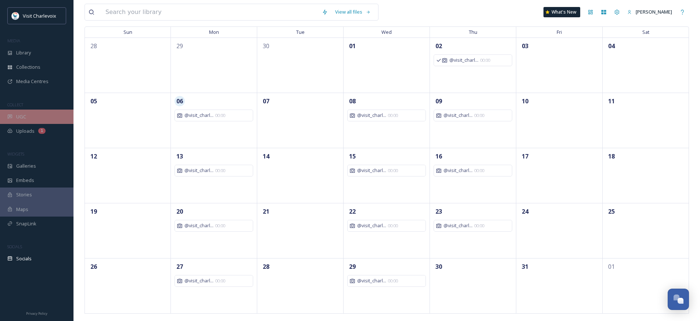
click at [31, 115] on div "UGC" at bounding box center [37, 117] width 74 height 14
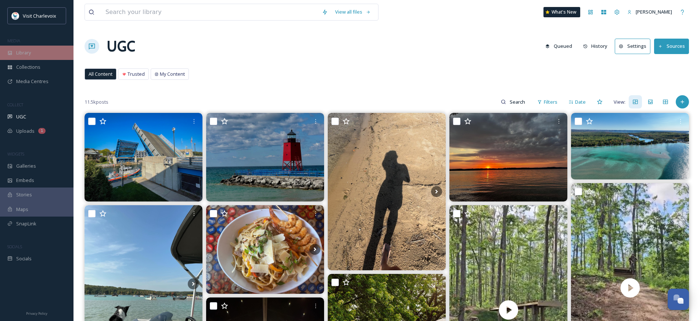
click at [39, 54] on div "Library" at bounding box center [37, 53] width 74 height 14
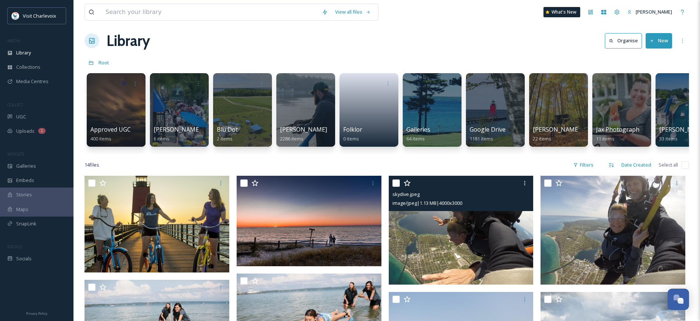
scroll to position [12, 0]
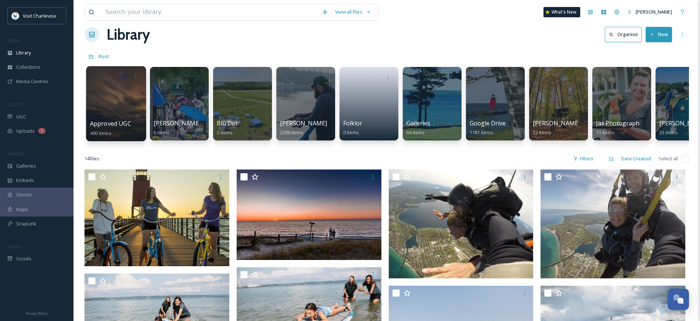
click at [124, 121] on span "Approved UGC" at bounding box center [110, 123] width 41 height 8
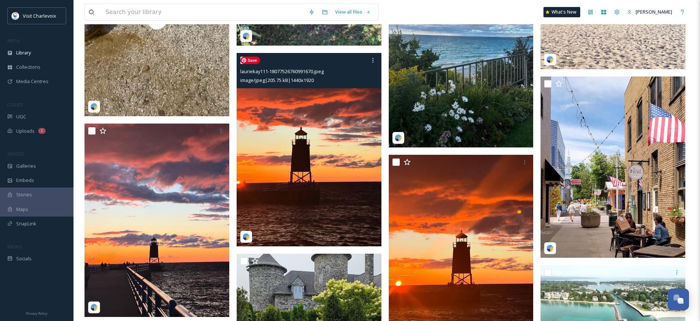
scroll to position [1324, 0]
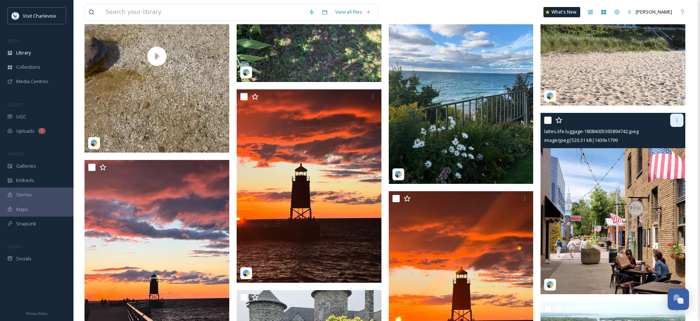
click at [675, 118] on icon at bounding box center [677, 120] width 6 height 6
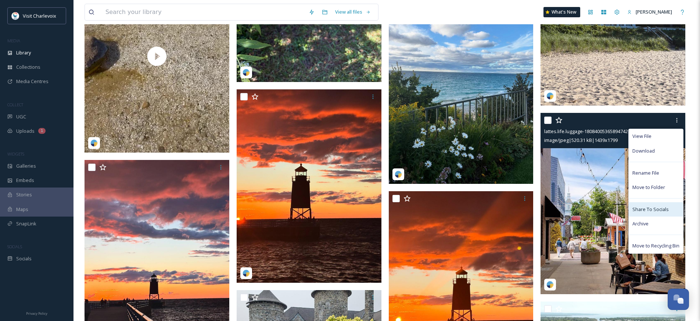
click at [651, 206] on span "Share To Socials" at bounding box center [651, 209] width 36 height 7
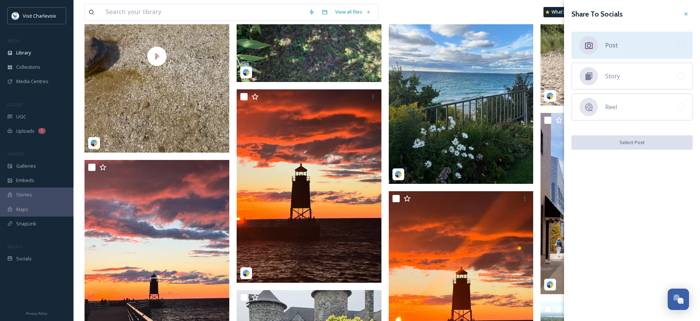
click at [633, 46] on div "Post" at bounding box center [632, 45] width 121 height 27
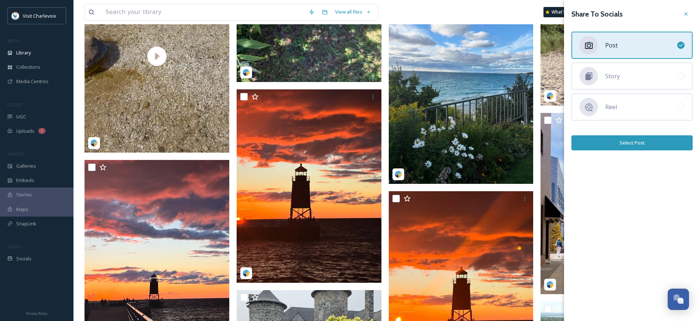
click at [630, 144] on button "Select Post" at bounding box center [632, 142] width 121 height 15
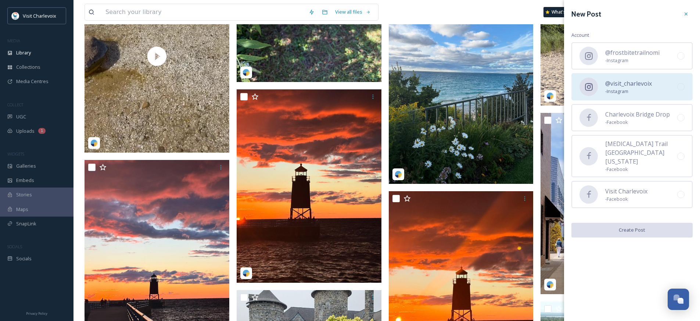
click at [665, 93] on div "@visit_charlevoix - Instagram" at bounding box center [632, 86] width 121 height 27
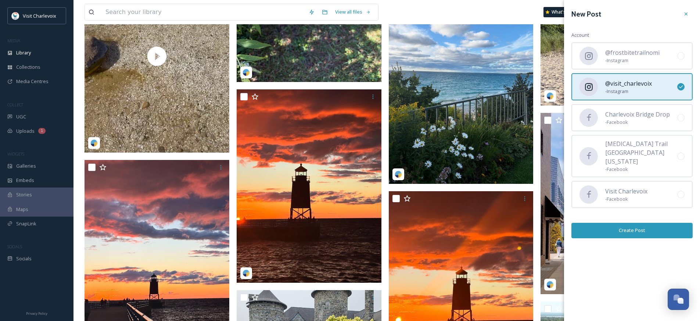
click at [643, 223] on button "Create Post" at bounding box center [632, 230] width 121 height 15
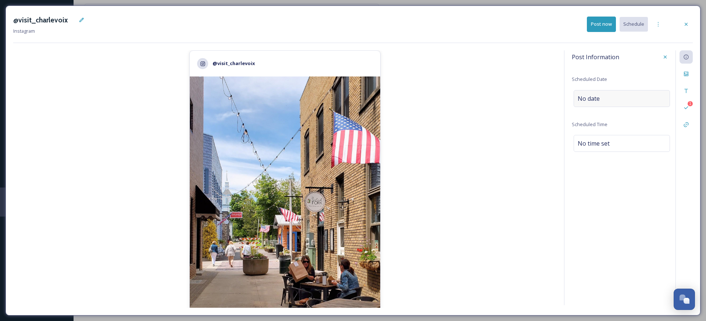
click at [579, 97] on span "No date" at bounding box center [588, 98] width 22 height 9
click at [579, 97] on input "text" at bounding box center [609, 98] width 73 height 16
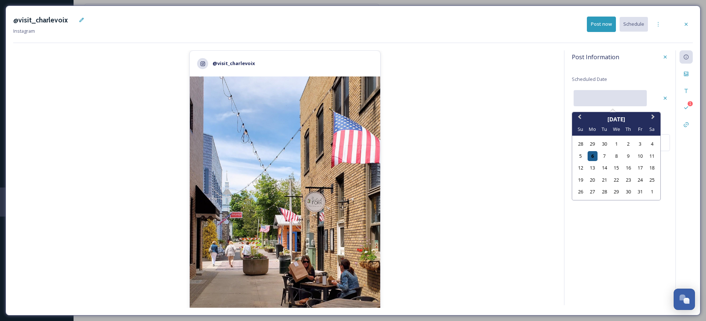
click at [594, 155] on div "6" at bounding box center [592, 156] width 10 height 10
type input "10/06/2025"
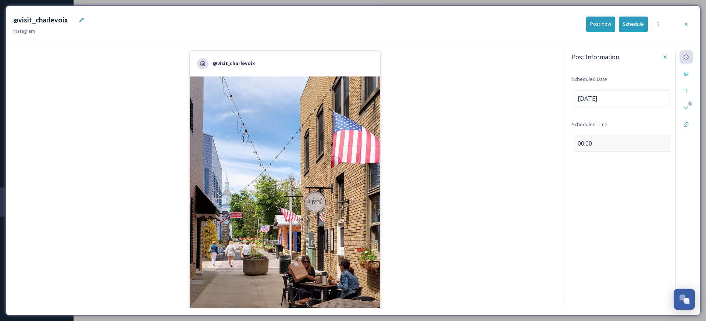
click at [583, 146] on span "00:00" at bounding box center [584, 143] width 14 height 9
click at [579, 141] on input "11:39" at bounding box center [596, 142] width 49 height 18
type input "15:39"
click at [690, 73] on div "Files" at bounding box center [685, 73] width 13 height 13
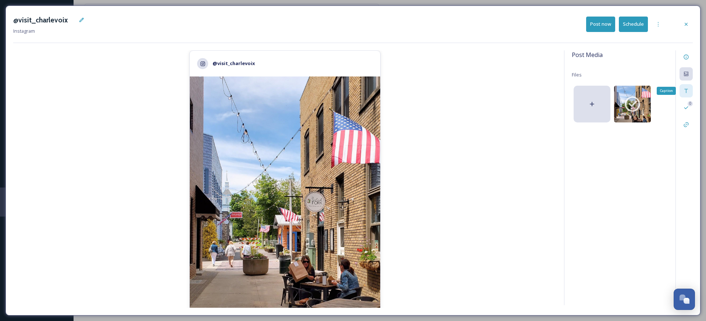
click at [686, 91] on icon at bounding box center [686, 91] width 6 height 6
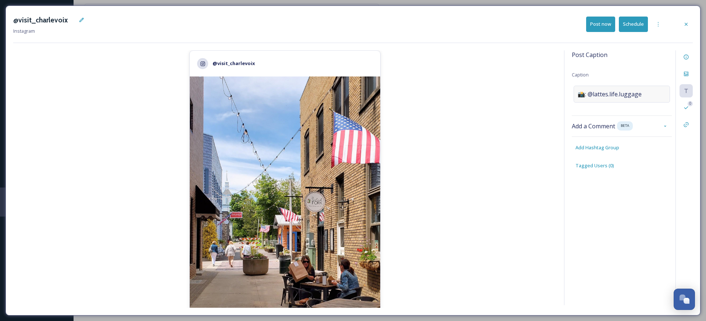
click at [612, 89] on div "📸: @lattes.life.luggage" at bounding box center [621, 94] width 96 height 17
click at [590, 90] on textarea "📸: @lattes.life.luggage" at bounding box center [622, 116] width 100 height 61
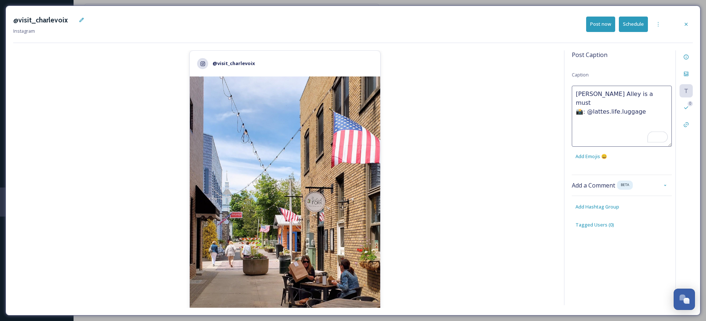
click at [660, 105] on textarea "Van Pelt Alley is a must 📸: @lattes.life.luggage" at bounding box center [622, 116] width 100 height 61
type textarea "Van Pelt Alley is a must 📸: @lattes.life.luggage"
click at [588, 208] on div "Post Caption Caption Van Pelt Alley is a must 📸: @lattes.life.luggage Add Emoji…" at bounding box center [628, 177] width 129 height 255
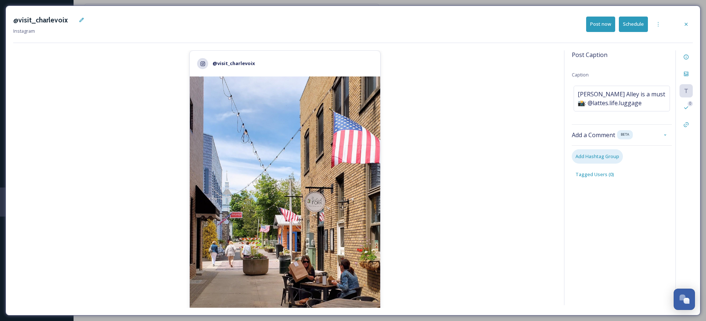
click at [584, 154] on span "Add Hashtag Group" at bounding box center [597, 156] width 44 height 7
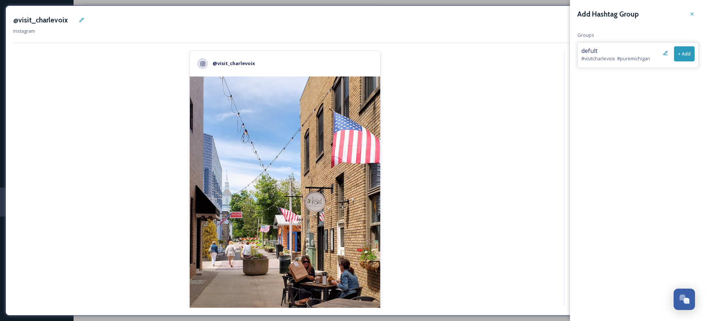
click at [680, 52] on button "+ Add" at bounding box center [684, 53] width 21 height 15
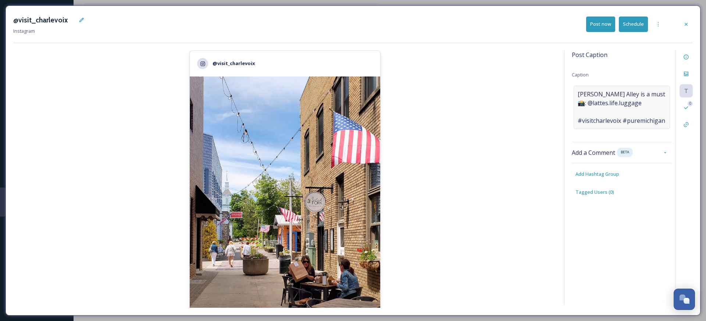
click at [577, 112] on span "Van Pelt Alley is a must 📸: @lattes.life.luggage #visitcharlevoix #puremichigan" at bounding box center [620, 107] width 87 height 35
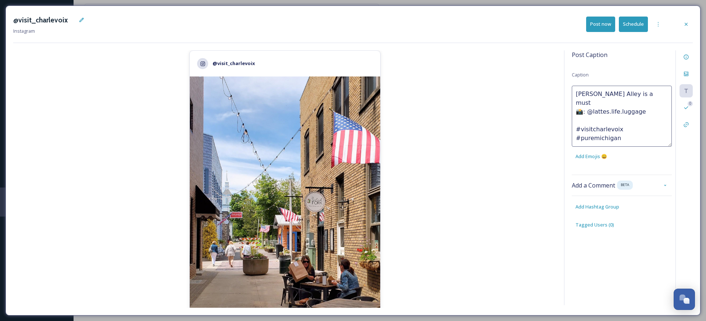
click at [578, 111] on textarea "Van Pelt Alley is a must 📸: @lattes.life.luggage #visitcharlevoix #puremichigan" at bounding box center [622, 116] width 100 height 61
type textarea "Van Pelt Alley is a must 📸: @lattes.life.luggage #visitcharlevoix #puremichigan"
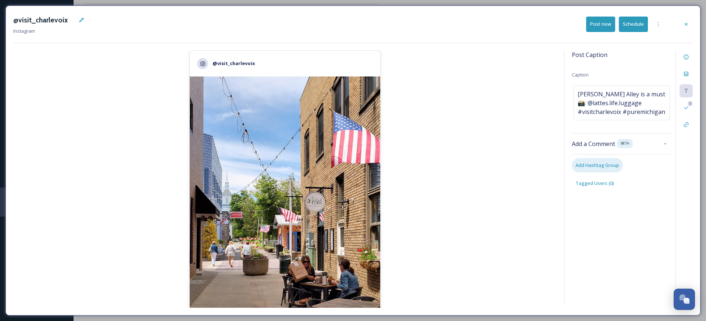
click at [609, 202] on div "Post Caption Caption Van Pelt Alley is a must 📸: @lattes.life.luggage #visitcha…" at bounding box center [628, 177] width 129 height 255
click at [606, 161] on div "Add Hashtag Group" at bounding box center [597, 165] width 51 height 14
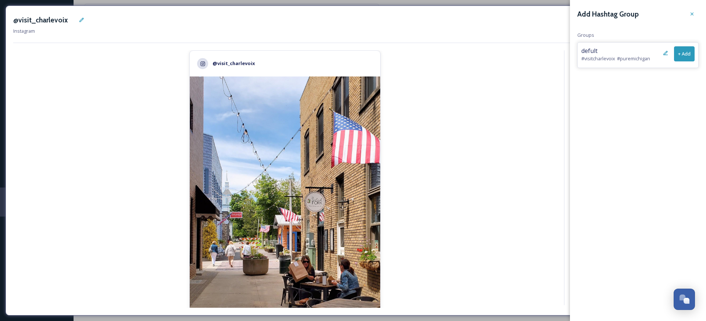
click at [684, 51] on button "+ Add" at bounding box center [684, 53] width 21 height 15
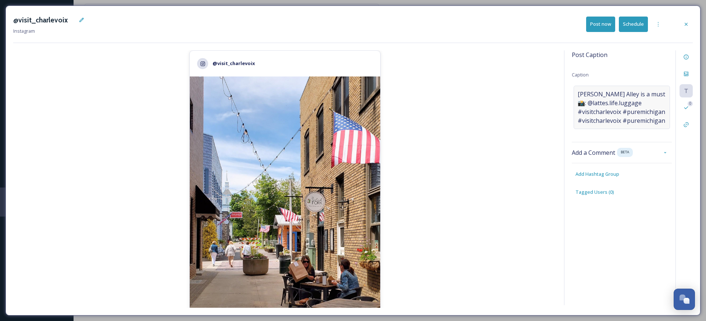
click at [658, 90] on span "Van Pelt Alley is a must 📸: @lattes.life.luggage #visitcharlevoix #puremichigan…" at bounding box center [620, 107] width 87 height 35
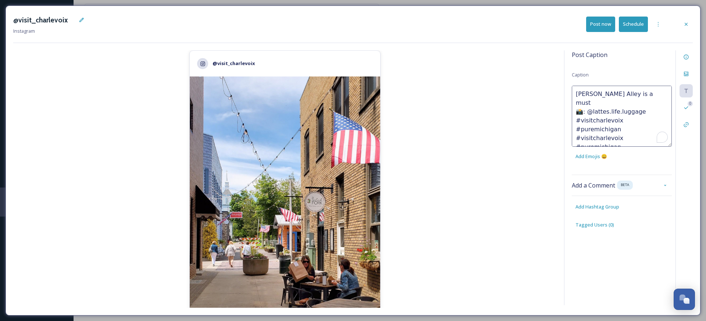
click at [649, 93] on textarea "Van Pelt Alley is a must 📸: @lattes.life.luggage #visitcharlevoix #puremichigan…" at bounding box center [622, 116] width 100 height 61
drag, startPoint x: 663, startPoint y: 120, endPoint x: 558, endPoint y: 121, distance: 105.1
click at [558, 121] on div "@visit_charlevoix 2,351 likes @ visit_charlevoix Van Pelt Alley is a must 📸: @l…" at bounding box center [352, 178] width 679 height 257
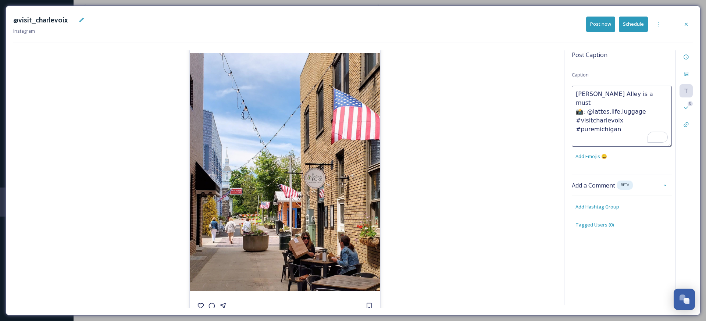
scroll to position [30, 0]
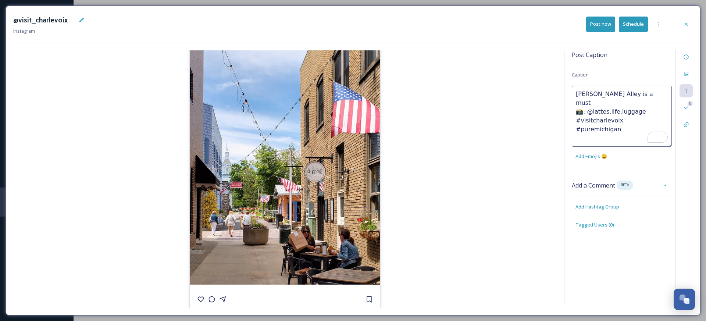
drag, startPoint x: 649, startPoint y: 91, endPoint x: 560, endPoint y: 87, distance: 89.8
click at [561, 87] on div "@visit_charlevoix 2,351 likes @ visit_charlevoix Van Pelt Alley is a must 📸: @l…" at bounding box center [352, 178] width 679 height 257
paste textarea "Tucked between Bridge Street shops, Van Pelt Alley is one of Charlevoix’s hidde…"
click at [592, 104] on textarea "Tucked between Bridge Street shops, Van Pelt Alley is one of Charlevoix’s hidde…" at bounding box center [622, 116] width 100 height 61
click at [611, 112] on textarea "Tucked between Bridge Street shops, Van Pelt Alley is one of Charlevoix’s hidde…" at bounding box center [622, 116] width 100 height 61
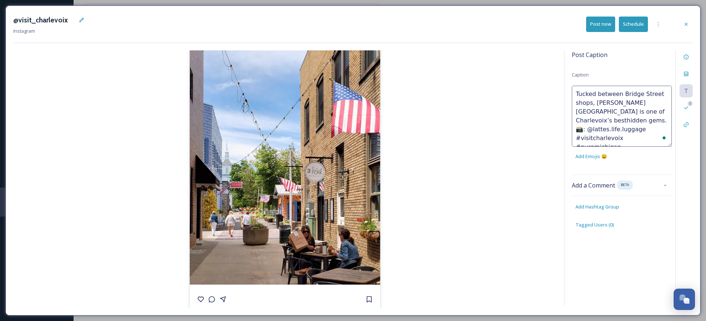
type textarea "Tucked between Bridge Street shops, Van Pelt Alley is one of Charlevoix’s best …"
click at [633, 25] on button "Schedule" at bounding box center [633, 24] width 29 height 15
